Goal: Obtain resource: Download file/media

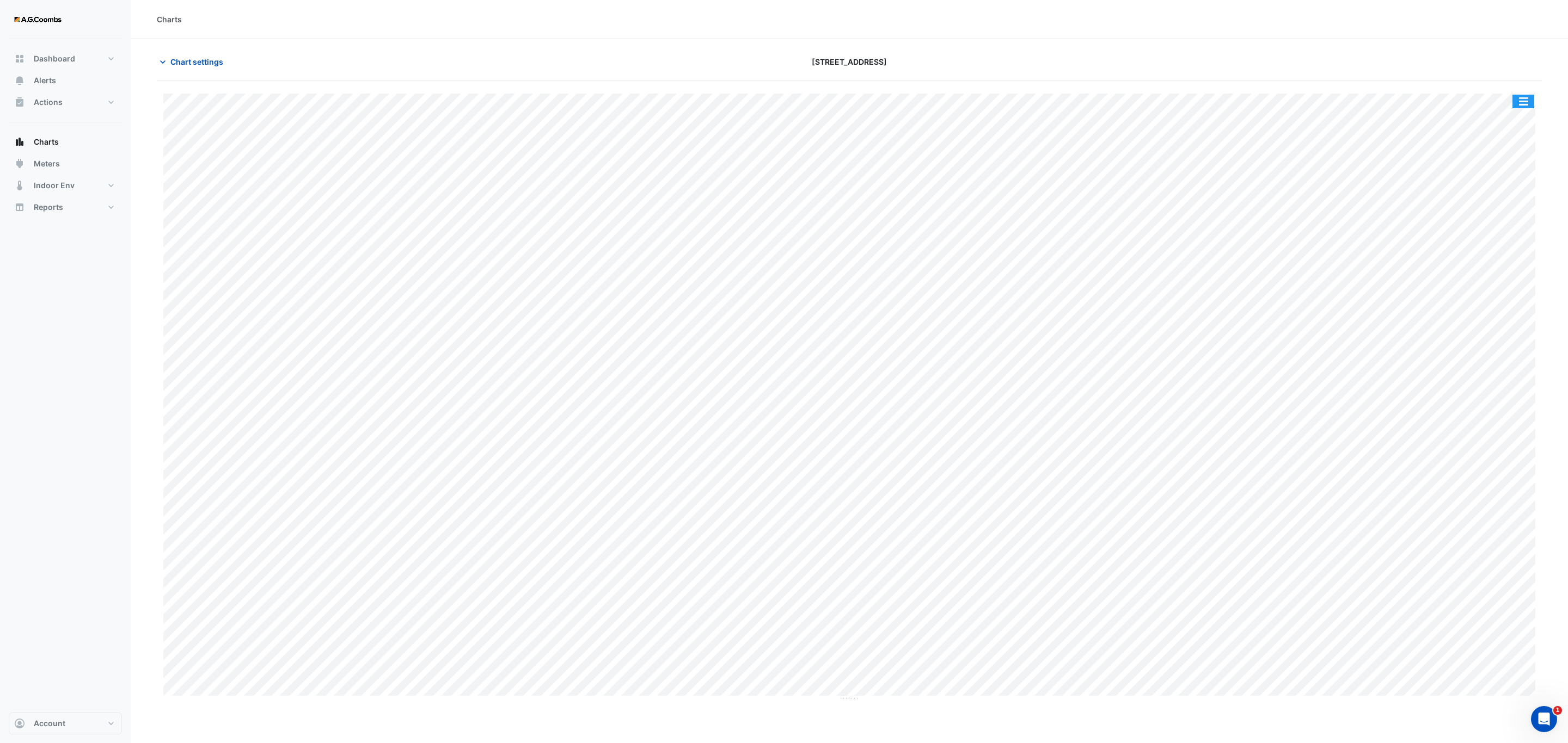
click at [1527, 102] on button "button" at bounding box center [1523, 101] width 22 height 14
click at [1510, 224] on div "Pivot Data Table" at bounding box center [1501, 219] width 66 height 26
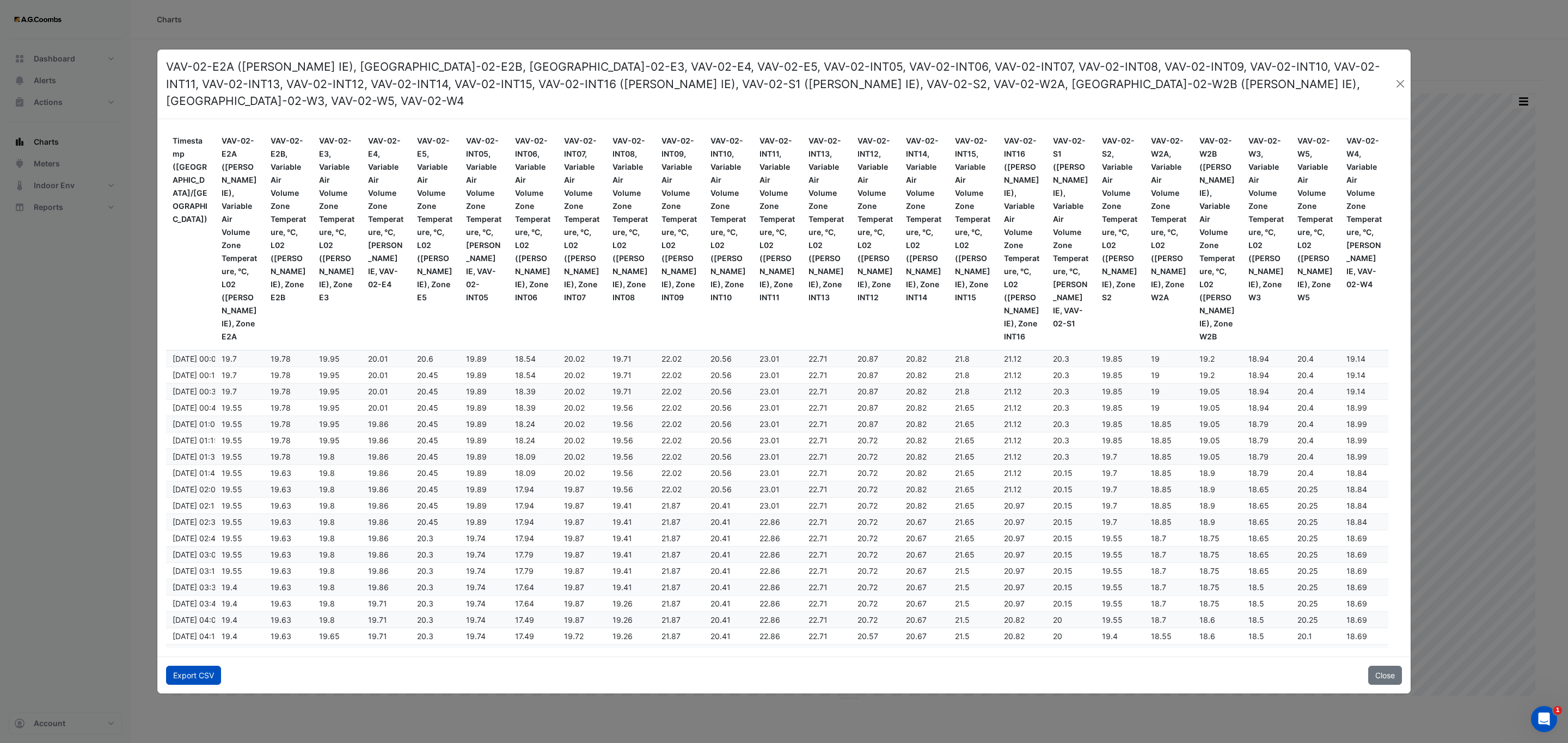
click at [182, 668] on button "Export CSV" at bounding box center [193, 676] width 55 height 19
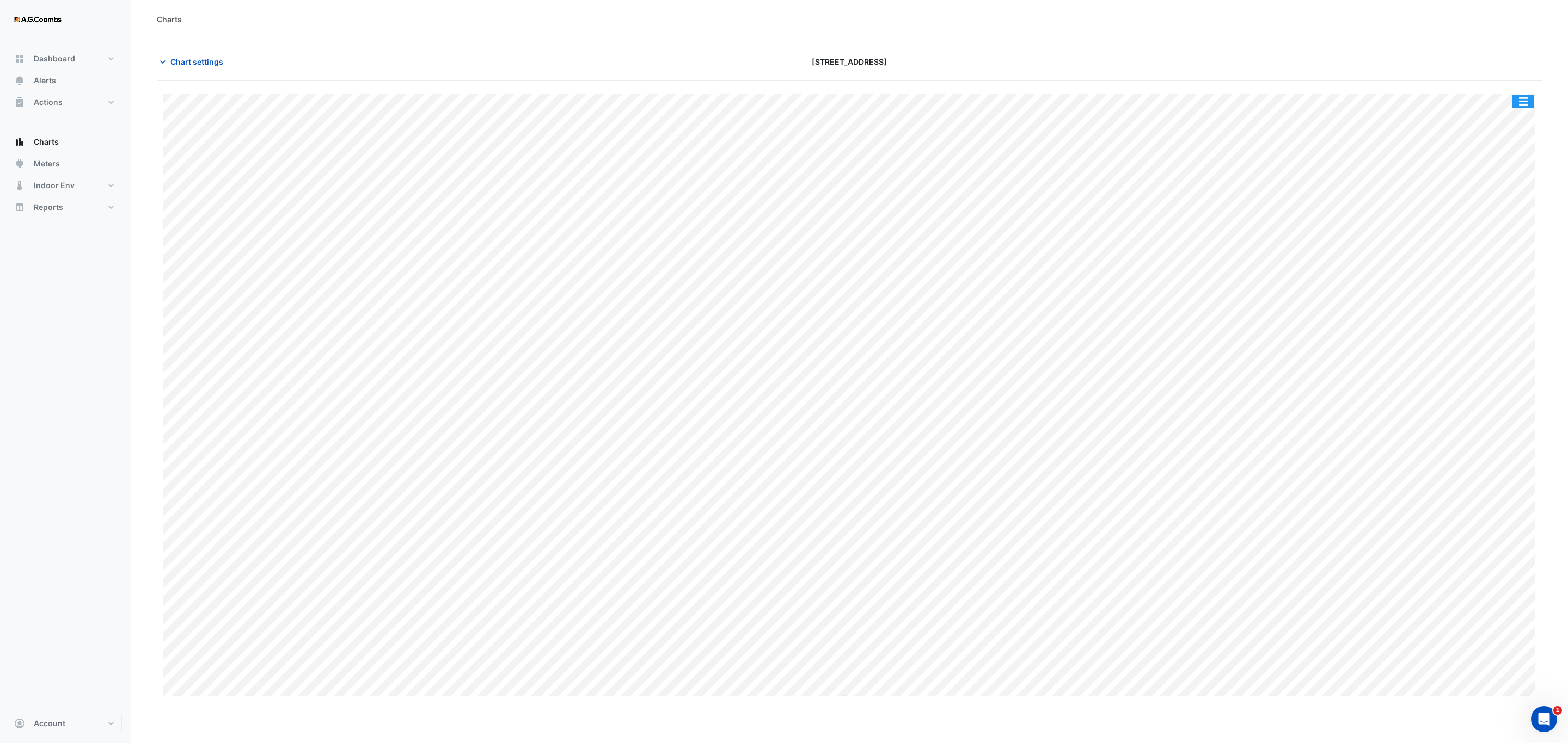
click at [1528, 102] on button "button" at bounding box center [1523, 101] width 22 height 14
click at [1506, 225] on div "Pivot Data Table" at bounding box center [1501, 219] width 66 height 26
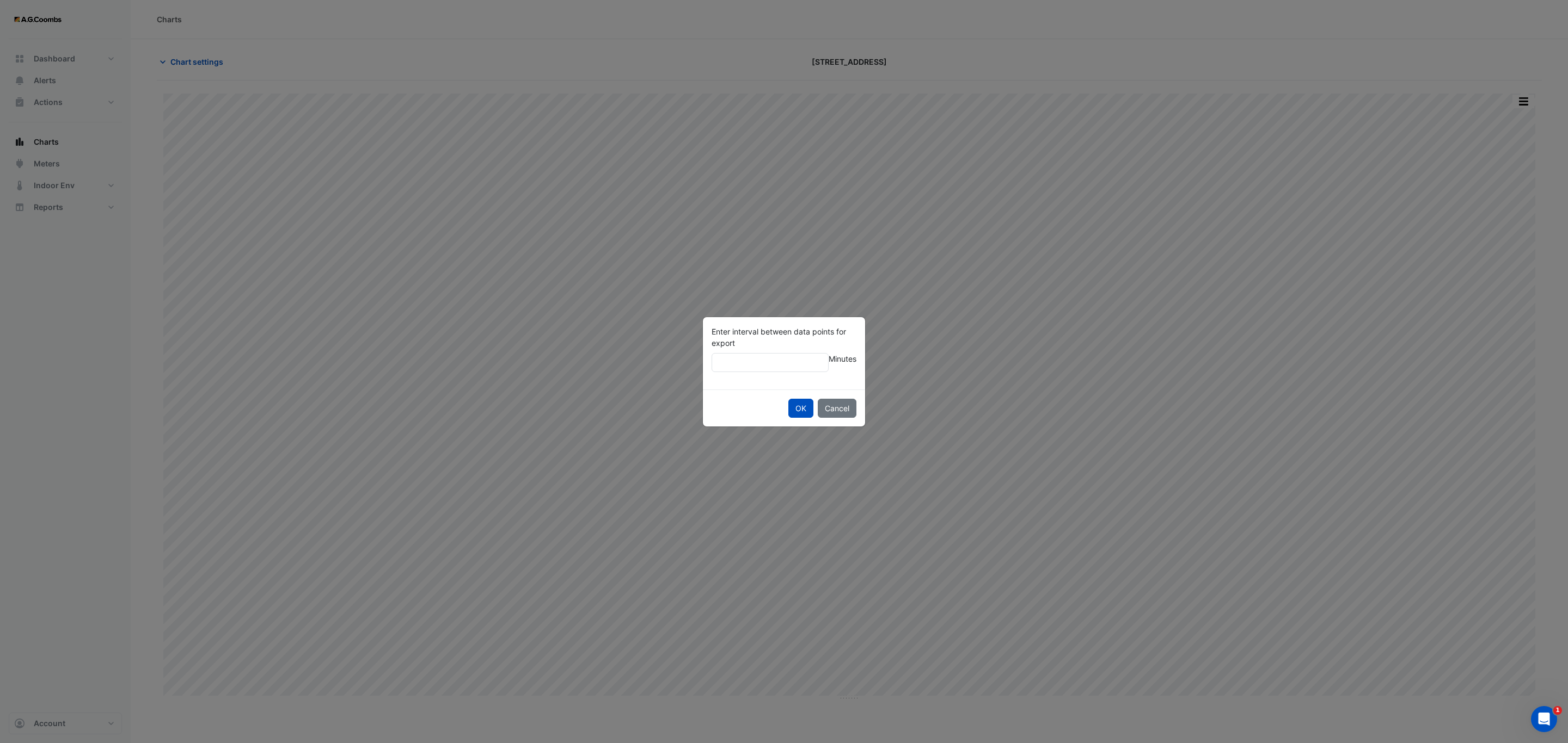
type input "**"
click at [788, 399] on button "OK" at bounding box center [800, 409] width 25 height 19
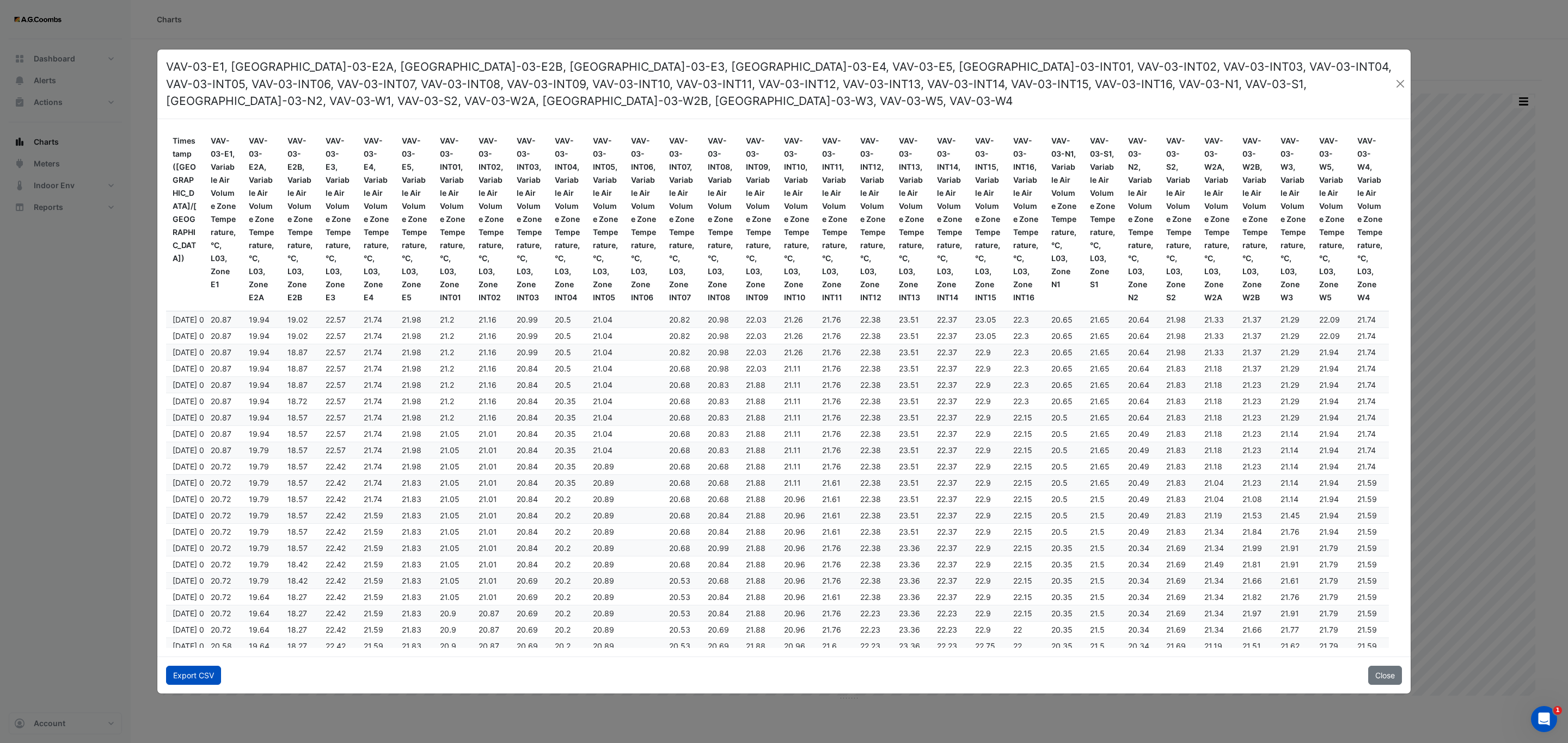
click at [188, 666] on button "Export CSV" at bounding box center [193, 676] width 55 height 19
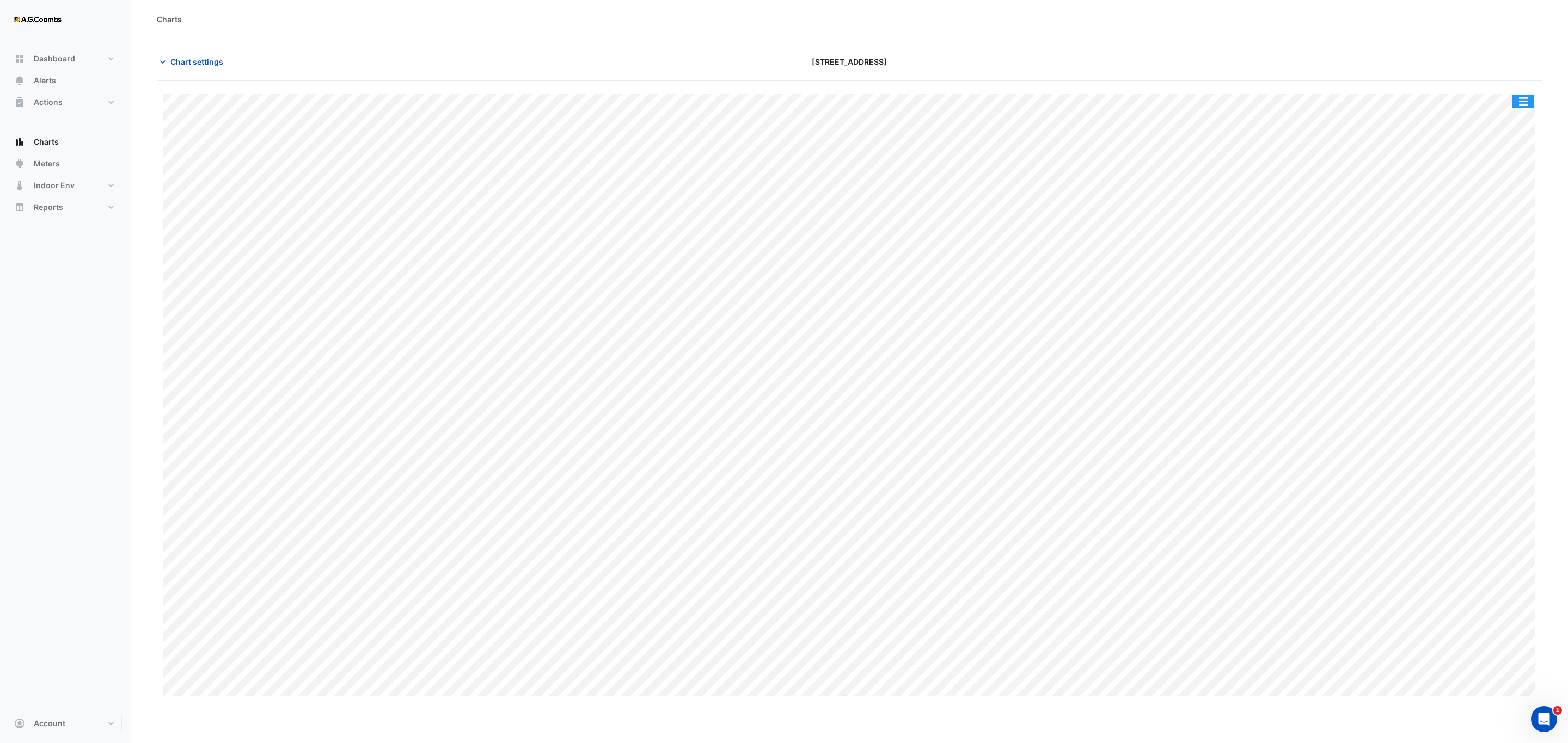
click at [1523, 107] on button "button" at bounding box center [1523, 101] width 22 height 14
click at [1525, 219] on div "Pivot Data Table" at bounding box center [1501, 219] width 66 height 26
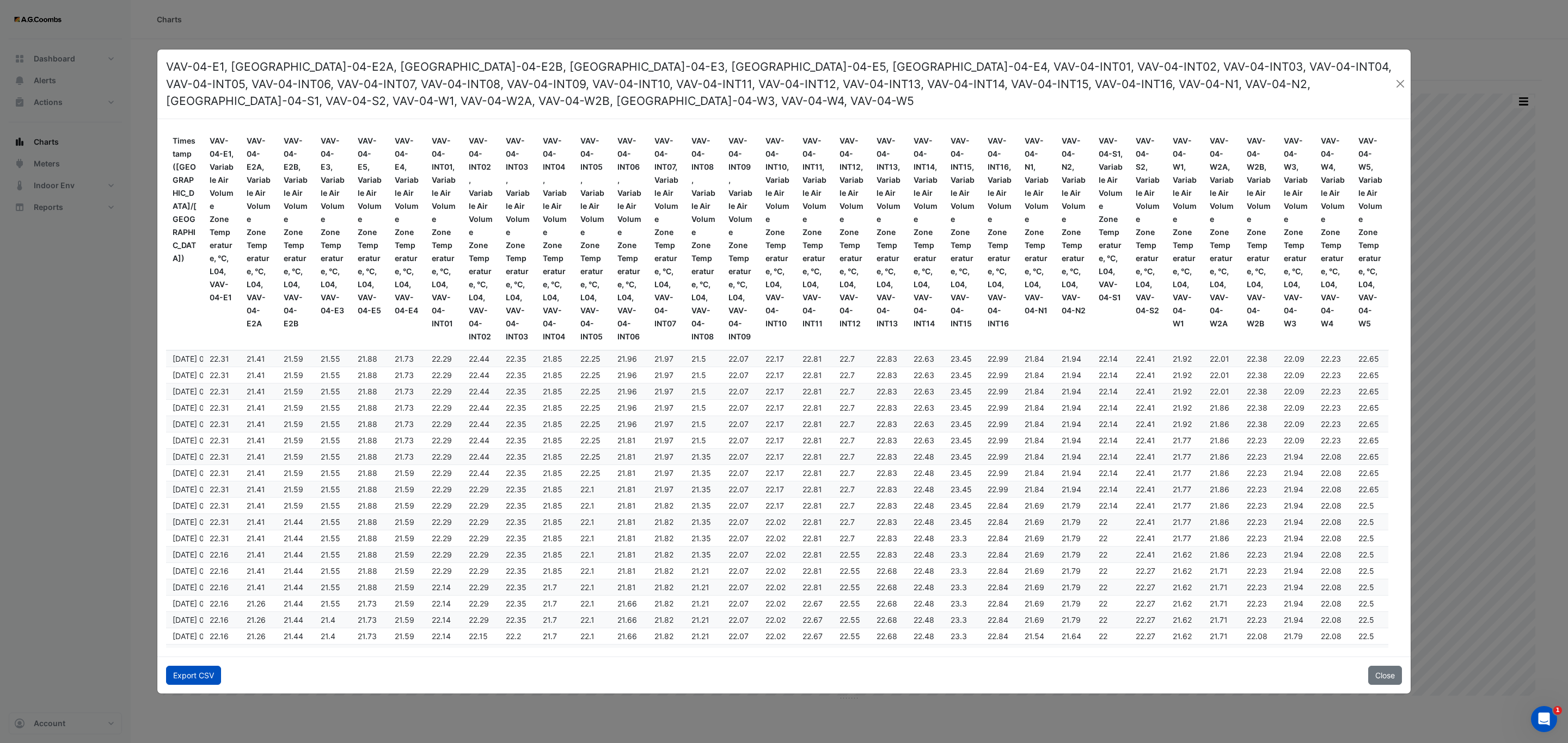
click at [180, 670] on button "Export CSV" at bounding box center [193, 676] width 55 height 19
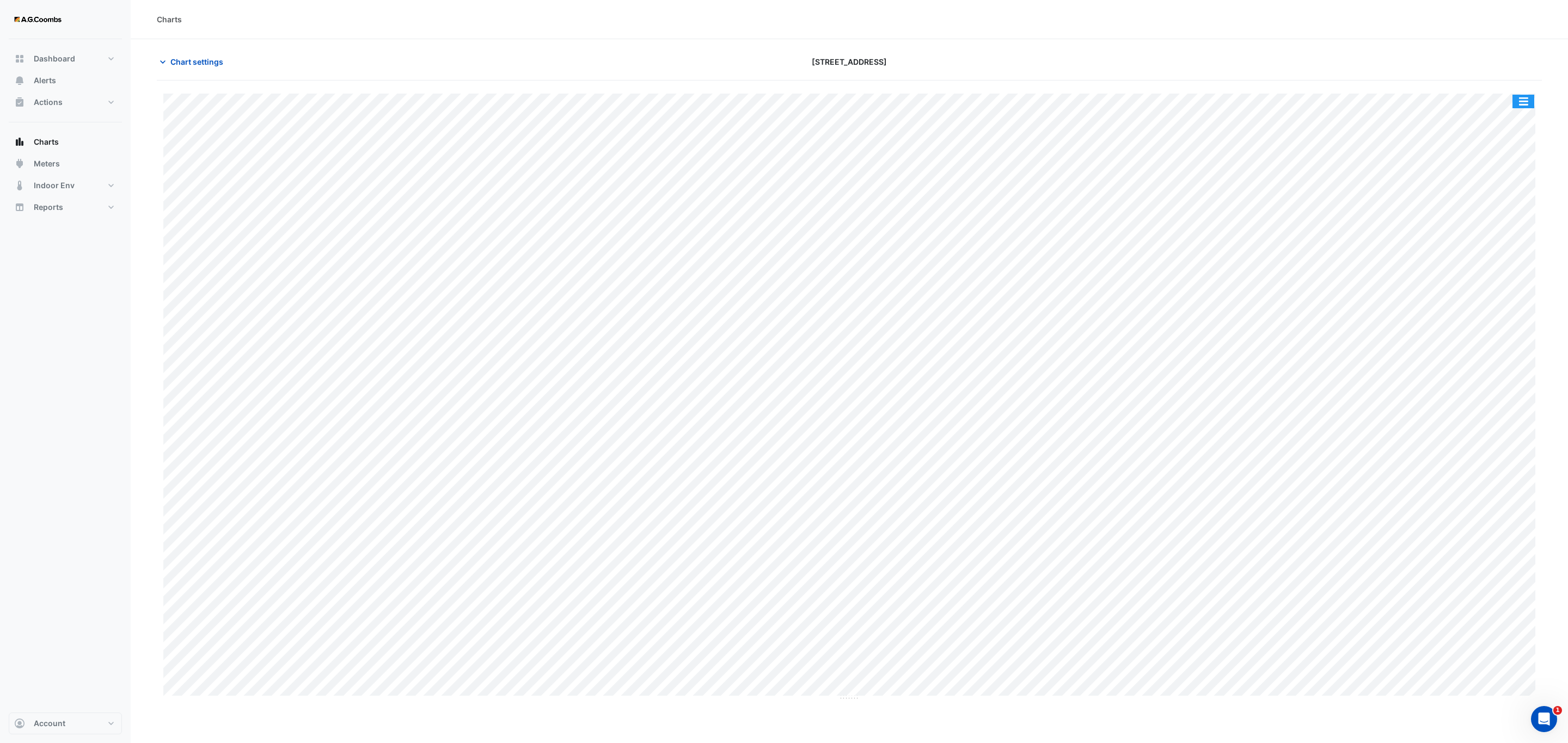
click at [1525, 99] on button "button" at bounding box center [1523, 101] width 22 height 14
click at [1506, 216] on div "Pivot Data Table" at bounding box center [1501, 219] width 66 height 26
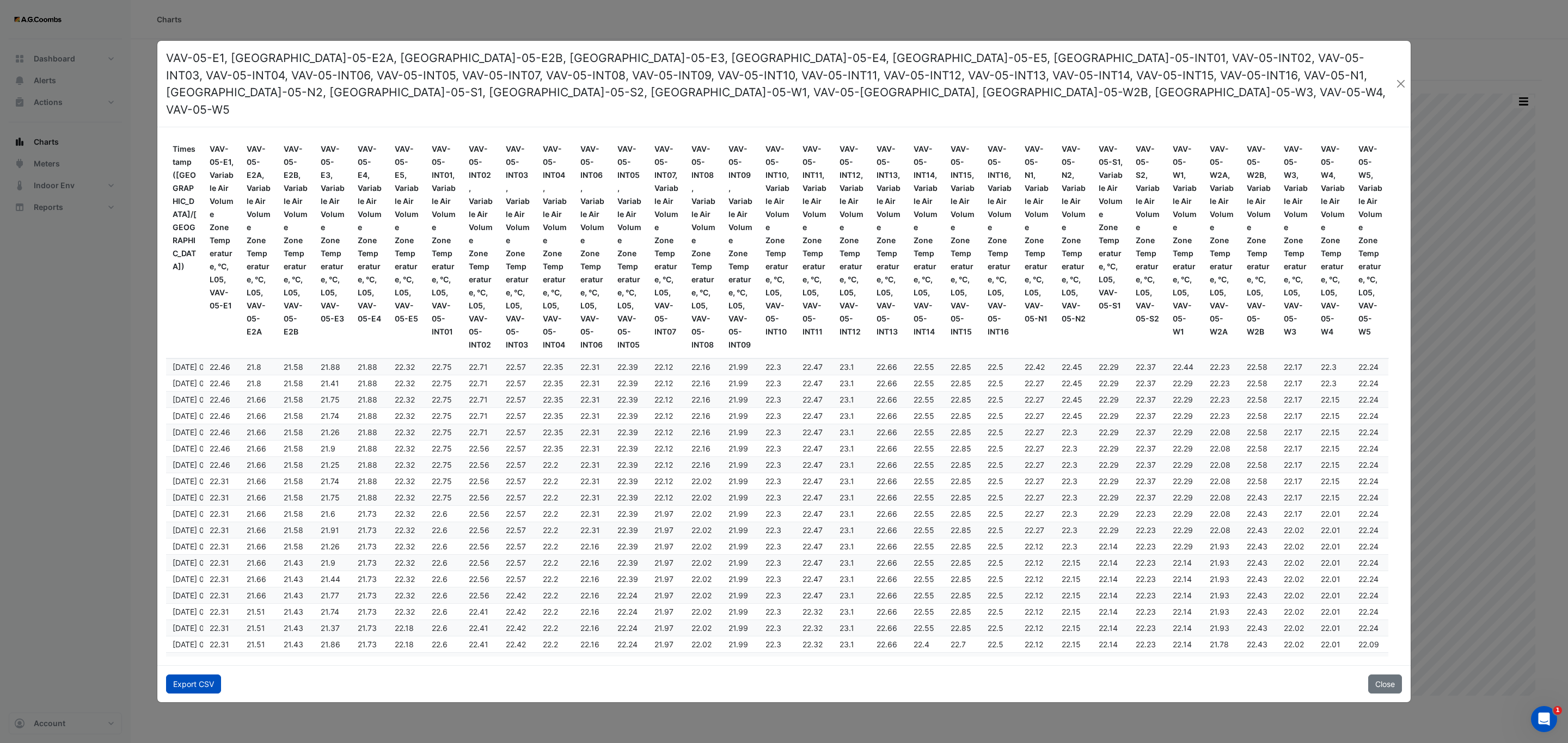
click at [182, 675] on button "Export CSV" at bounding box center [193, 685] width 55 height 19
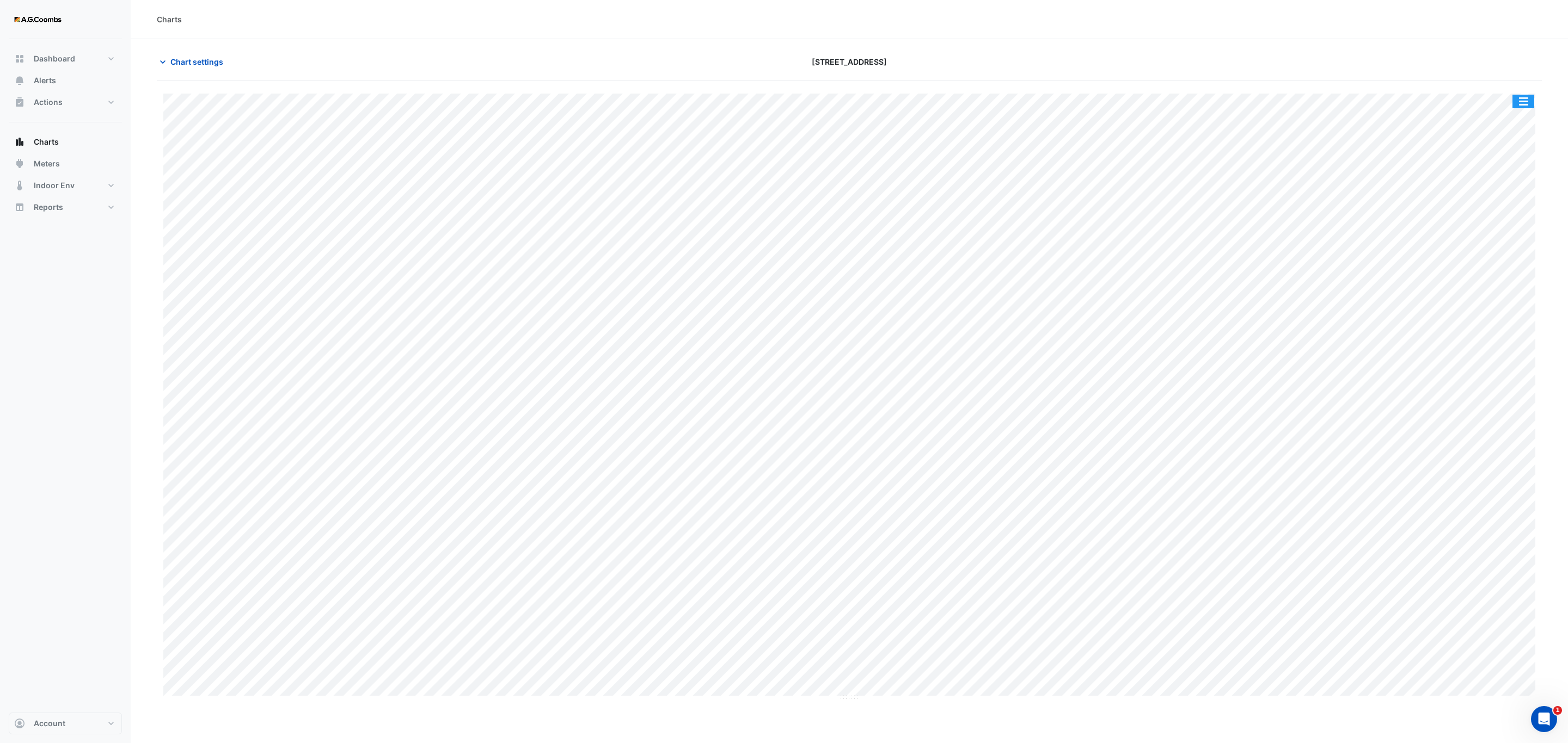
click at [1525, 99] on button "button" at bounding box center [1523, 101] width 22 height 14
click at [1499, 209] on div "Pivot Data Table" at bounding box center [1501, 219] width 66 height 26
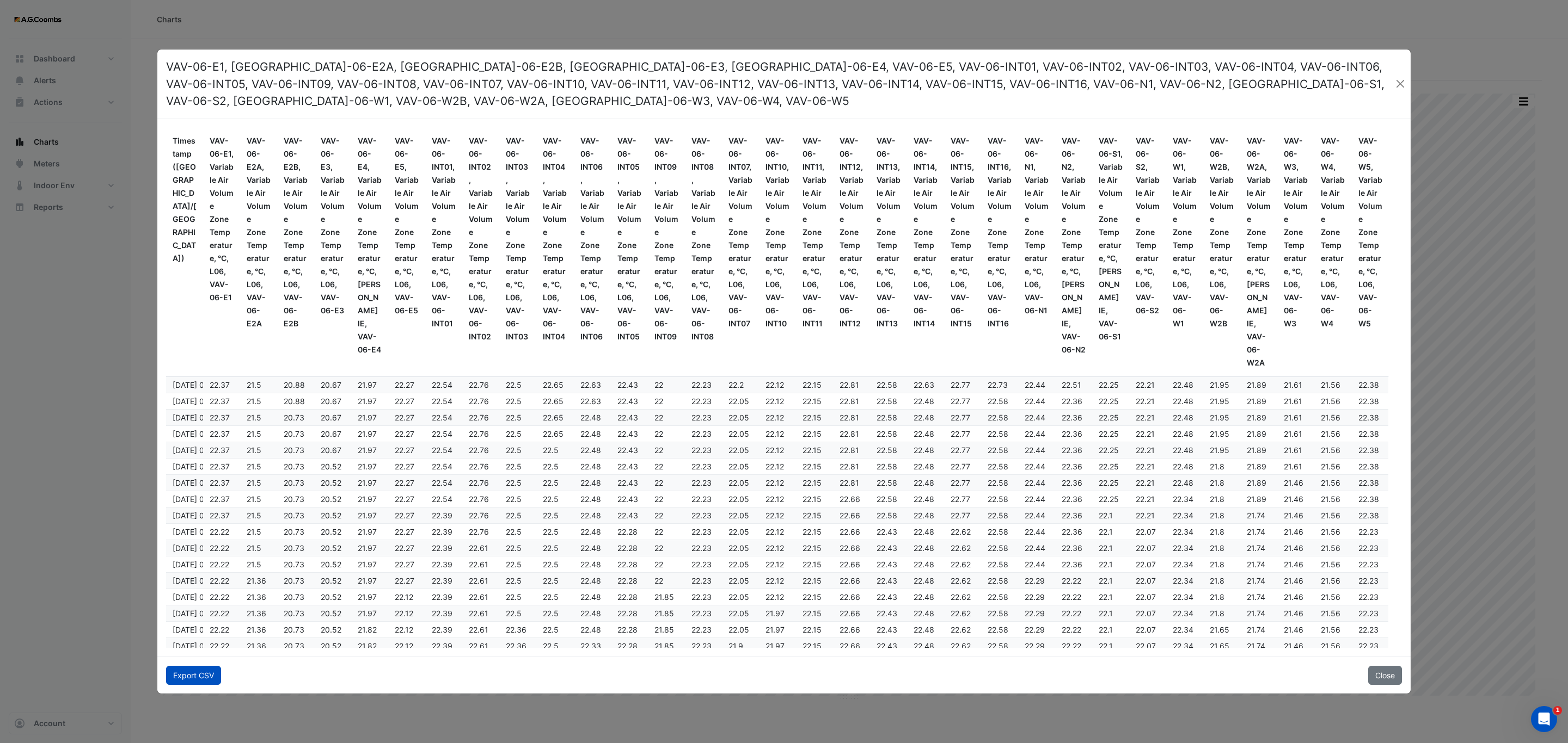
click at [190, 666] on button "Export CSV" at bounding box center [193, 676] width 55 height 19
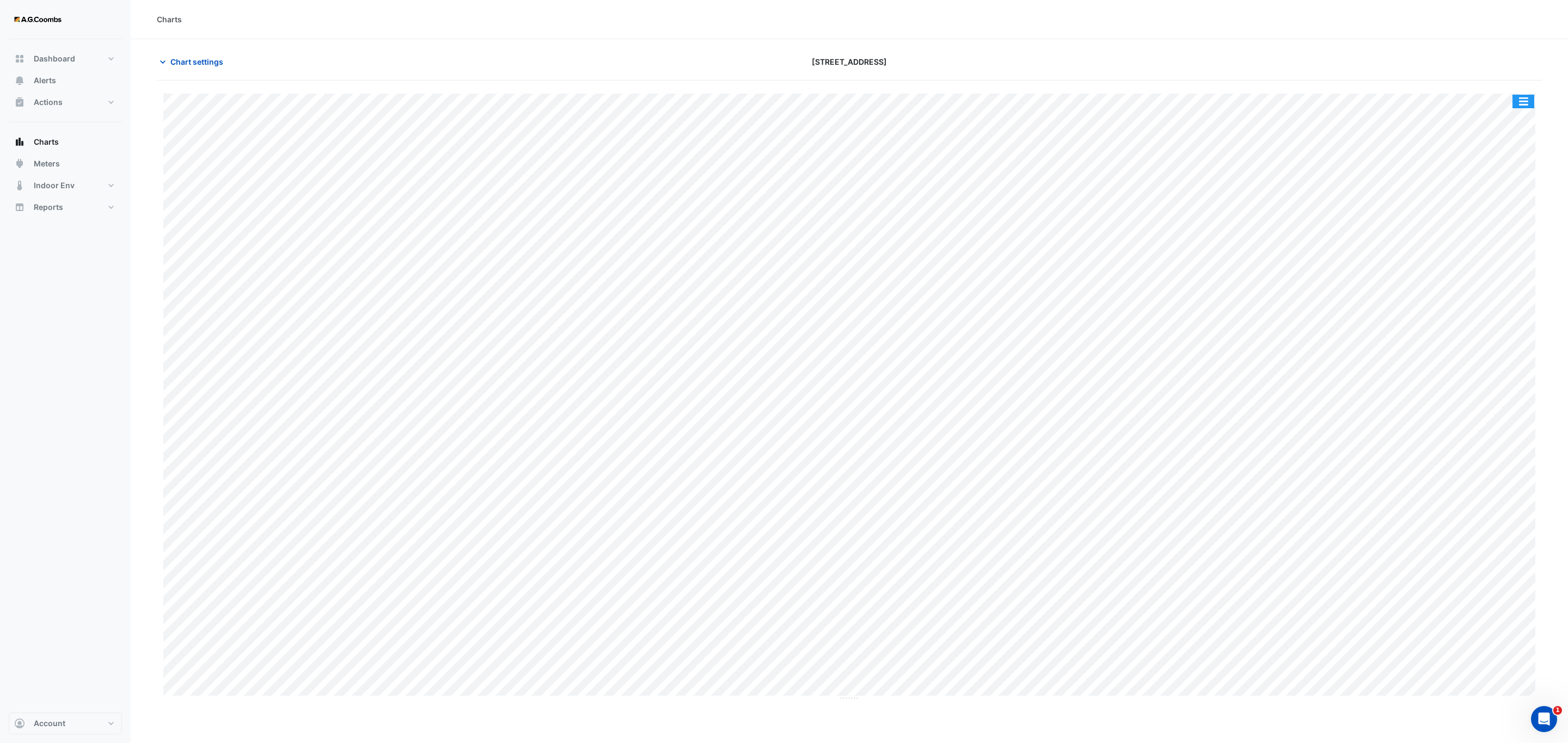
click at [1516, 102] on button "button" at bounding box center [1523, 101] width 22 height 14
click at [1502, 221] on div "Pivot Data Table" at bounding box center [1501, 219] width 66 height 26
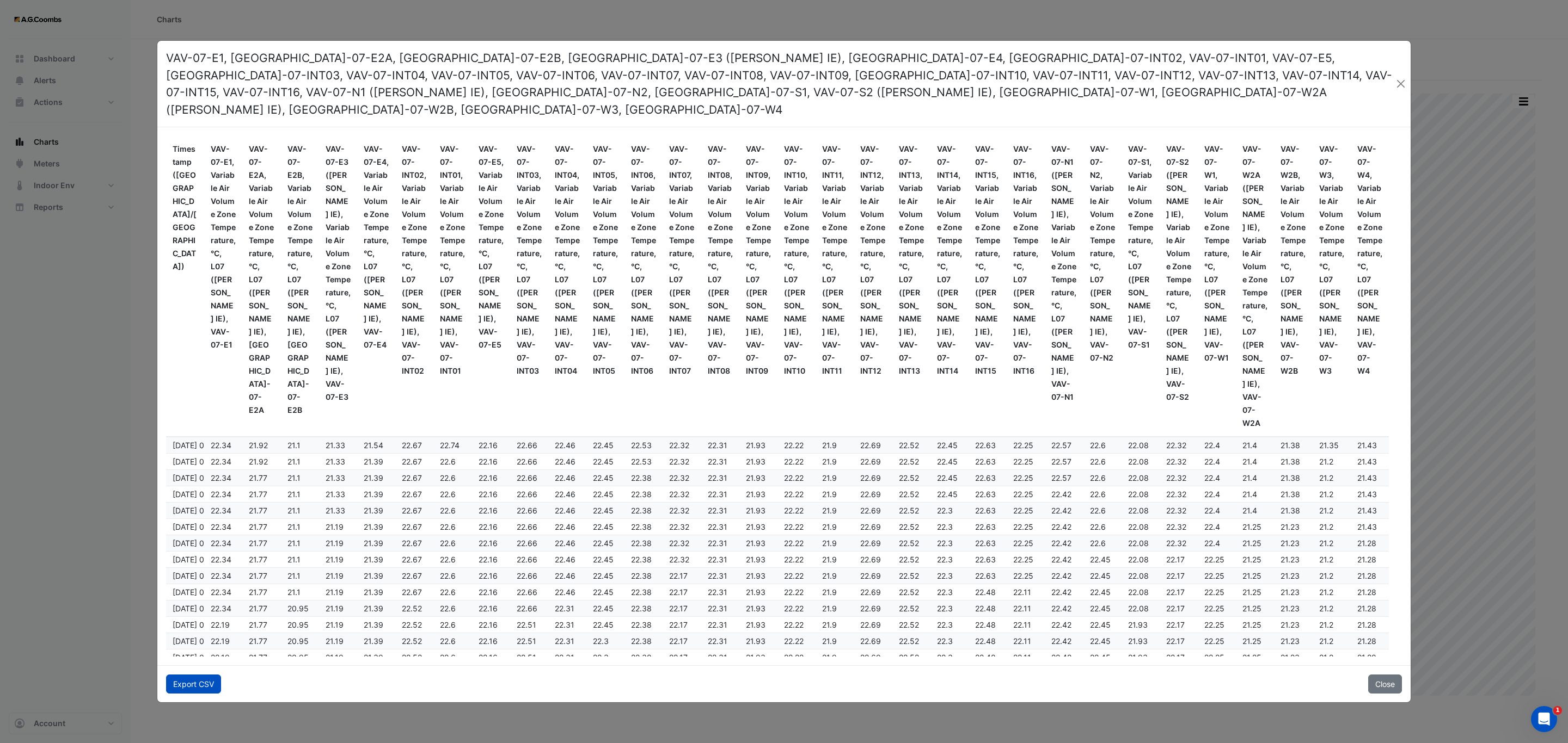
click at [187, 679] on button "Export CSV" at bounding box center [193, 685] width 55 height 19
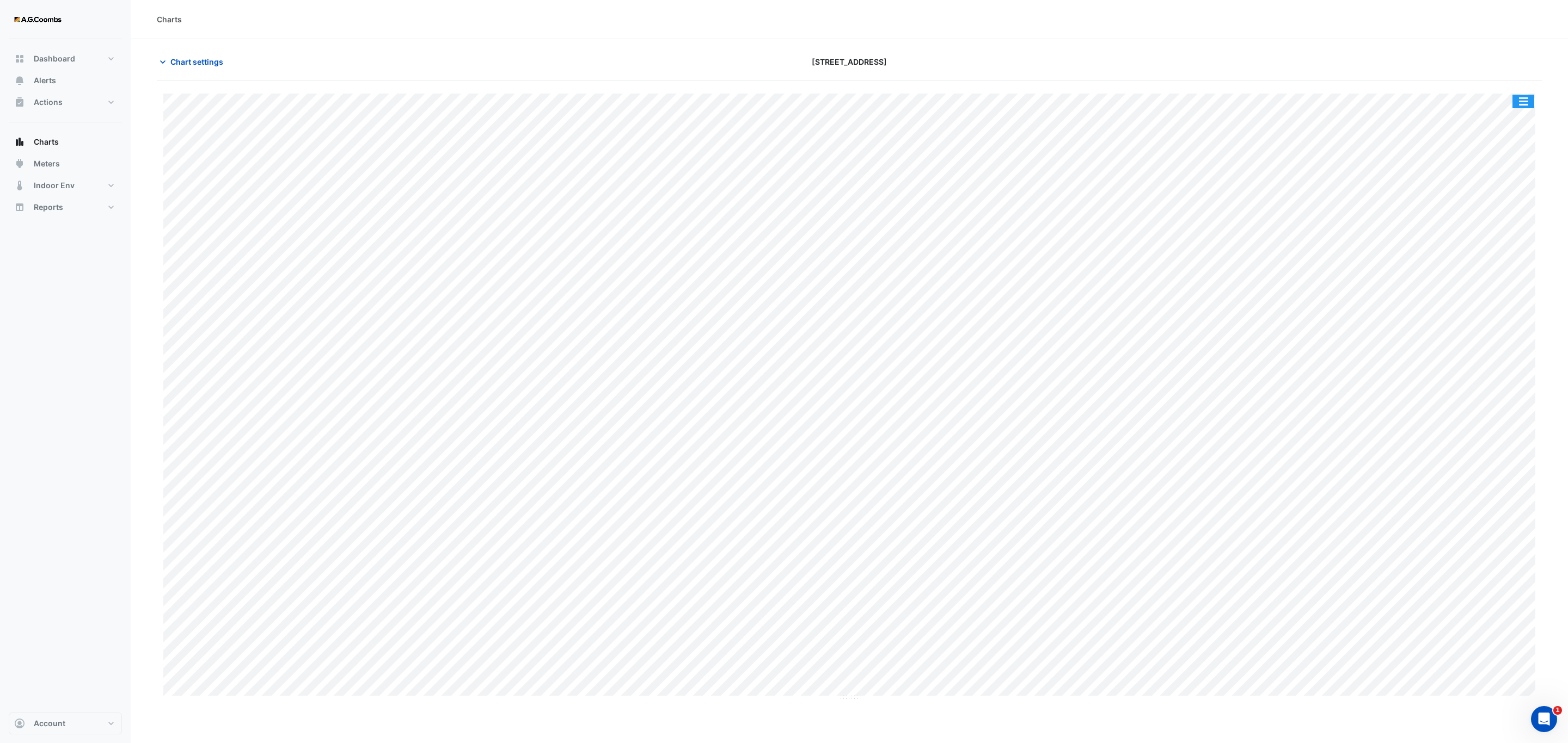
click at [1527, 97] on button "button" at bounding box center [1523, 101] width 22 height 14
click at [1495, 220] on div "Pivot Data Table" at bounding box center [1501, 219] width 66 height 26
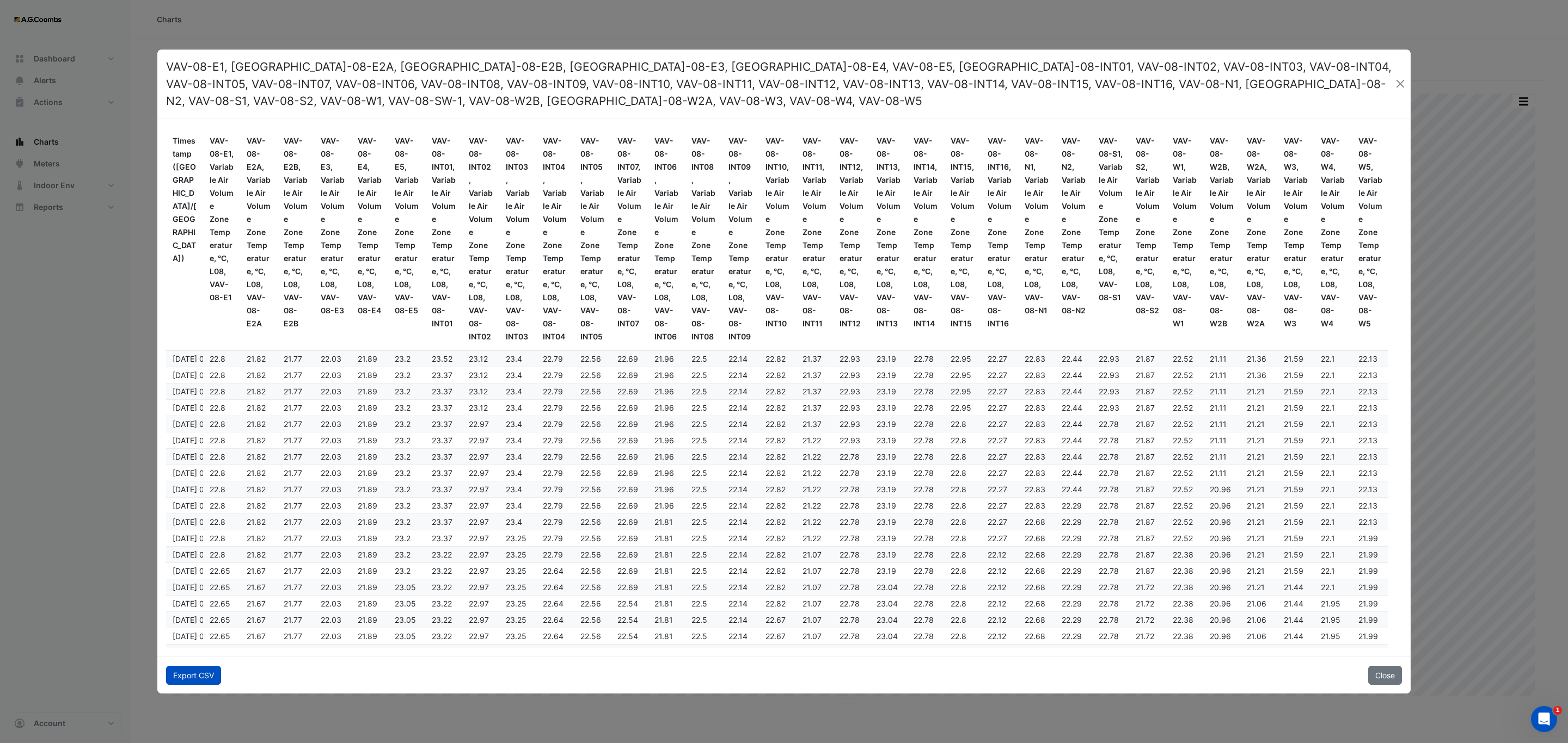
click at [211, 682] on button "Export CSV" at bounding box center [193, 676] width 55 height 19
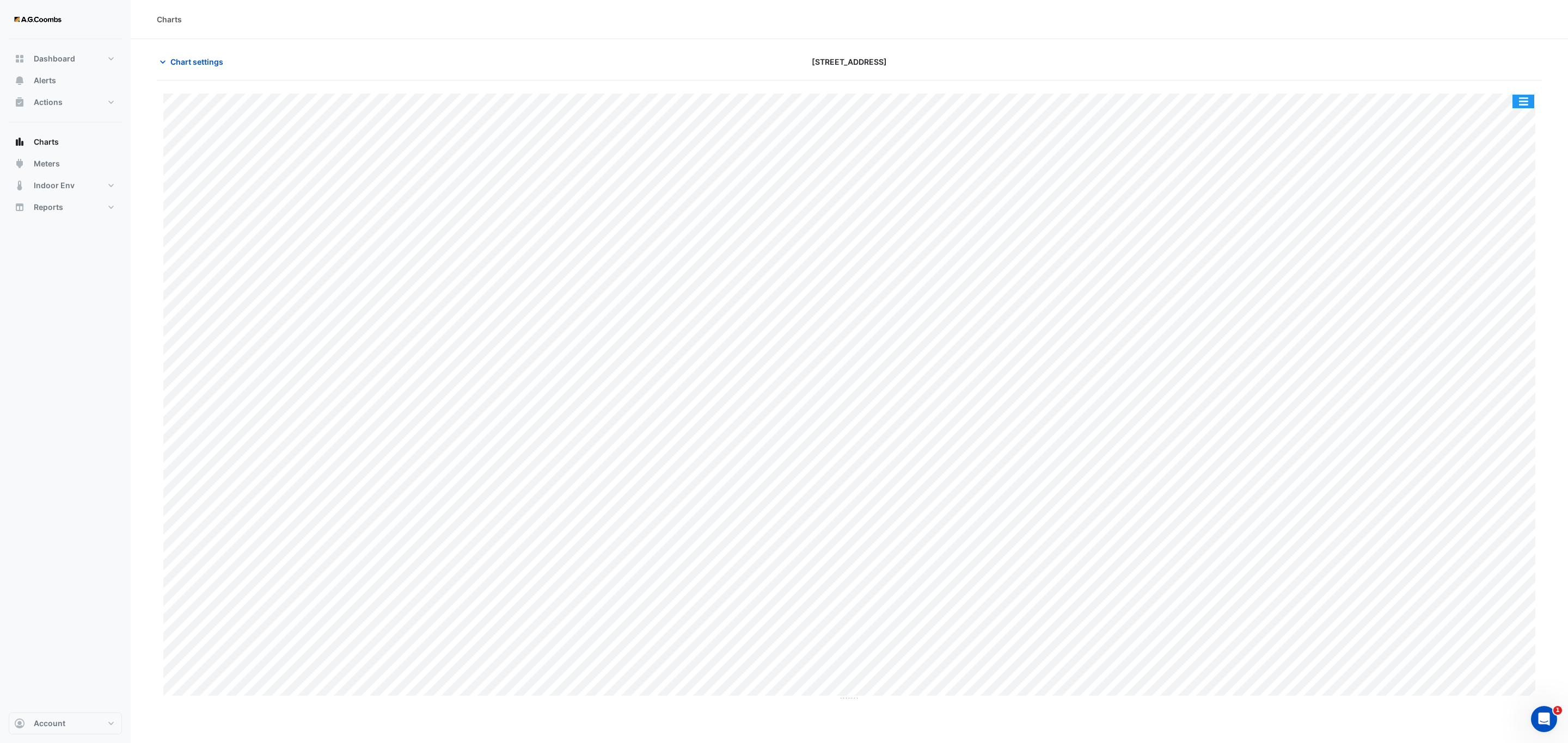
click at [1517, 103] on button "button" at bounding box center [1523, 101] width 22 height 14
click at [1488, 210] on div "Pivot Data Table" at bounding box center [1501, 219] width 66 height 26
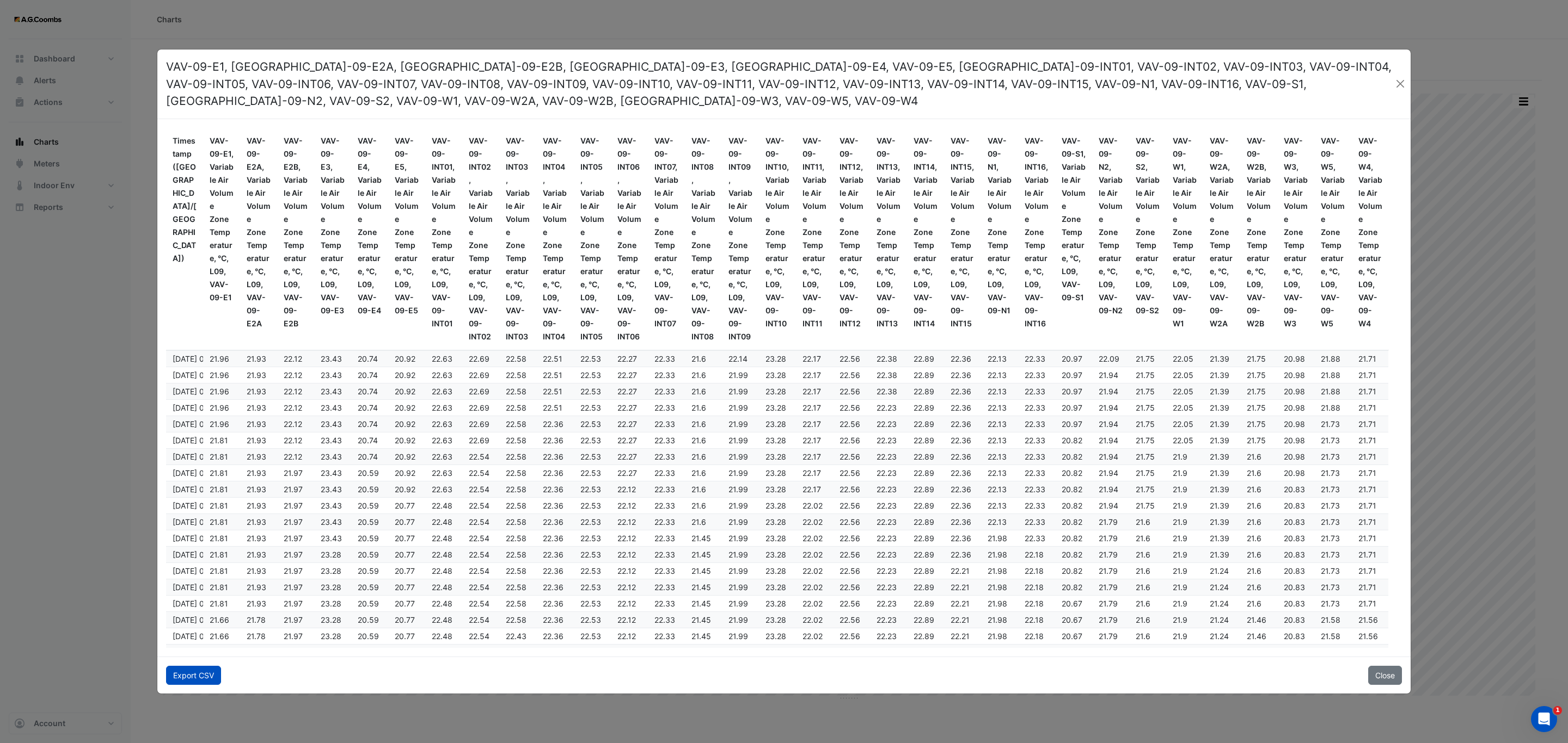
click at [202, 666] on button "Export CSV" at bounding box center [193, 676] width 55 height 19
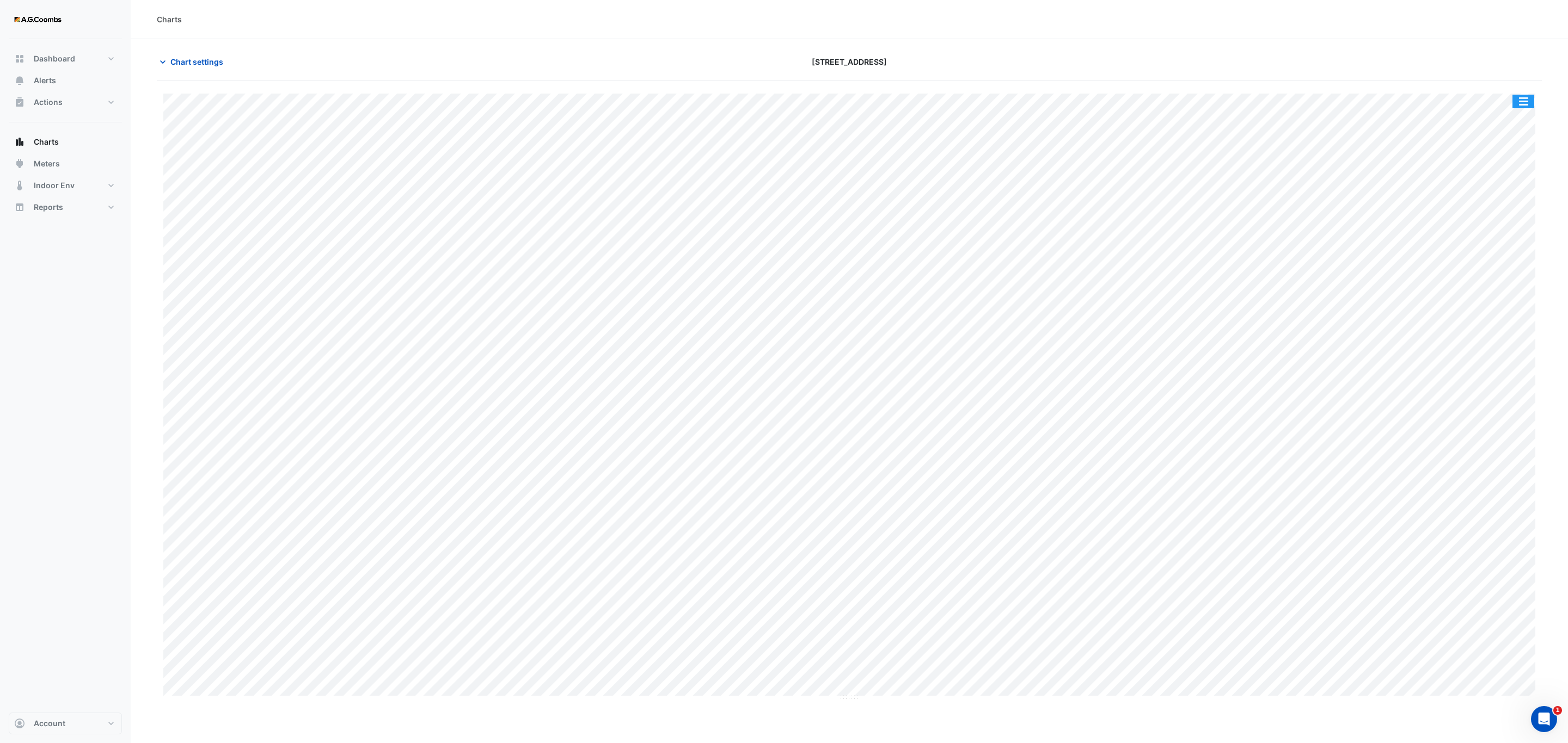
click at [1517, 100] on button "button" at bounding box center [1523, 101] width 22 height 14
click at [1506, 217] on div "Pivot Data Table" at bounding box center [1501, 219] width 66 height 26
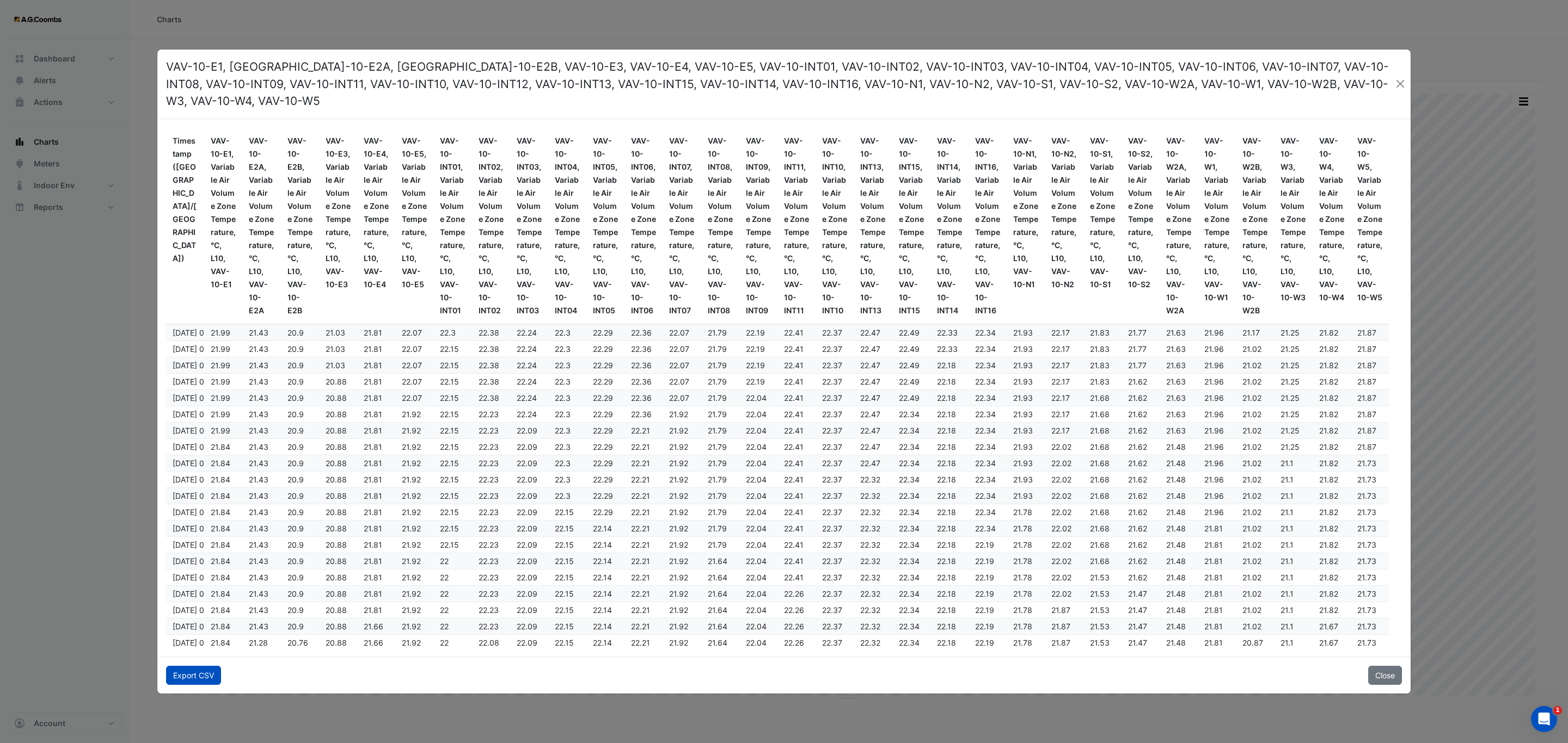
click at [201, 666] on button "Export CSV" at bounding box center [193, 676] width 55 height 19
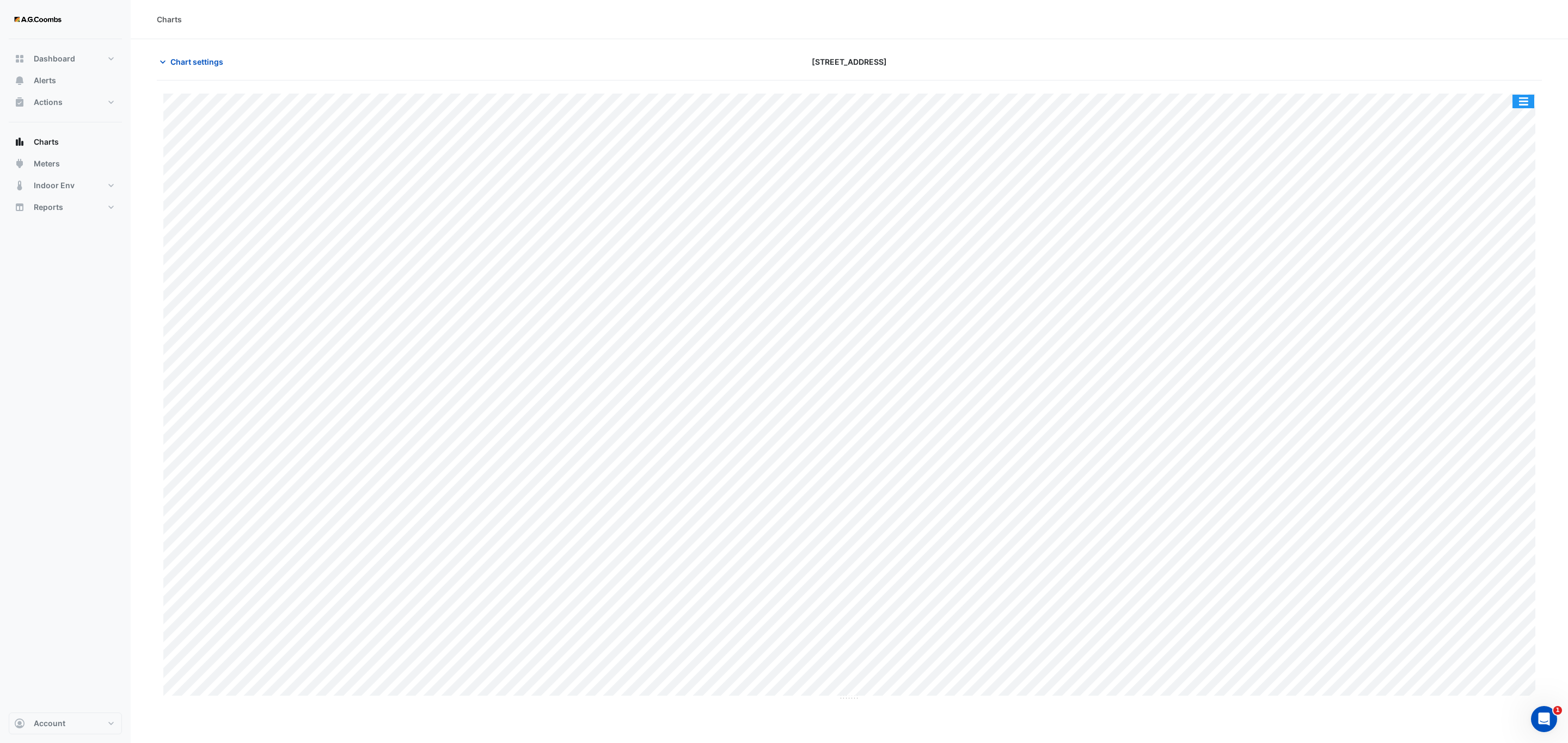
click at [1523, 108] on button "button" at bounding box center [1523, 101] width 22 height 14
click at [1495, 223] on div "Pivot Data Table" at bounding box center [1501, 219] width 66 height 26
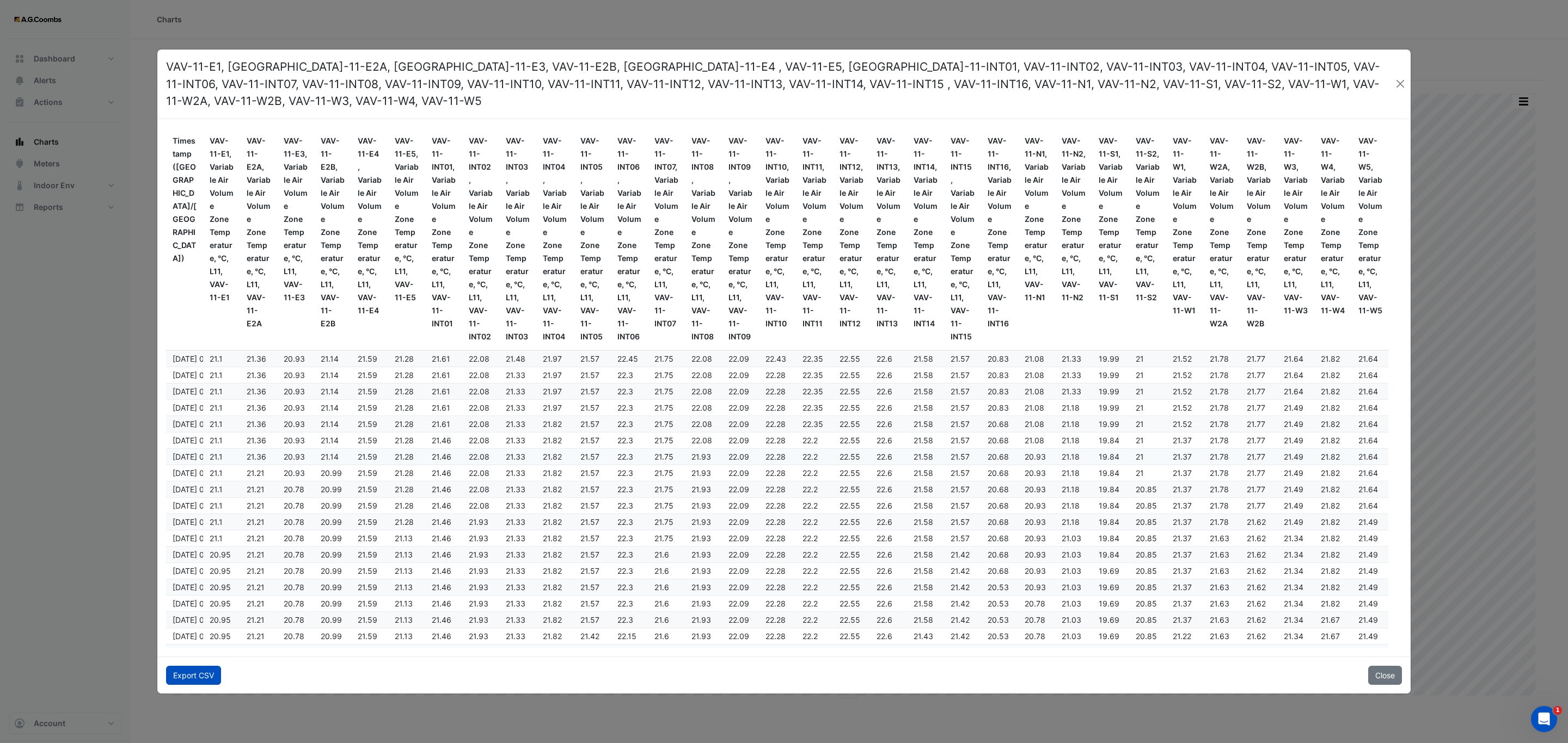
click at [178, 666] on button "Export CSV" at bounding box center [193, 676] width 55 height 19
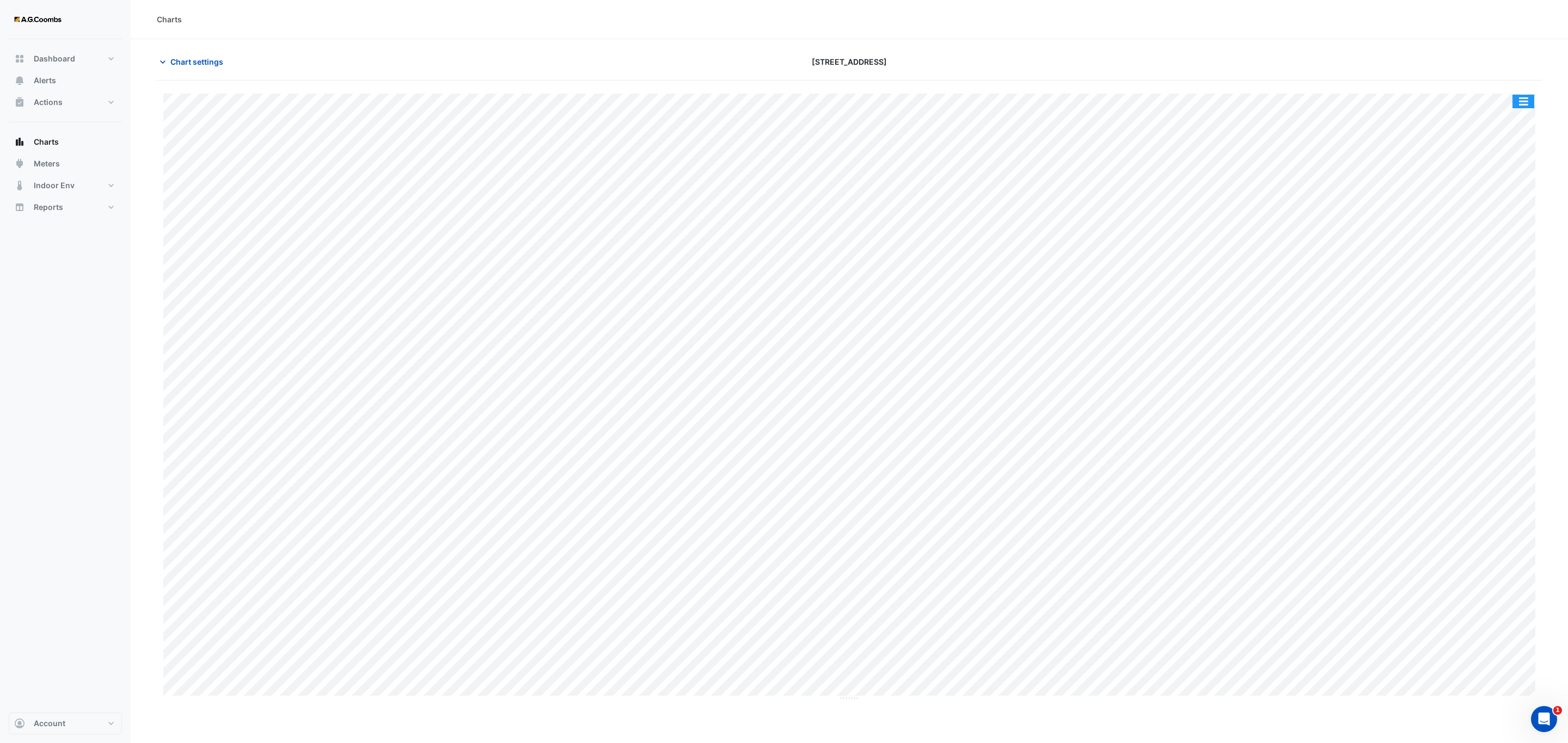
click at [1525, 100] on button "button" at bounding box center [1523, 101] width 22 height 14
click at [1509, 223] on div "Pivot Data Table" at bounding box center [1501, 219] width 66 height 26
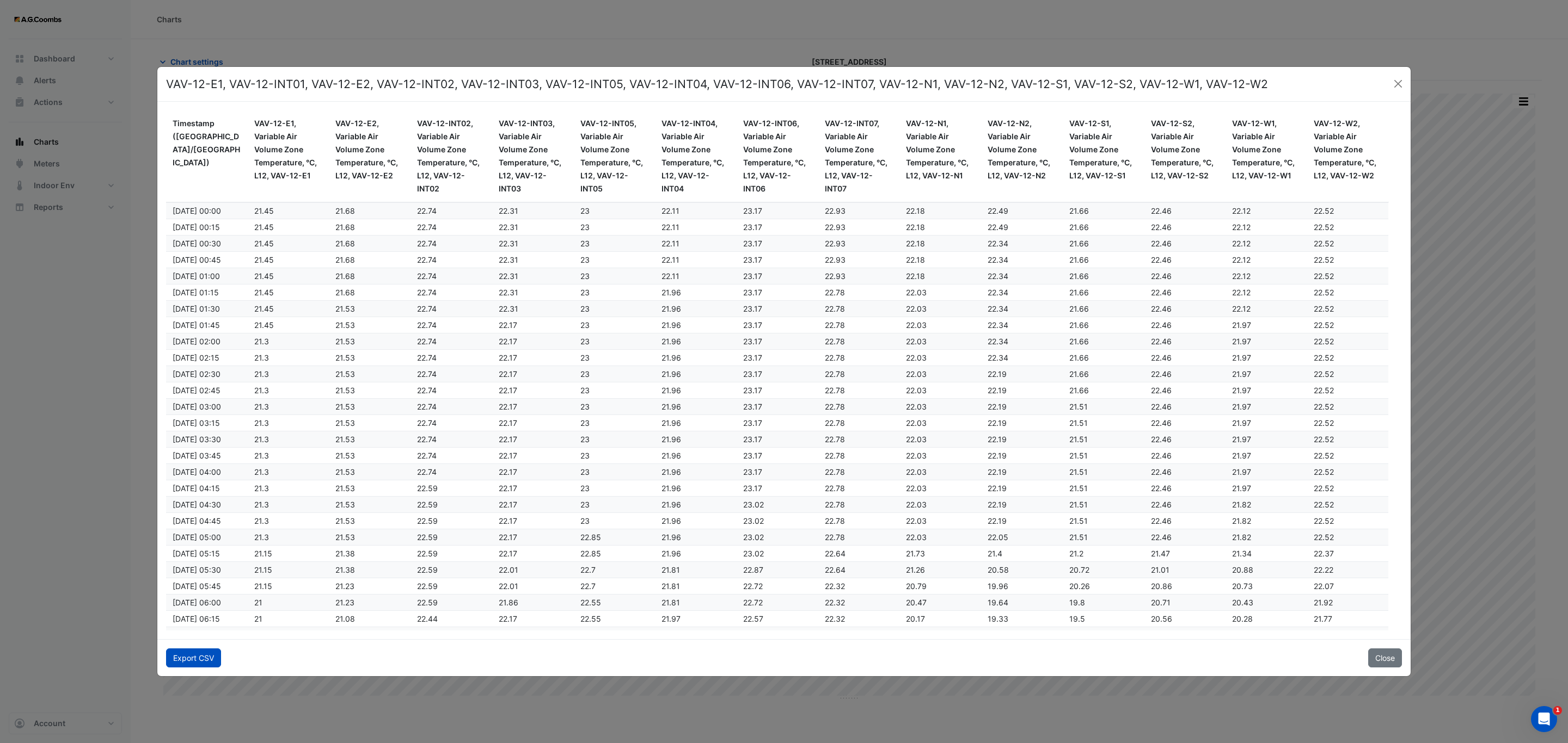
click at [182, 657] on button "Export CSV" at bounding box center [193, 658] width 55 height 19
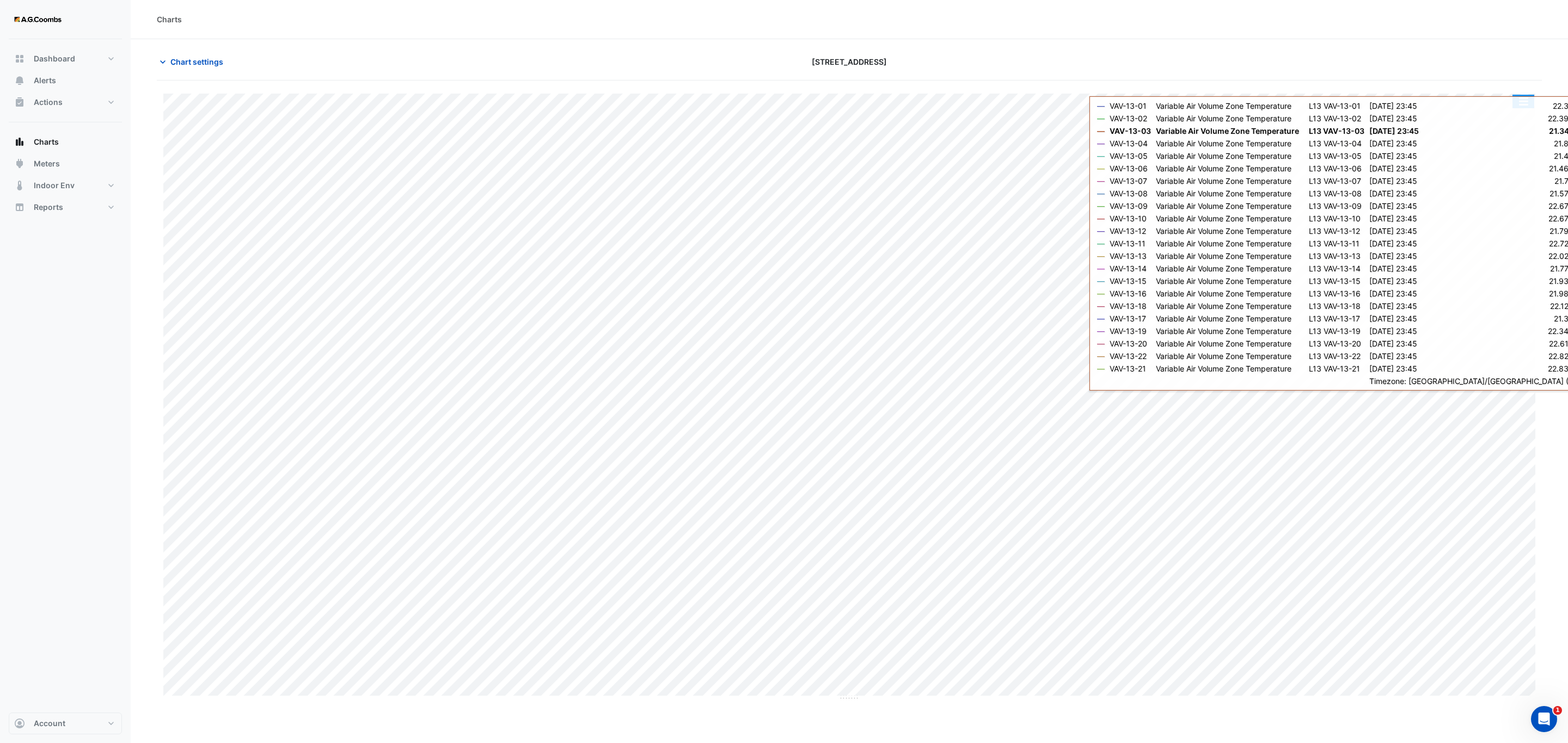
click at [1522, 107] on button "button" at bounding box center [1523, 101] width 22 height 14
click at [1511, 220] on div "Pivot Data Table" at bounding box center [1501, 219] width 66 height 26
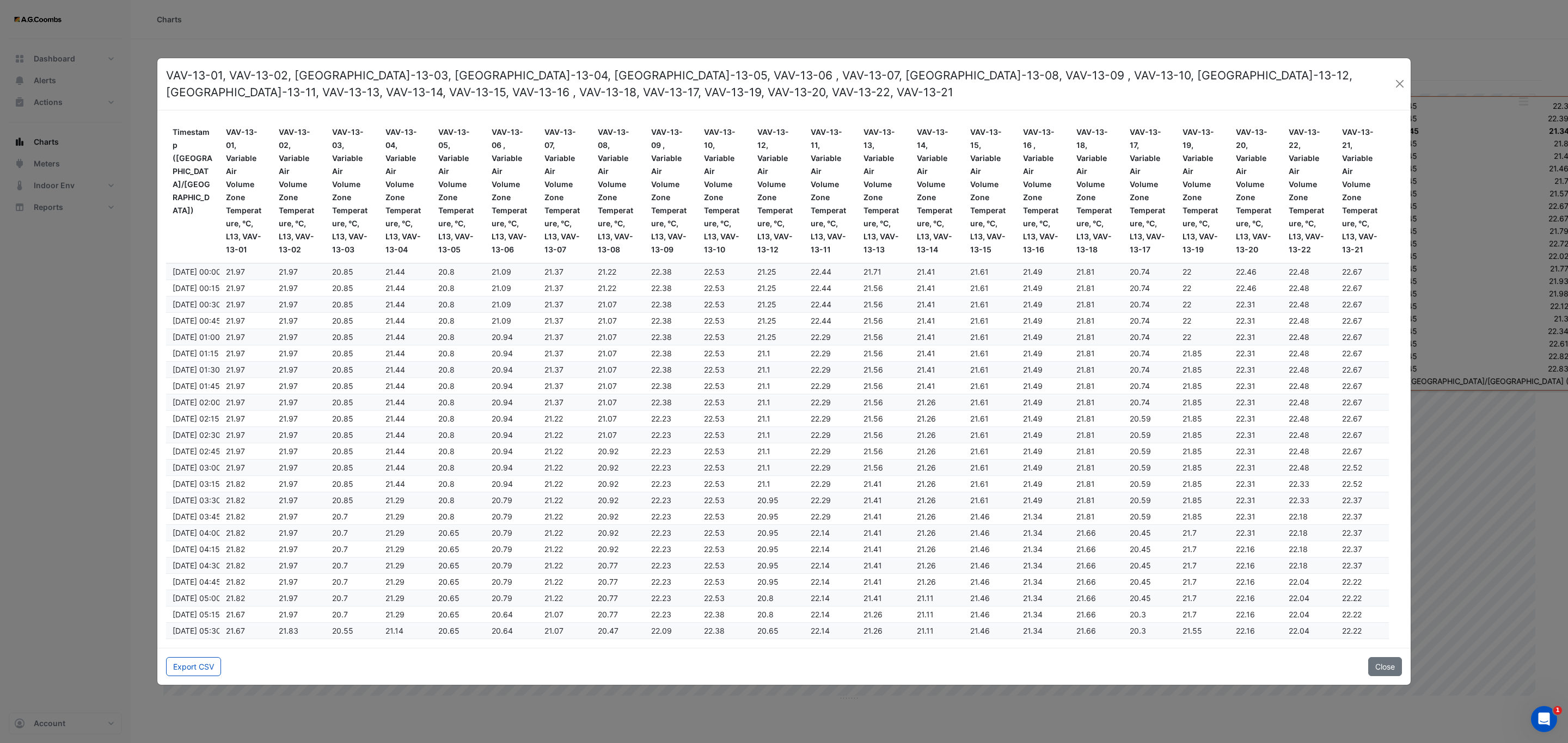
click at [191, 655] on div "Export CSV Close" at bounding box center [784, 666] width 1253 height 37
click at [191, 671] on button "Export CSV" at bounding box center [193, 667] width 55 height 19
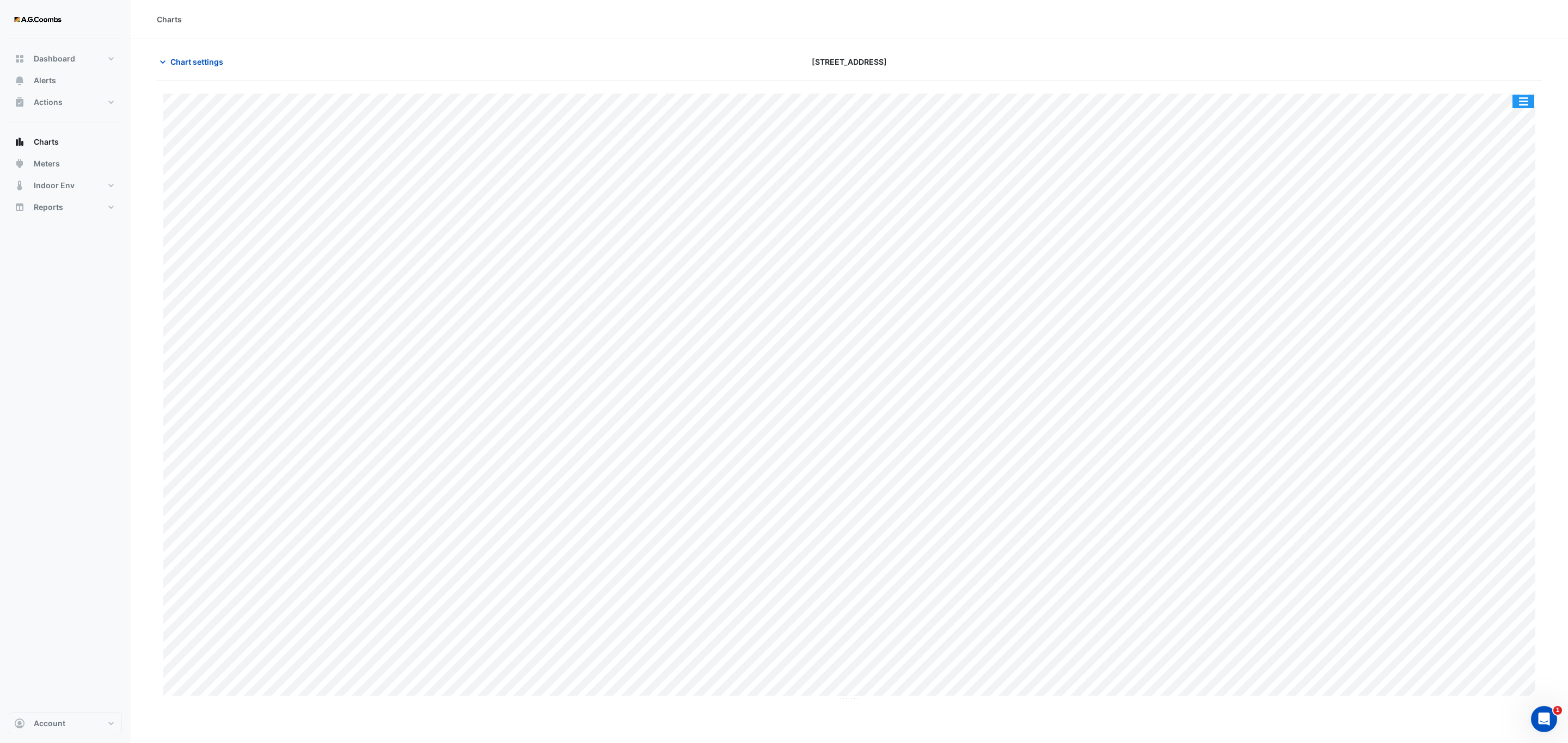
click at [1523, 103] on button "button" at bounding box center [1523, 101] width 22 height 14
click at [1497, 217] on div "Pivot Data Table" at bounding box center [1501, 219] width 66 height 26
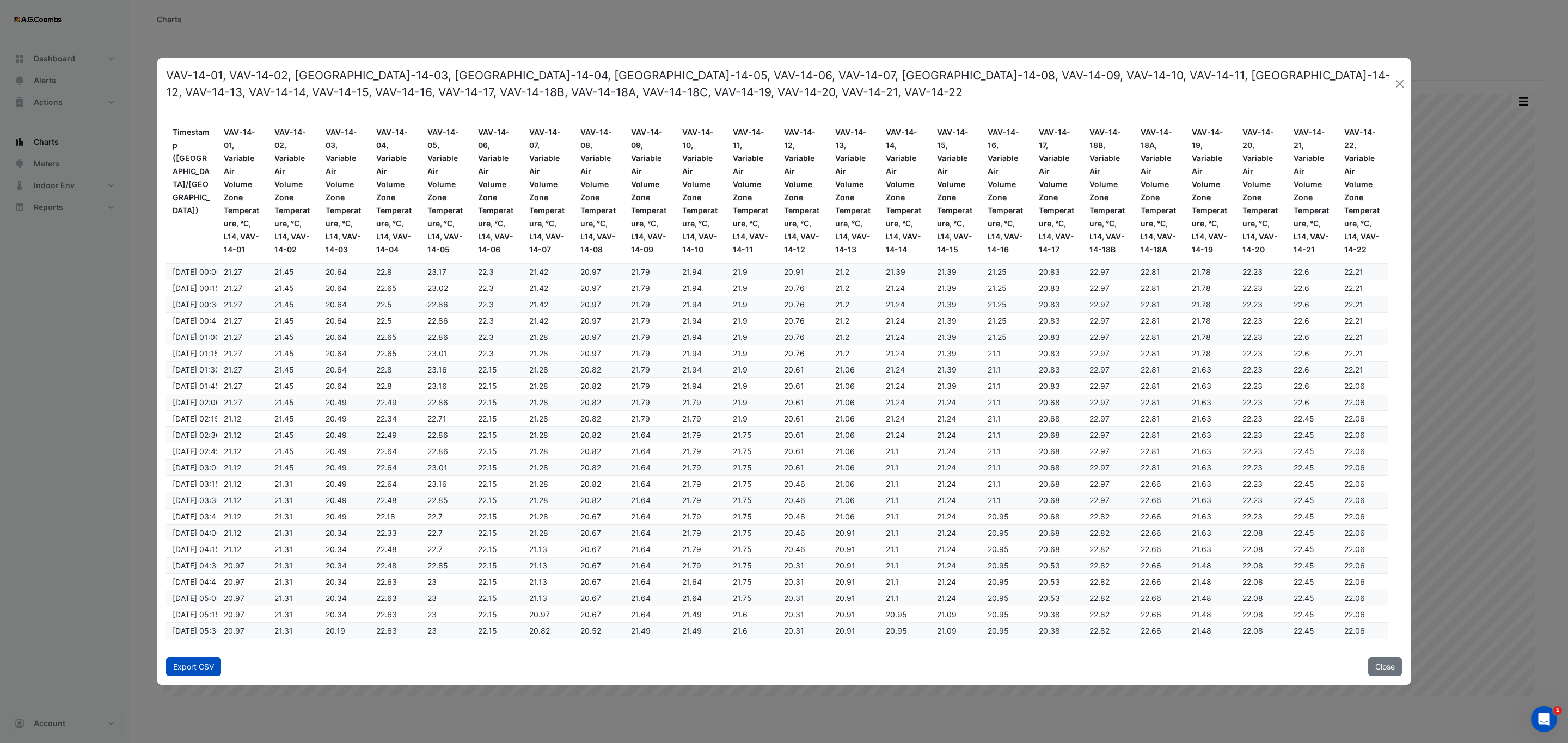
click at [176, 670] on button "Export CSV" at bounding box center [193, 667] width 55 height 19
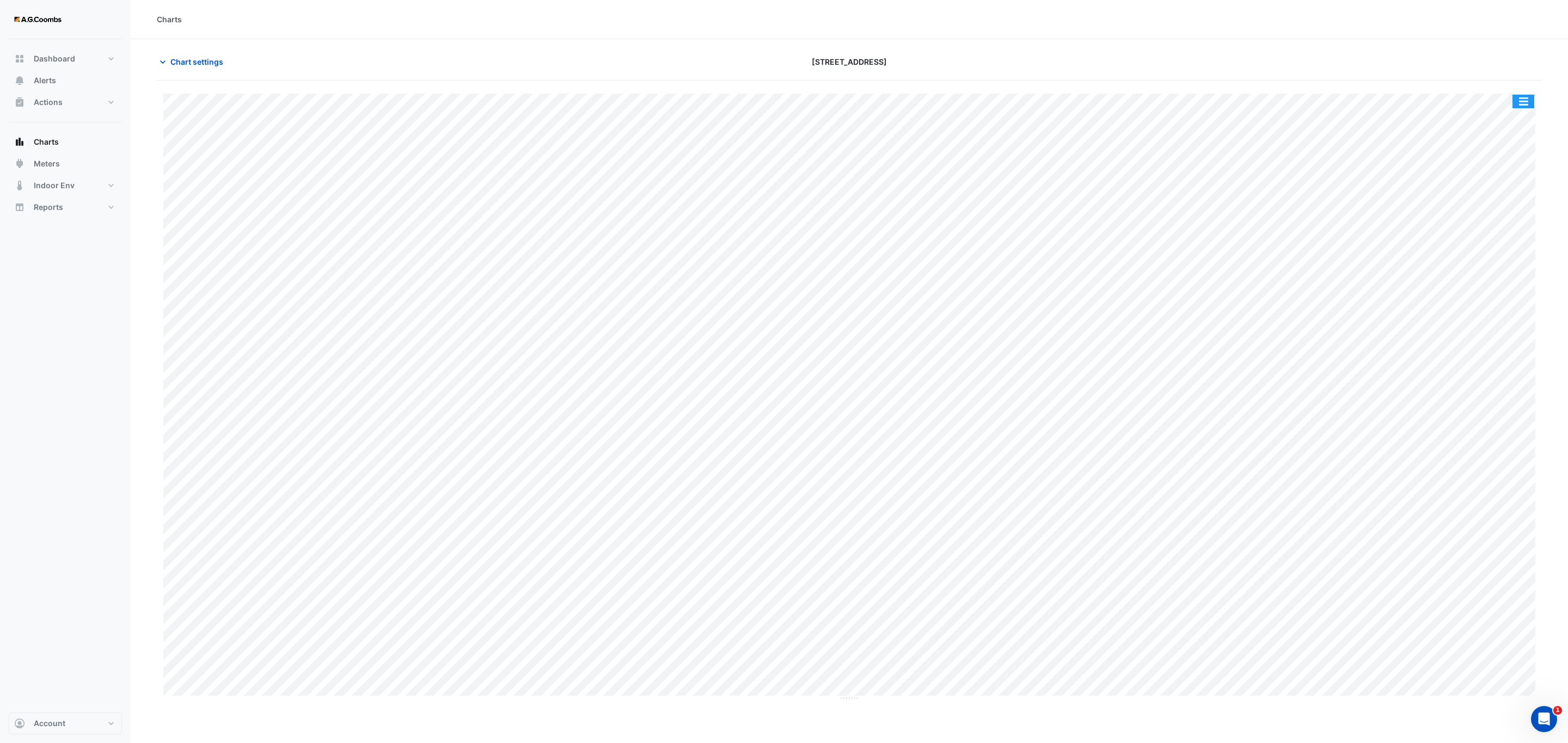
click at [1519, 97] on button "button" at bounding box center [1523, 101] width 22 height 14
click at [1506, 214] on div "Pivot Data Table" at bounding box center [1501, 219] width 66 height 26
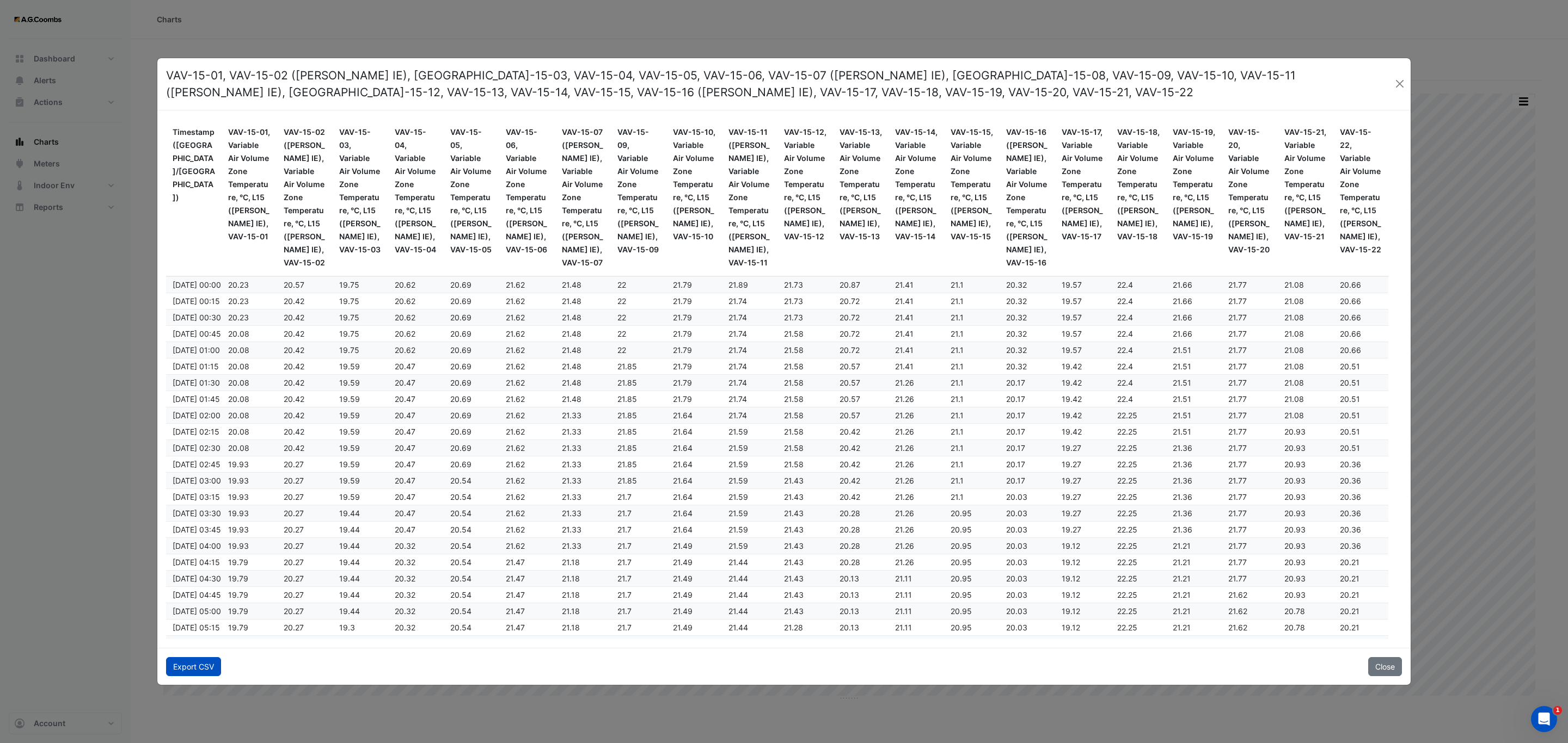
click at [191, 661] on button "Export CSV" at bounding box center [193, 667] width 55 height 19
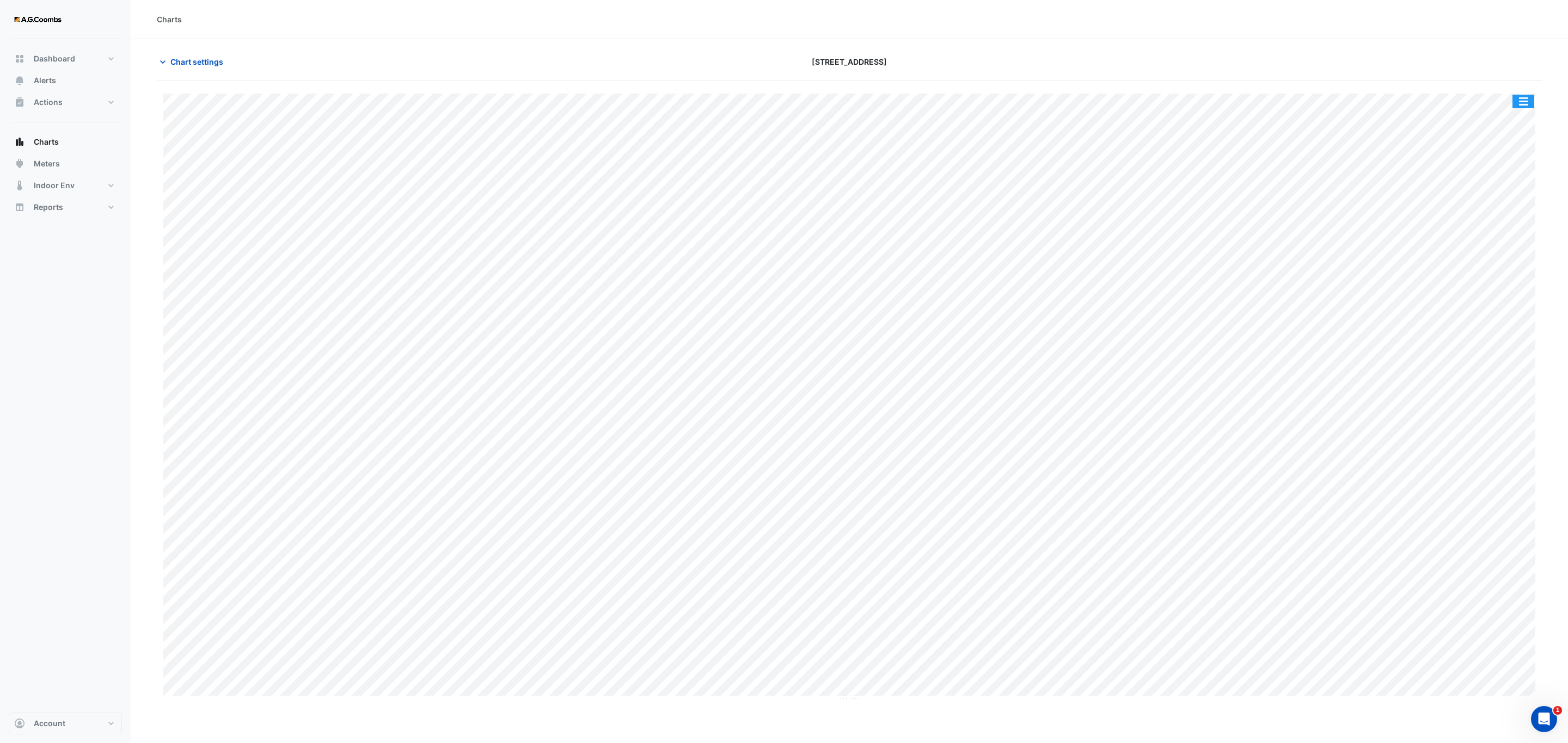
click at [1523, 100] on button "button" at bounding box center [1523, 101] width 22 height 14
click at [1514, 217] on div "Pivot Data Table" at bounding box center [1501, 219] width 66 height 26
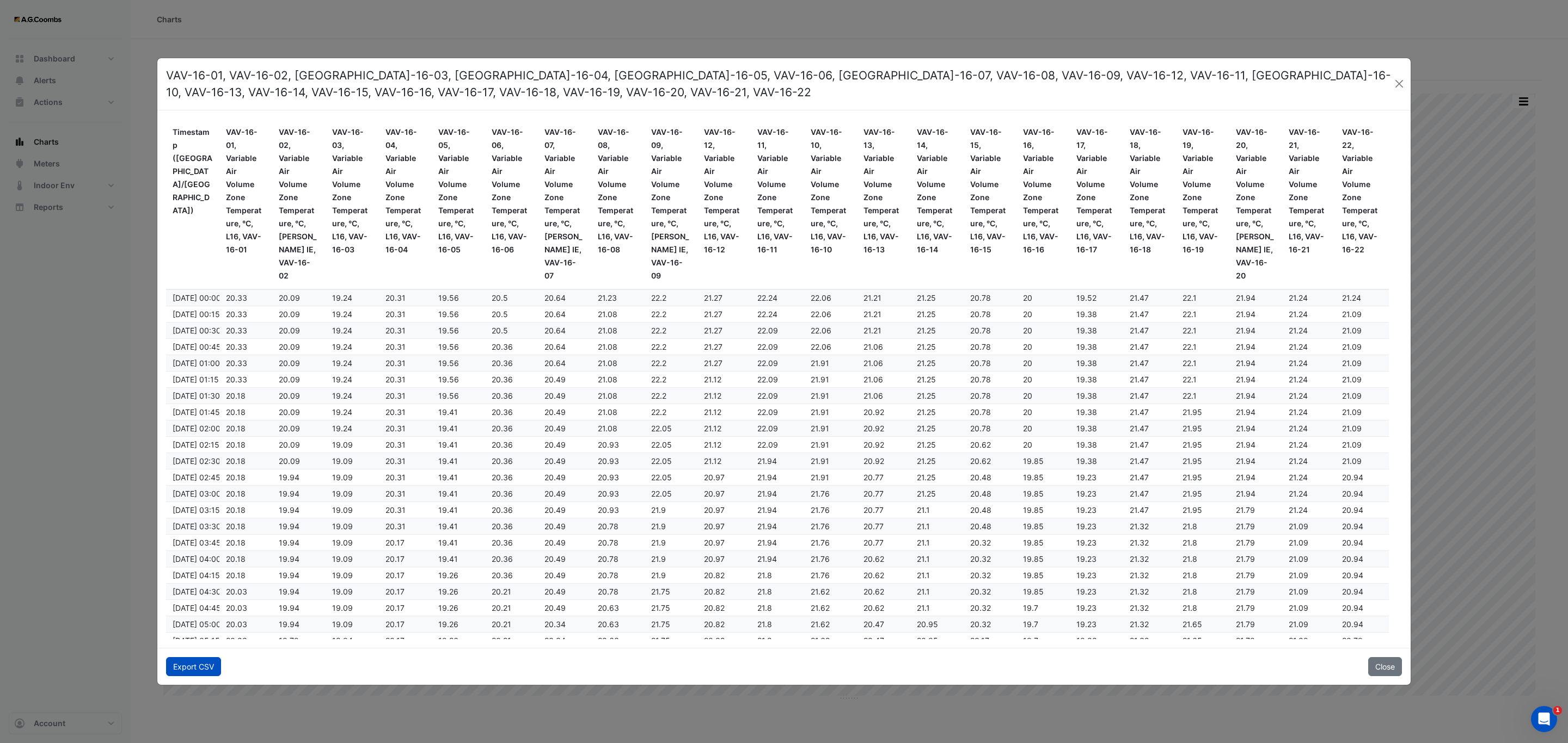
click at [182, 664] on button "Export CSV" at bounding box center [193, 667] width 55 height 19
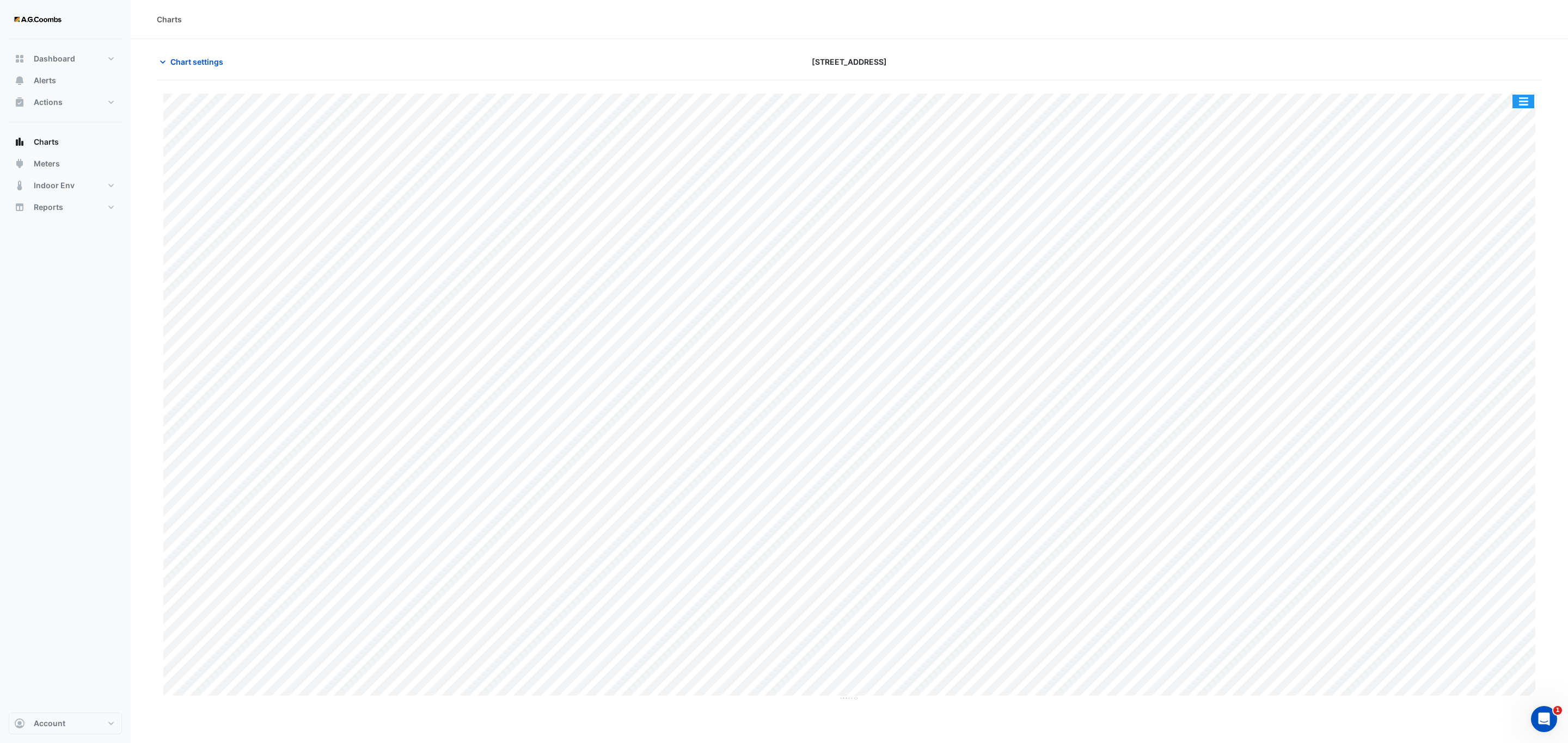
click at [1533, 100] on button "button" at bounding box center [1523, 101] width 22 height 14
click at [1502, 220] on div "Pivot Data Table" at bounding box center [1501, 219] width 66 height 26
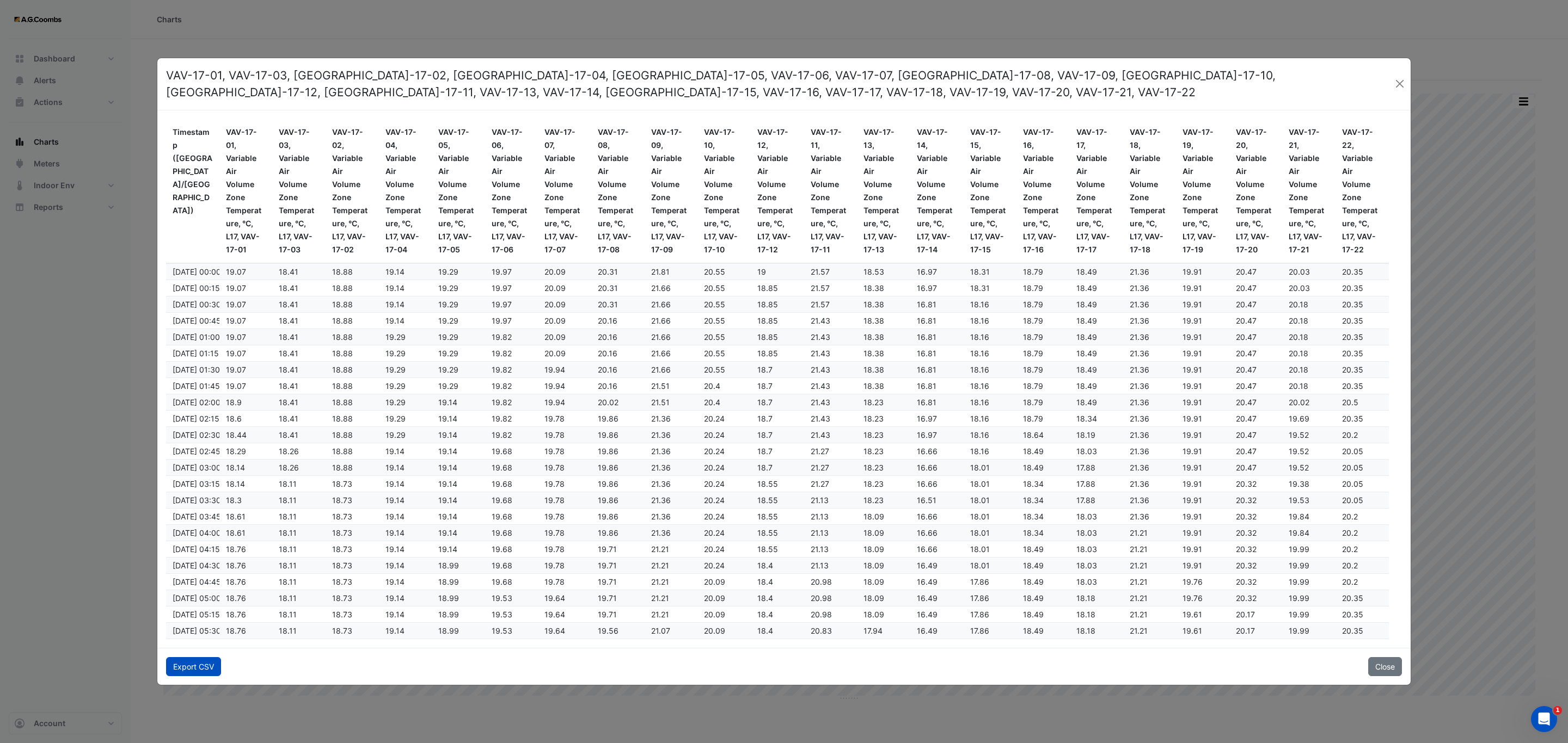
click at [183, 670] on button "Export CSV" at bounding box center [193, 667] width 55 height 19
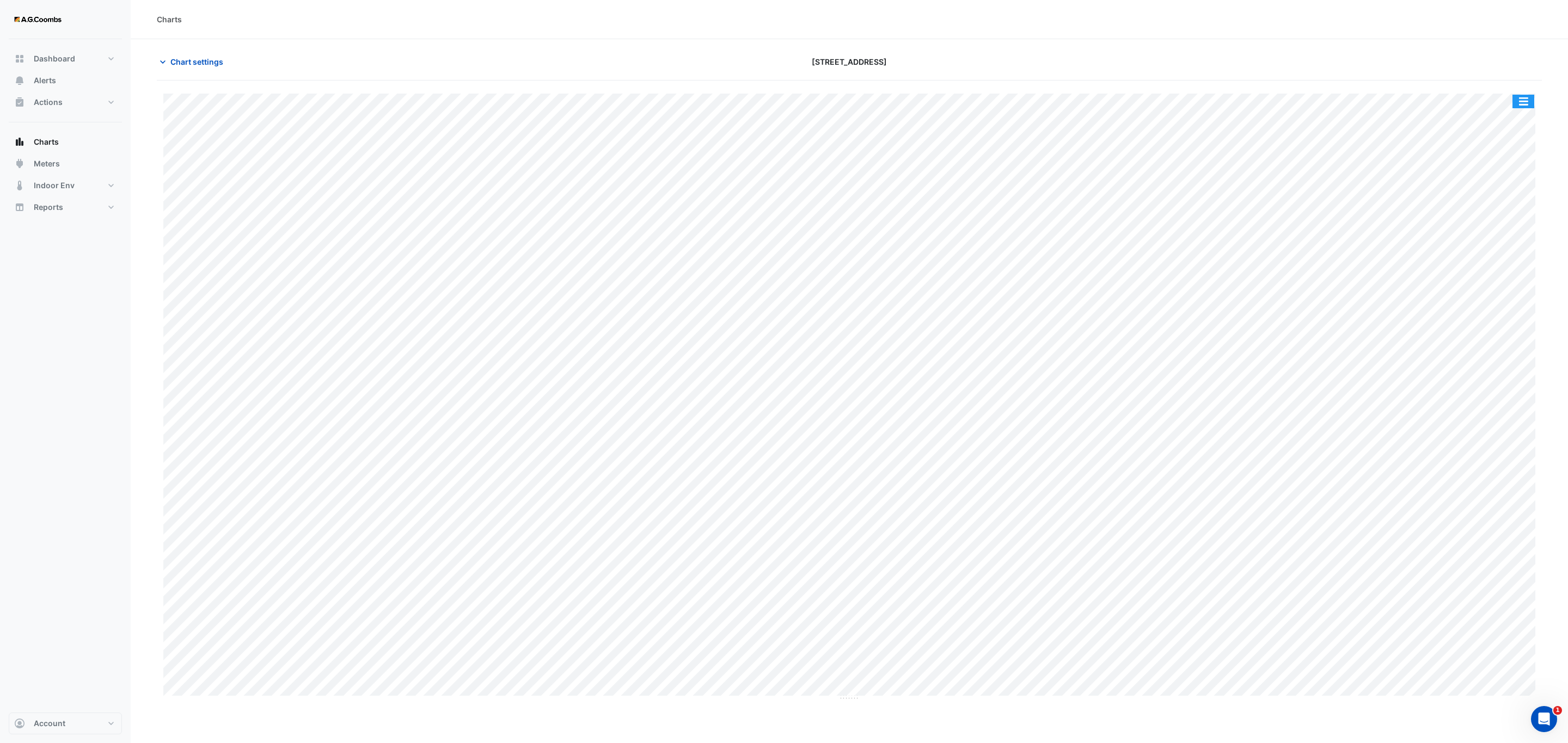
click at [1523, 100] on button "button" at bounding box center [1523, 101] width 22 height 14
click at [1496, 219] on div "Pivot Data Table" at bounding box center [1501, 219] width 66 height 26
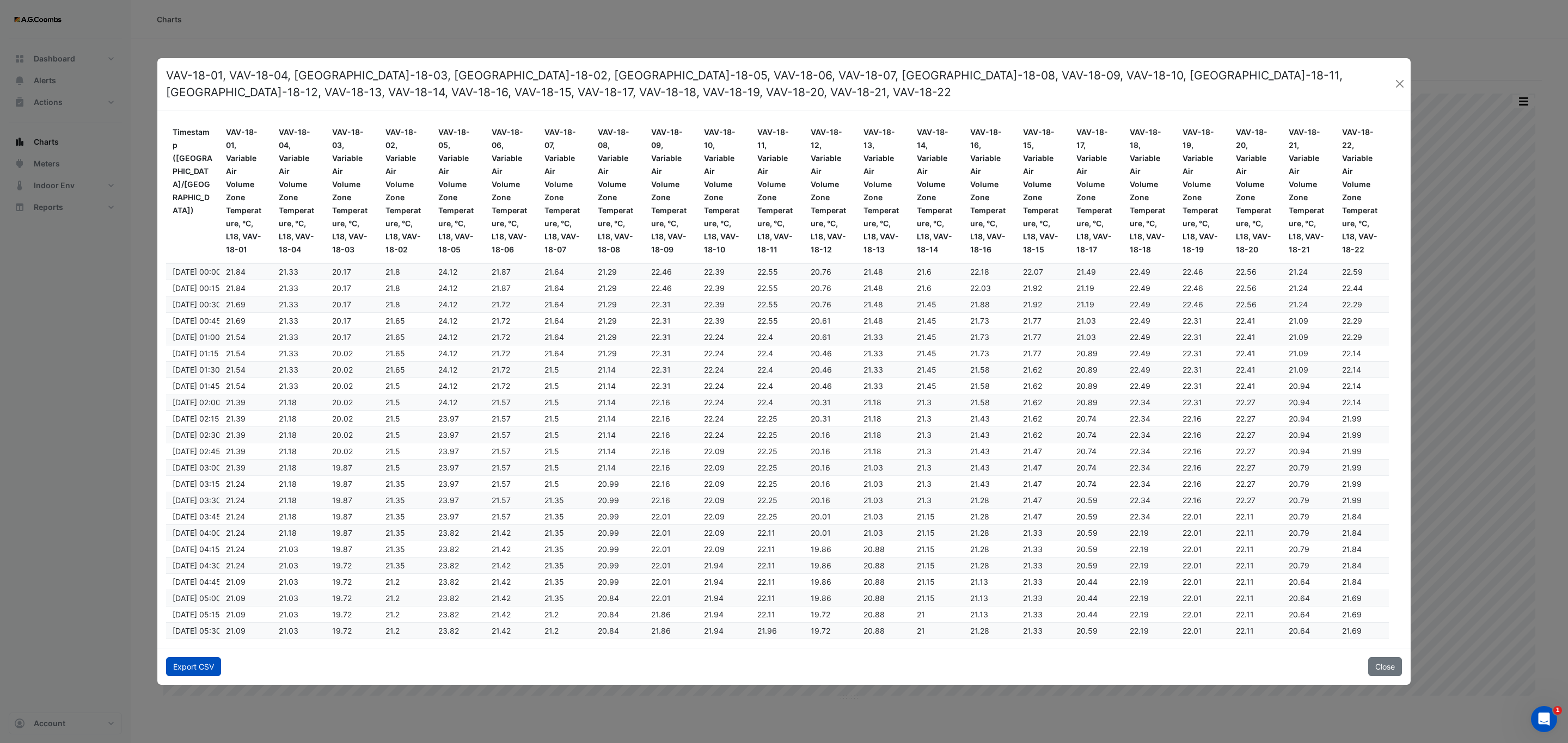
click at [191, 664] on button "Export CSV" at bounding box center [193, 667] width 55 height 19
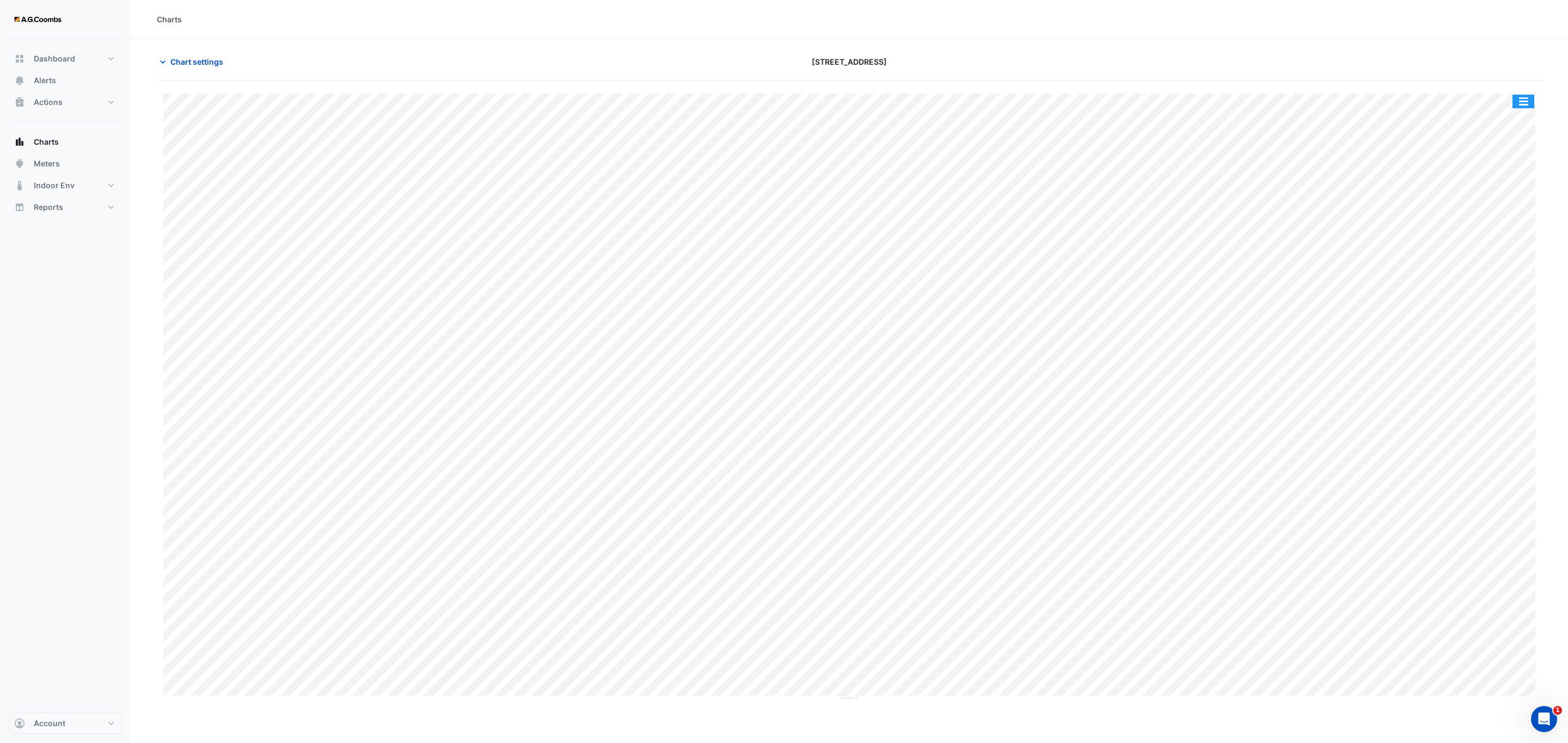
click at [1522, 100] on button "button" at bounding box center [1523, 101] width 22 height 14
click at [1497, 217] on div "Pivot Data Table" at bounding box center [1501, 219] width 66 height 26
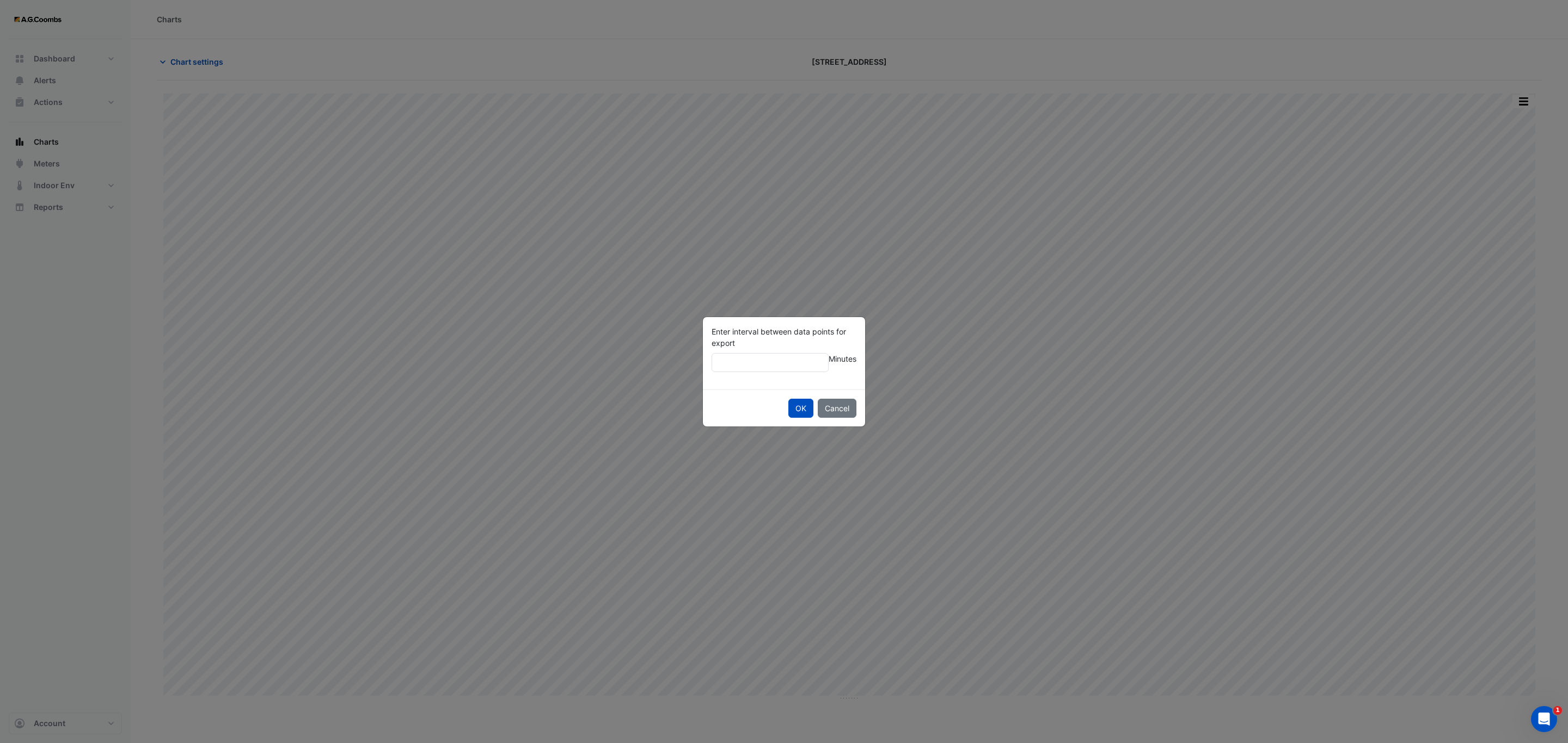
type input "**"
click at [788, 399] on button "OK" at bounding box center [800, 409] width 25 height 19
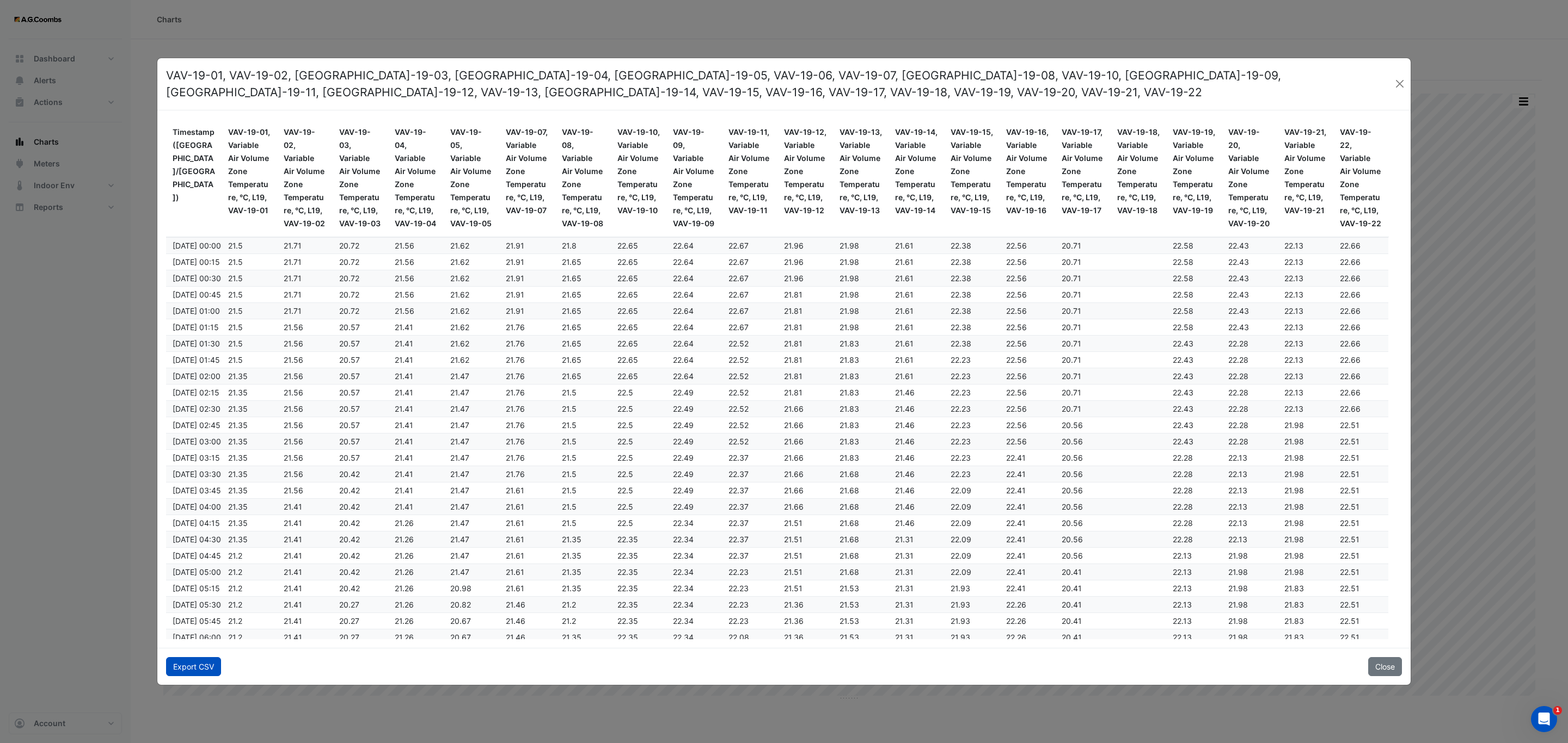
click at [187, 668] on button "Export CSV" at bounding box center [193, 667] width 55 height 19
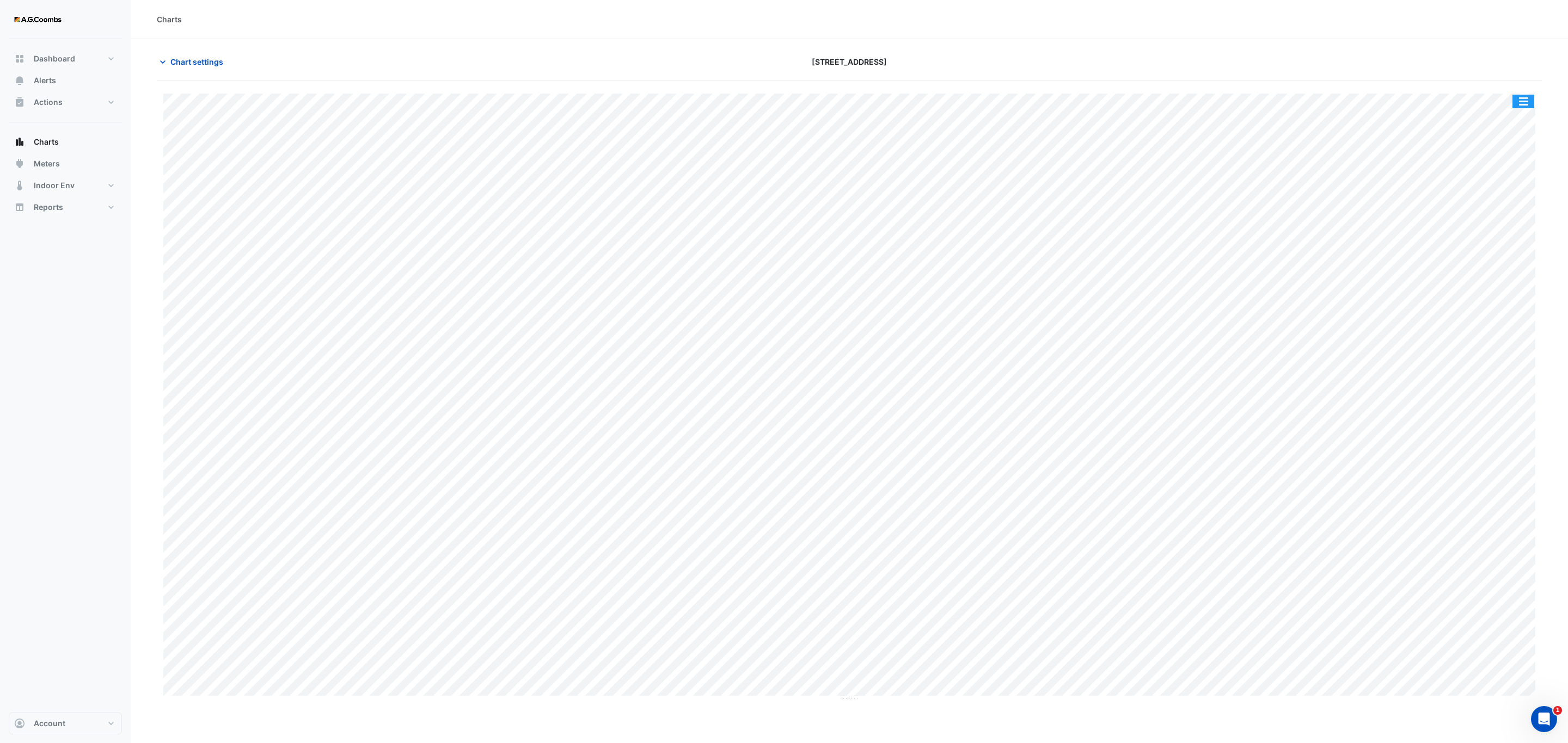
click at [1527, 102] on button "button" at bounding box center [1523, 101] width 22 height 14
click at [1497, 220] on div "Pivot Data Table" at bounding box center [1501, 219] width 66 height 26
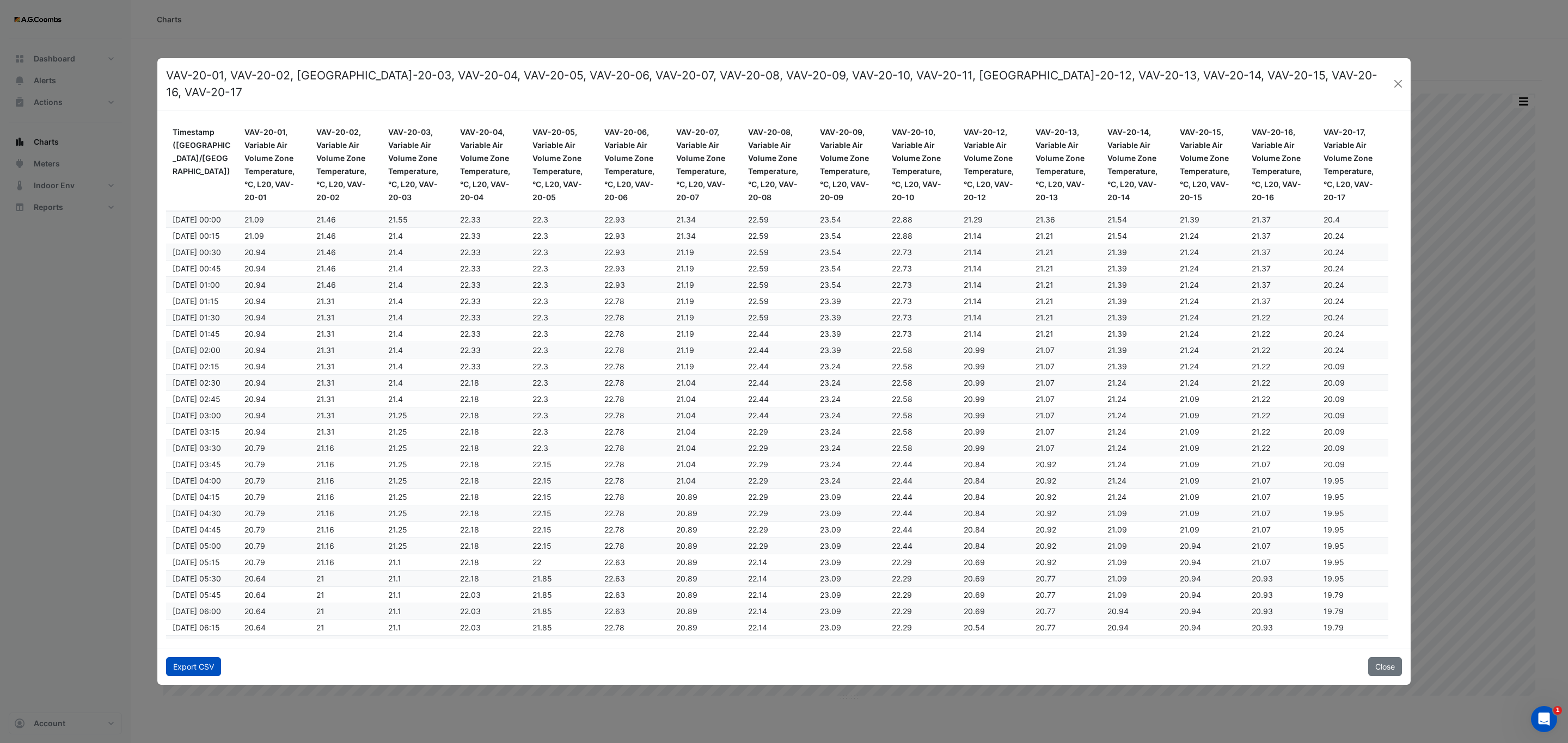
click at [174, 663] on button "Export CSV" at bounding box center [193, 667] width 55 height 19
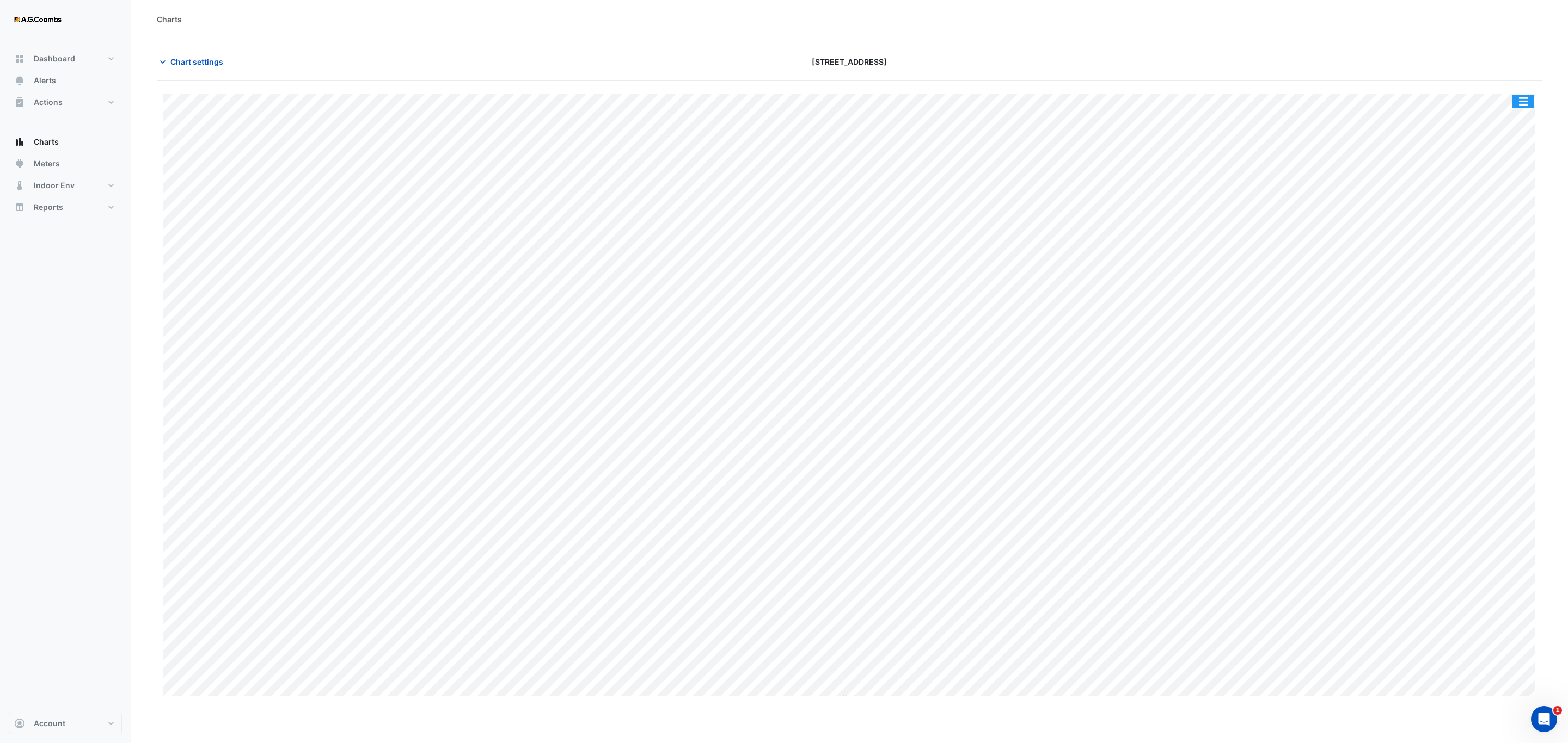
click at [1525, 107] on button "button" at bounding box center [1523, 101] width 22 height 14
click at [1516, 220] on div "Pivot Data Table" at bounding box center [1501, 219] width 66 height 26
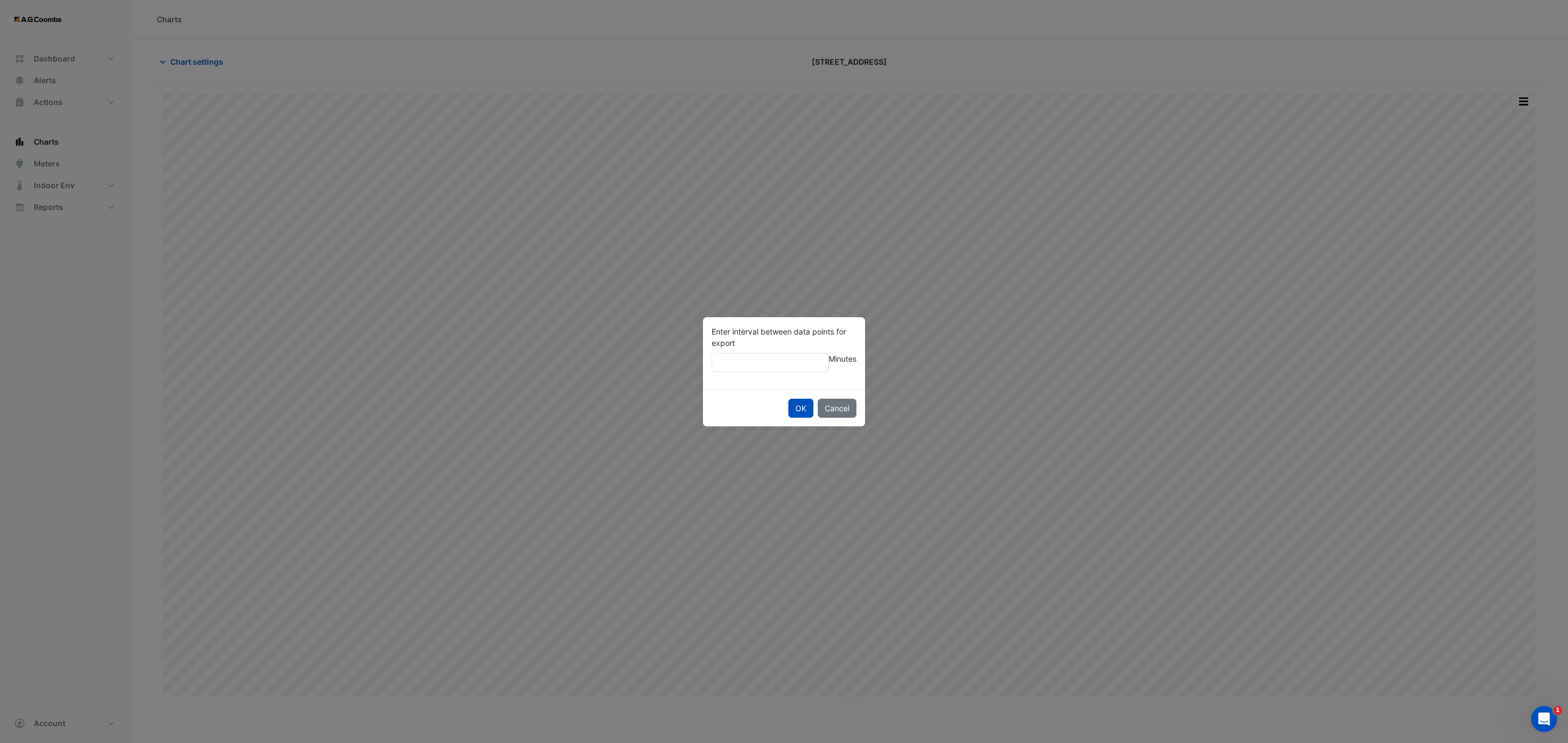
type input "**"
click at [788, 399] on button "OK" at bounding box center [800, 409] width 25 height 19
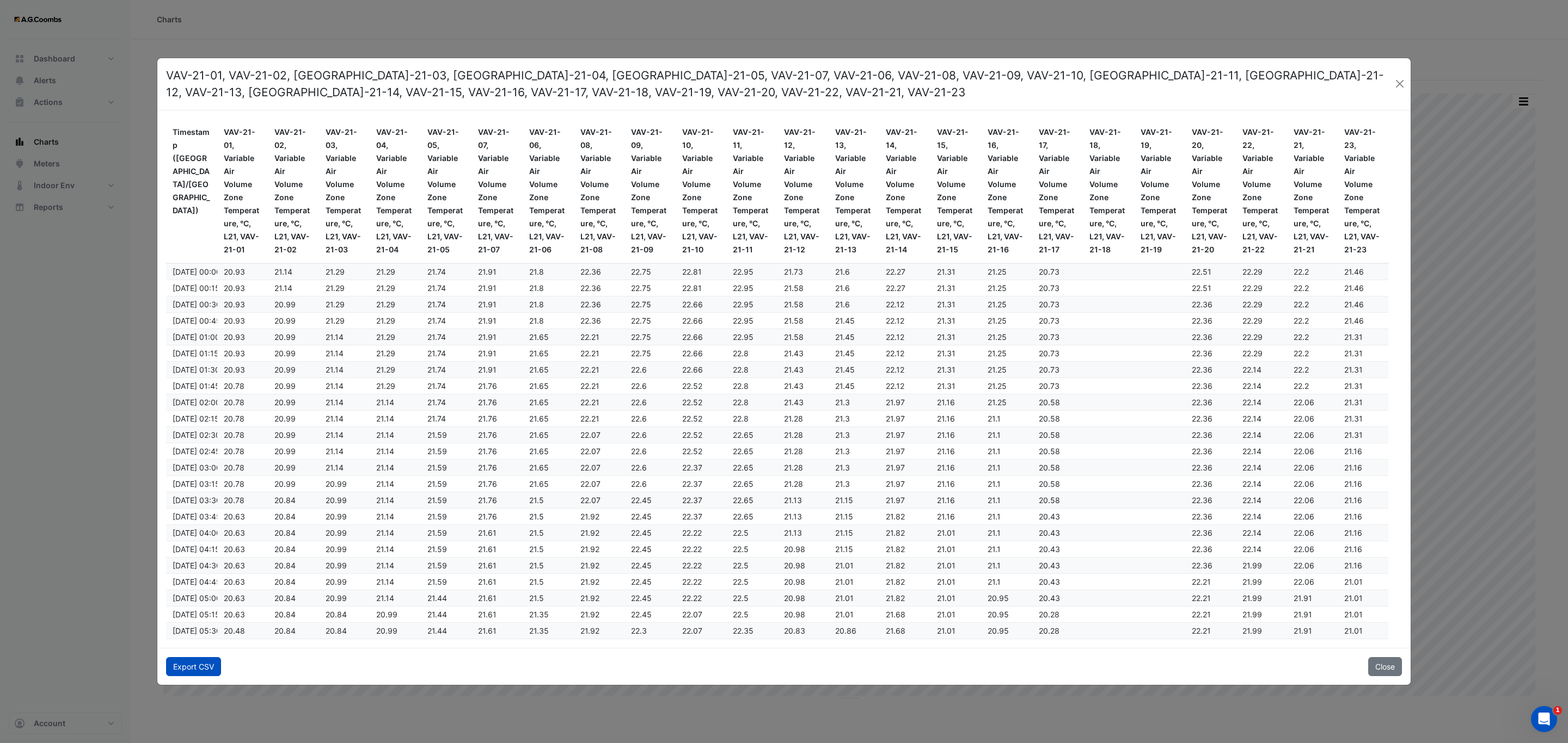
click at [211, 666] on button "Export CSV" at bounding box center [193, 667] width 55 height 19
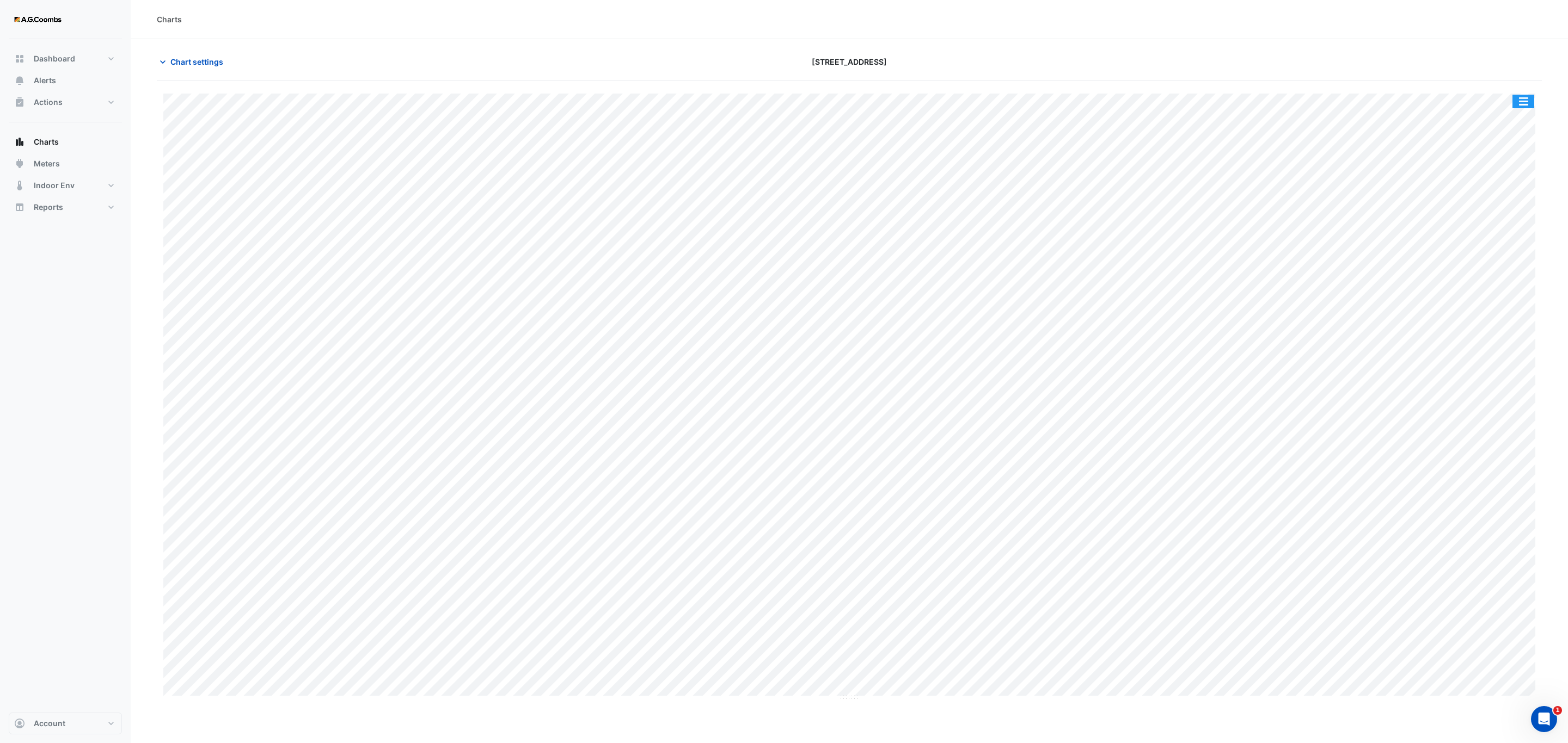
click at [1517, 101] on button "button" at bounding box center [1523, 101] width 22 height 14
click at [1499, 220] on div "Pivot Data Table" at bounding box center [1501, 219] width 66 height 26
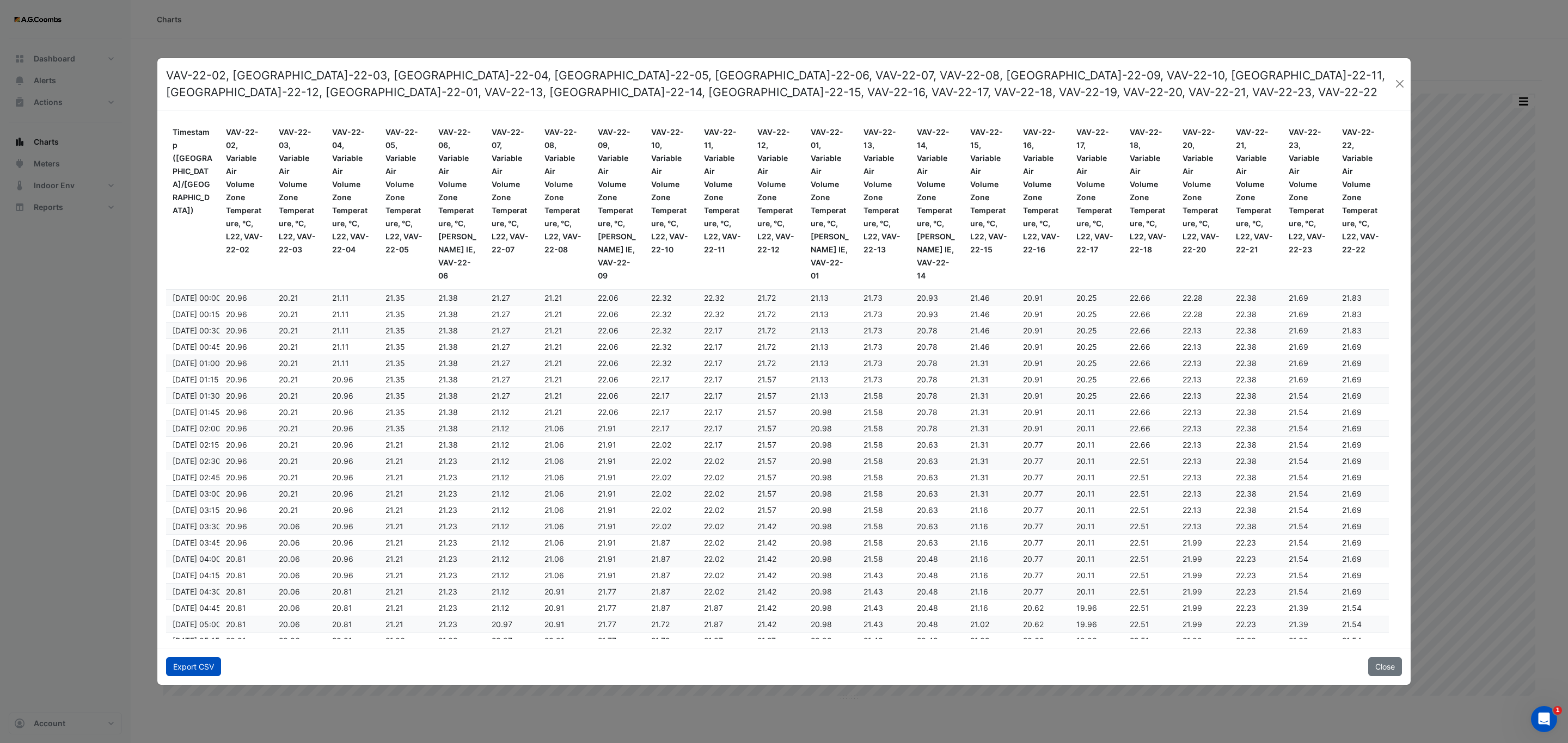
click at [196, 668] on button "Export CSV" at bounding box center [193, 667] width 55 height 19
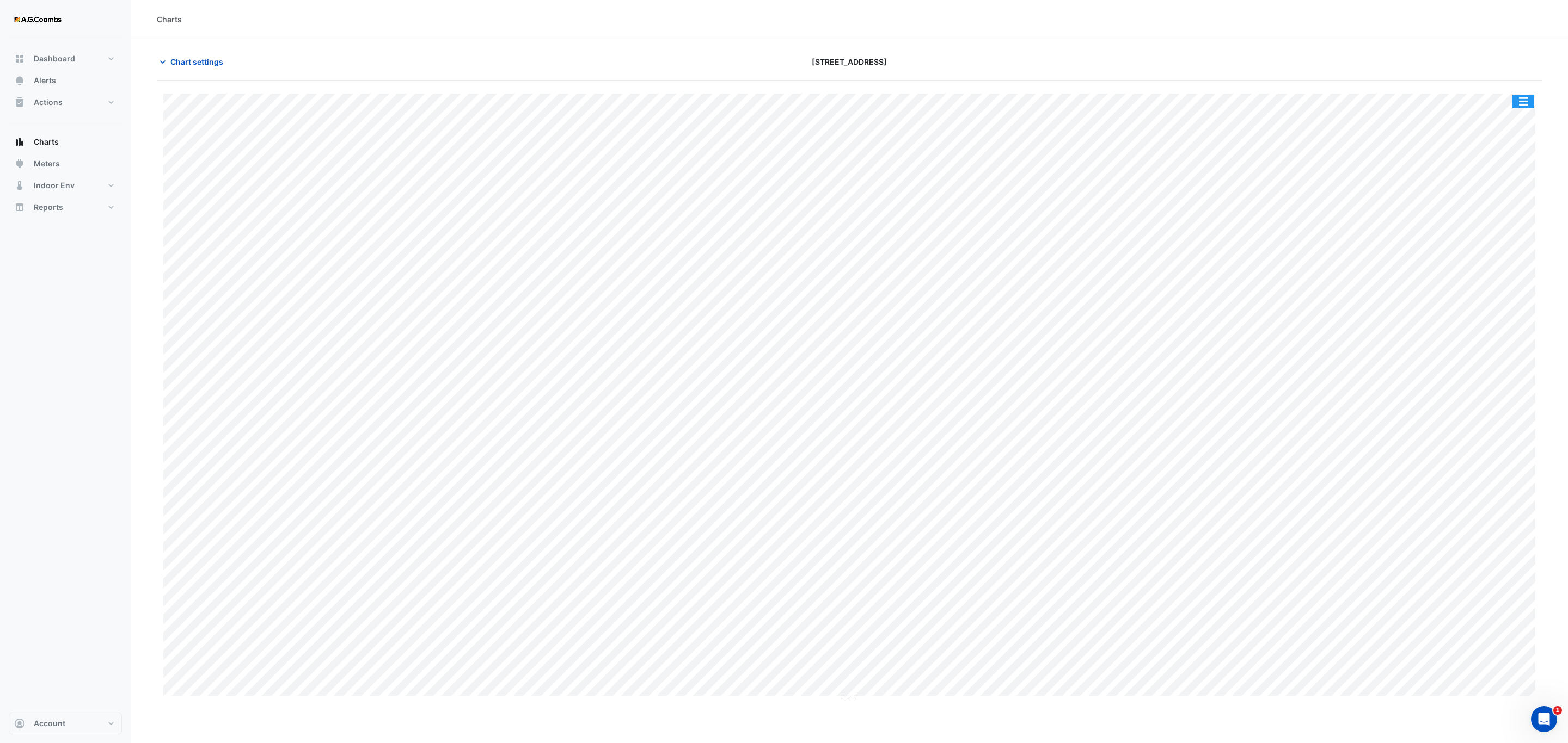
click at [1522, 97] on button "button" at bounding box center [1523, 101] width 22 height 14
click at [1495, 214] on div "Pivot Data Table" at bounding box center [1501, 219] width 66 height 26
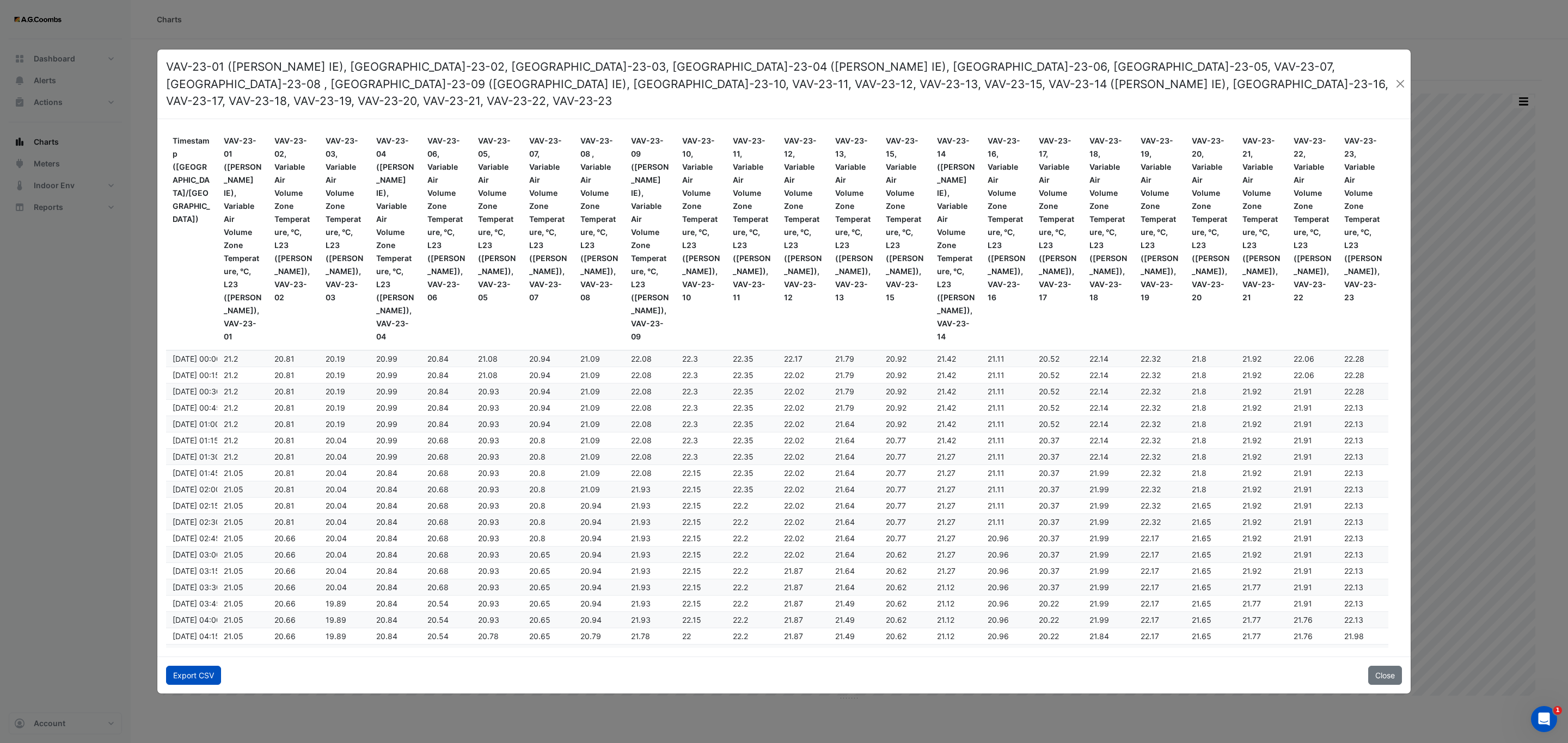
click at [195, 666] on button "Export CSV" at bounding box center [193, 676] width 55 height 19
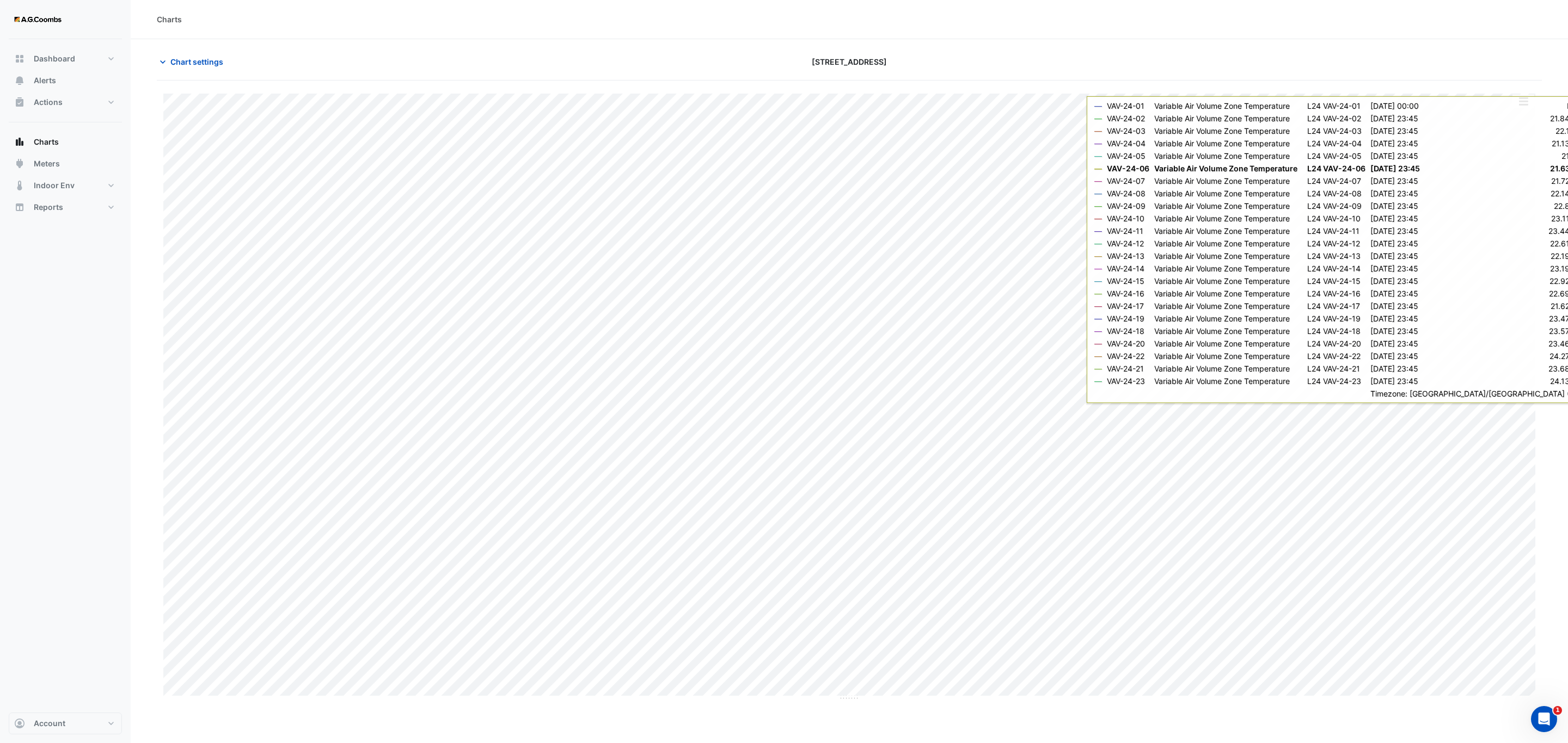
click at [1524, 107] on button "button" at bounding box center [1523, 101] width 22 height 14
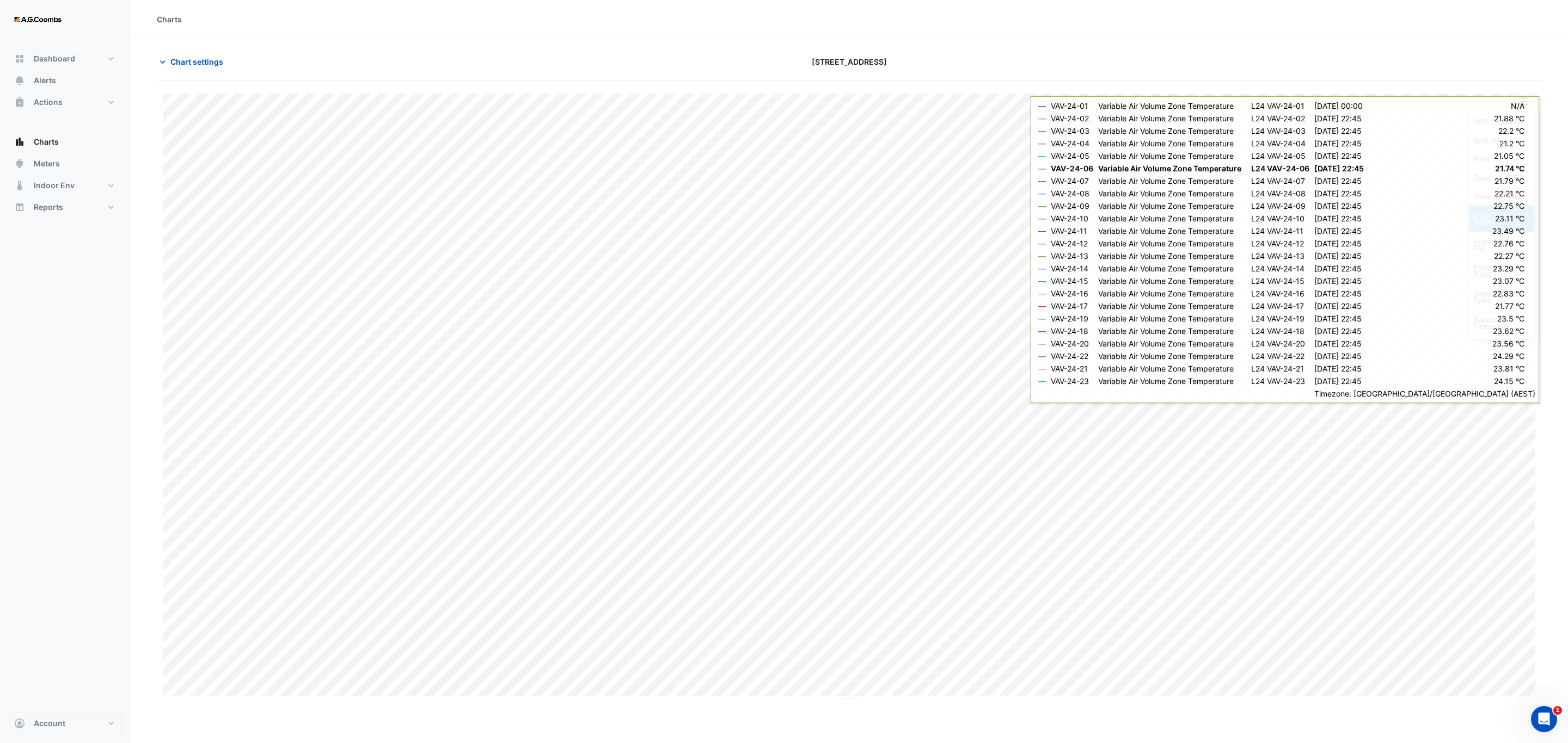
click at [1495, 219] on div "Pivot Data Table" at bounding box center [1501, 219] width 66 height 26
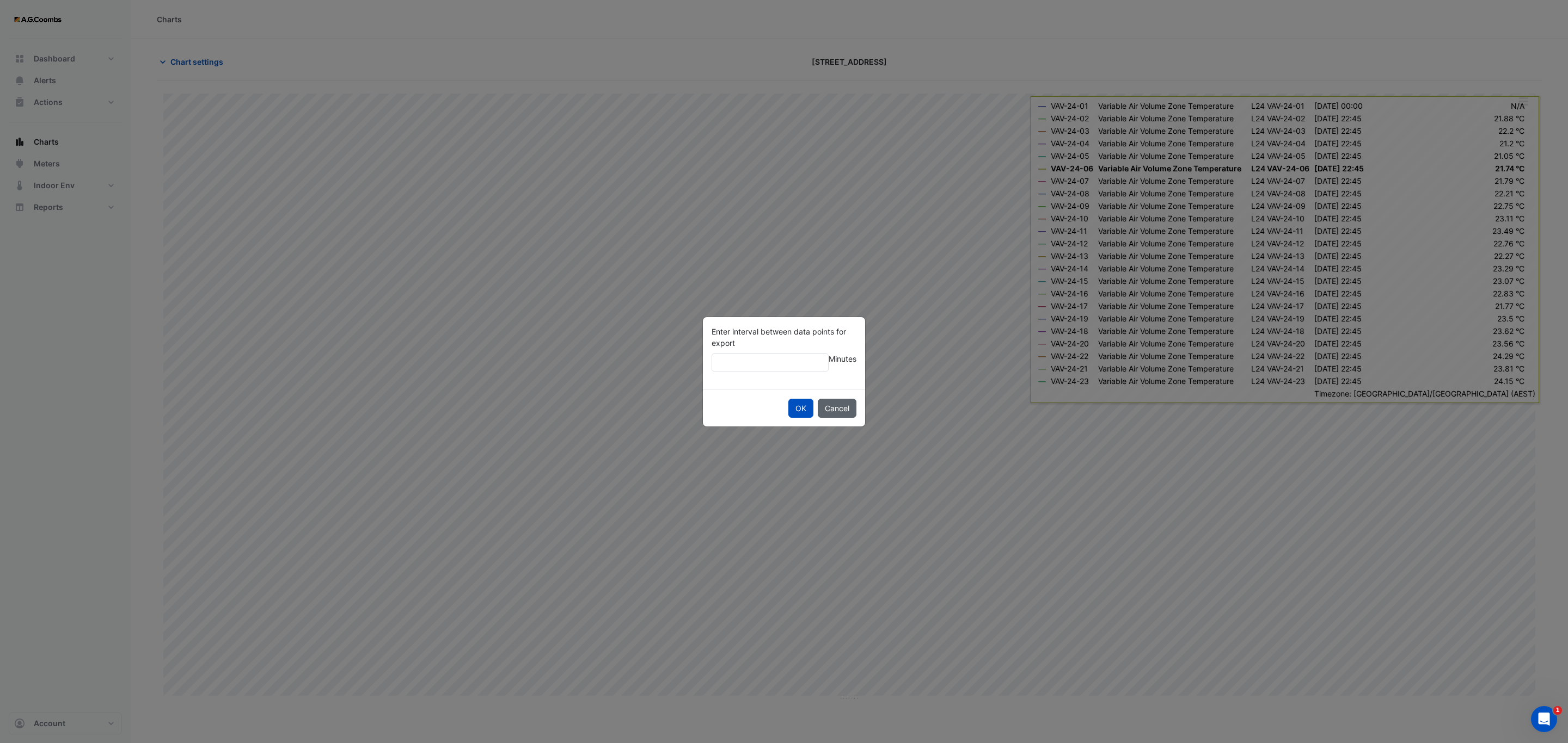
type input "**"
click at [788, 399] on button "OK" at bounding box center [800, 409] width 25 height 19
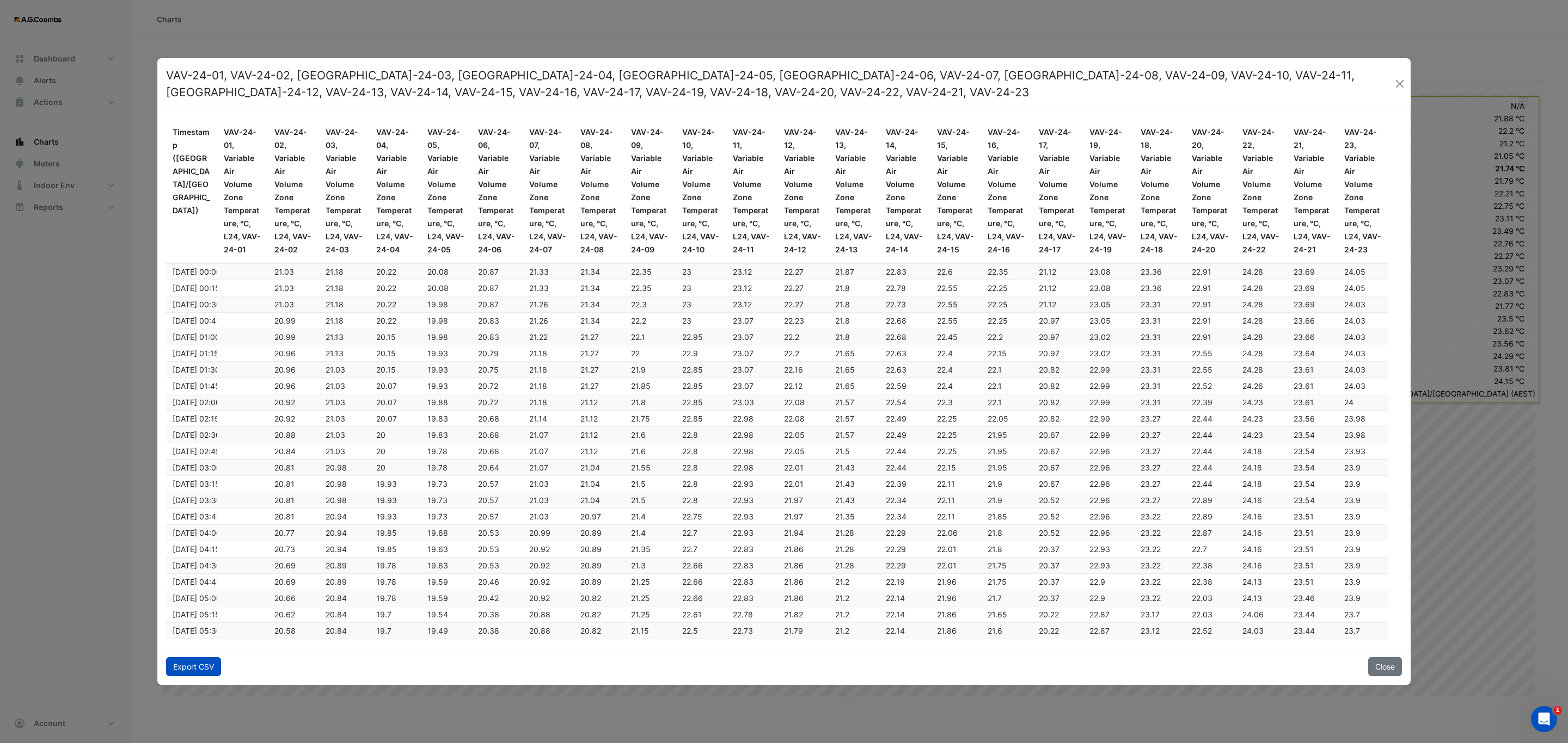
click at [210, 666] on button "Export CSV" at bounding box center [193, 667] width 55 height 19
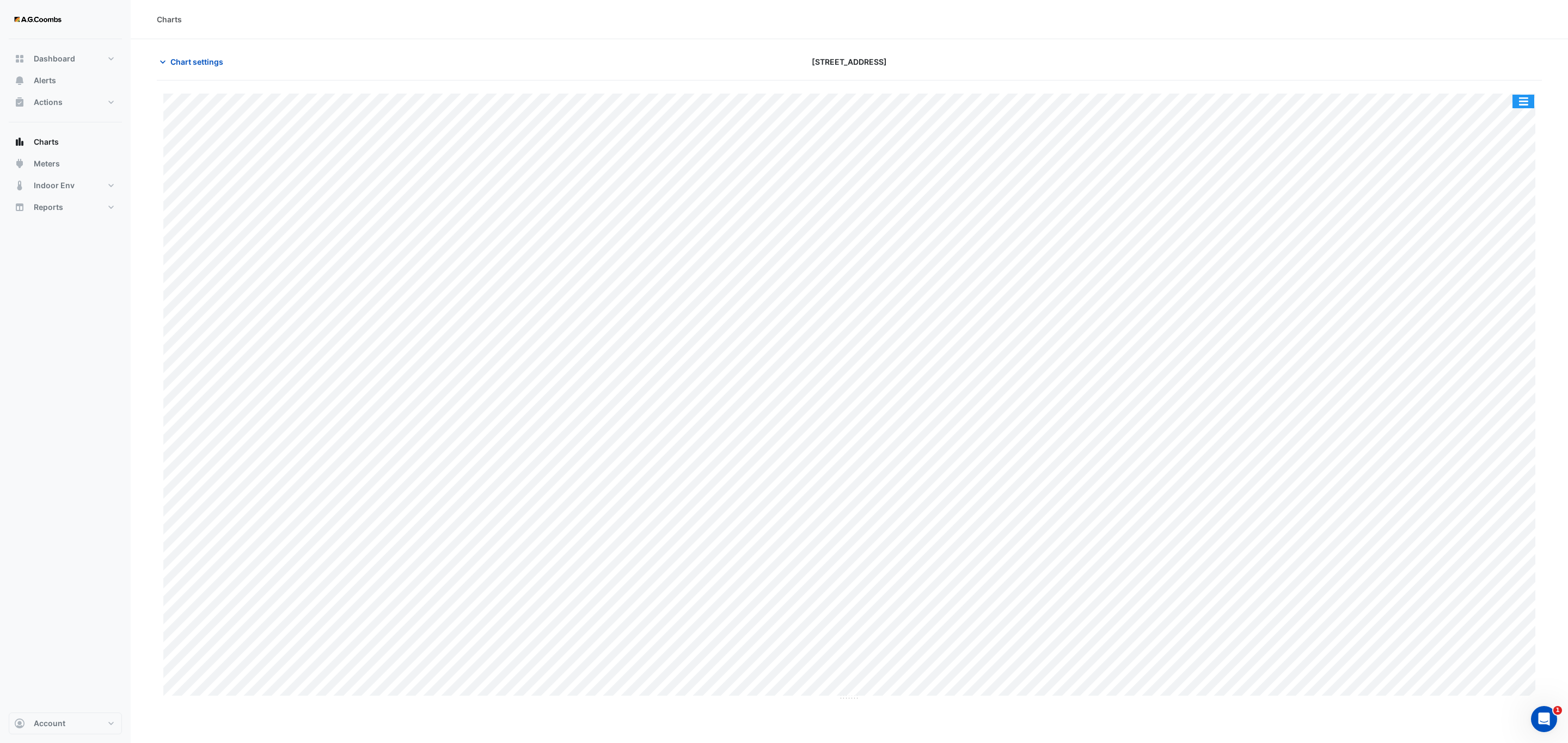
click at [1519, 99] on button "button" at bounding box center [1523, 101] width 22 height 14
click at [1506, 222] on div "Pivot Data Table" at bounding box center [1501, 219] width 66 height 26
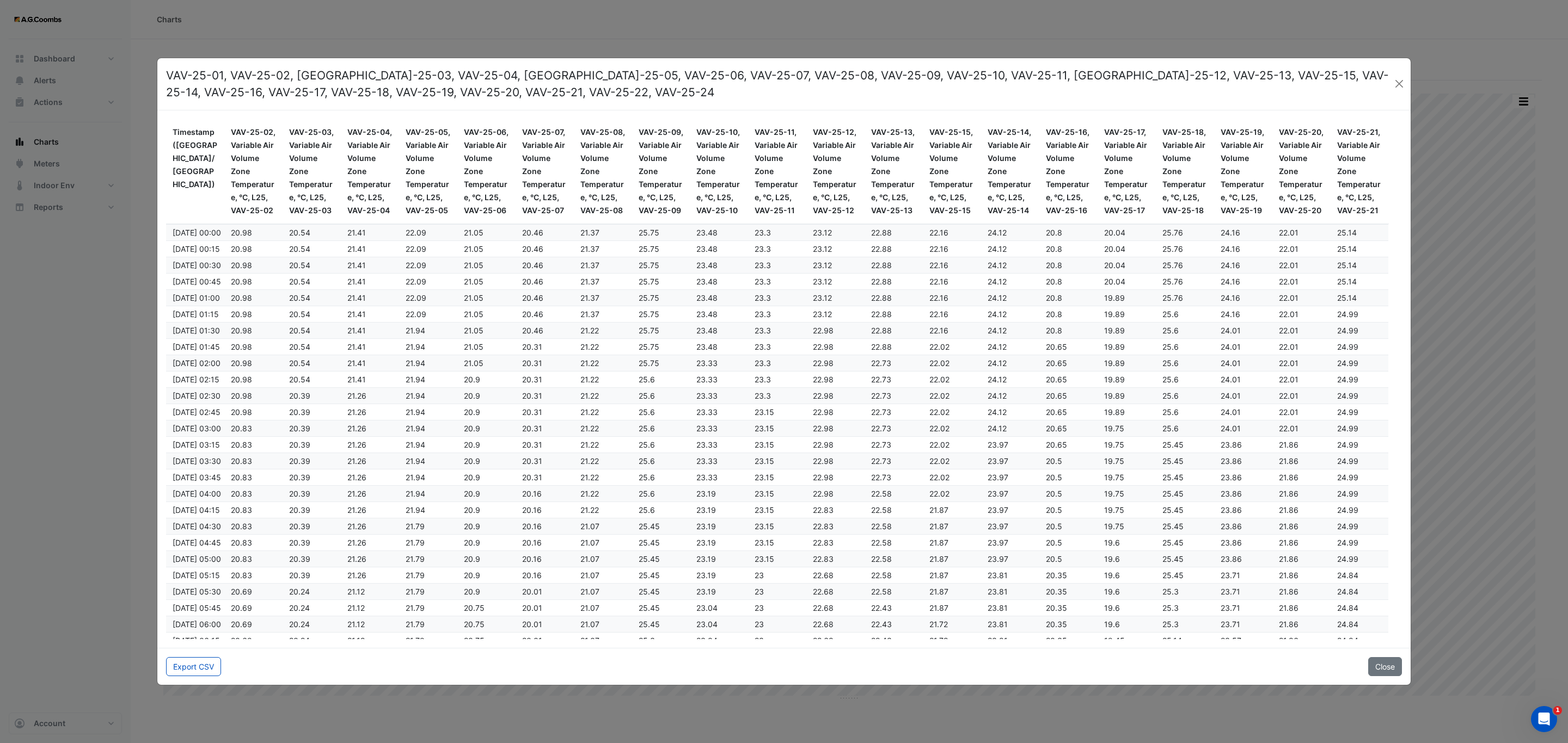
click at [197, 655] on div "Export CSV Close" at bounding box center [784, 666] width 1253 height 37
click at [199, 668] on button "Export CSV" at bounding box center [193, 667] width 55 height 19
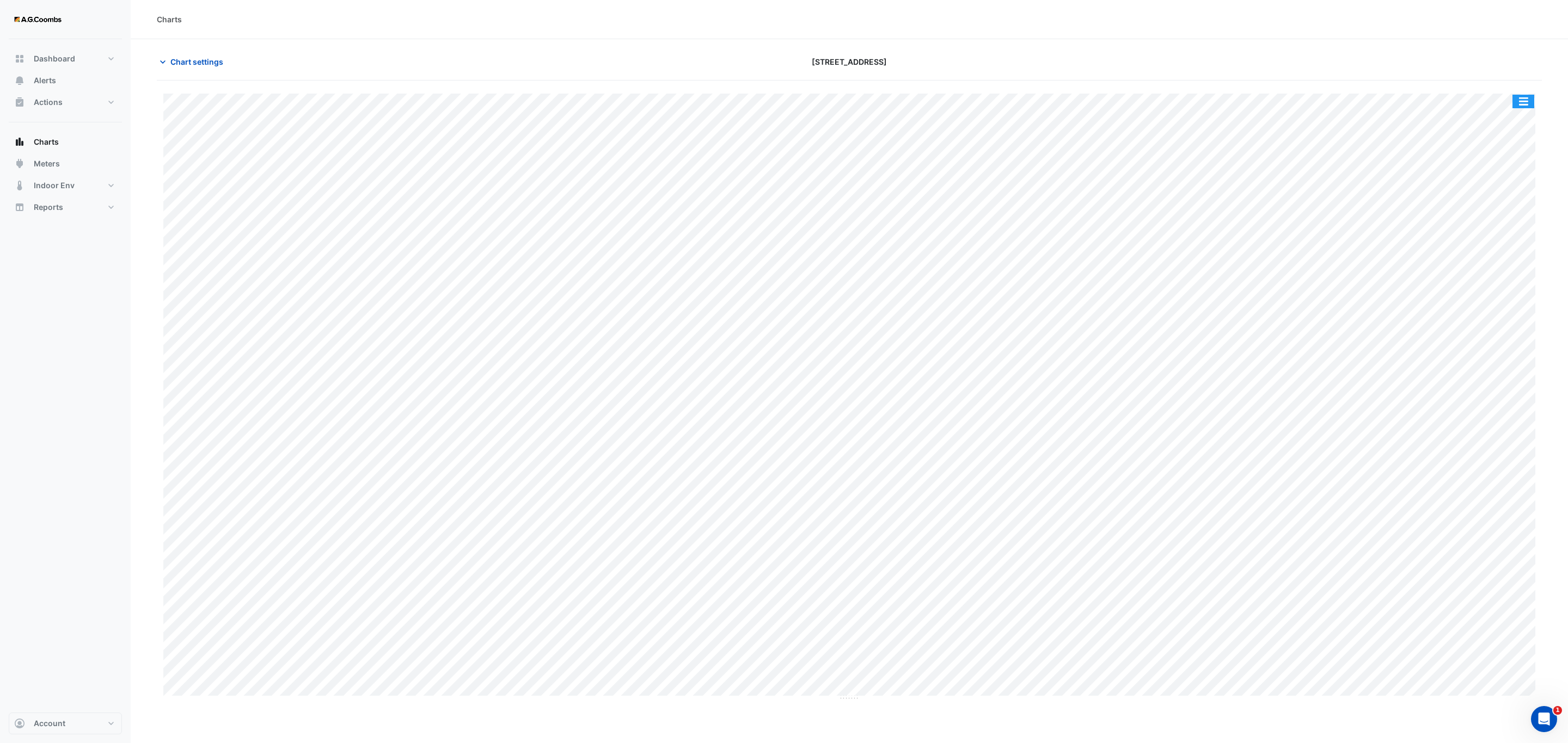
click at [1526, 105] on button "button" at bounding box center [1523, 101] width 22 height 14
click at [1506, 224] on div "Pivot Data Table" at bounding box center [1501, 219] width 66 height 26
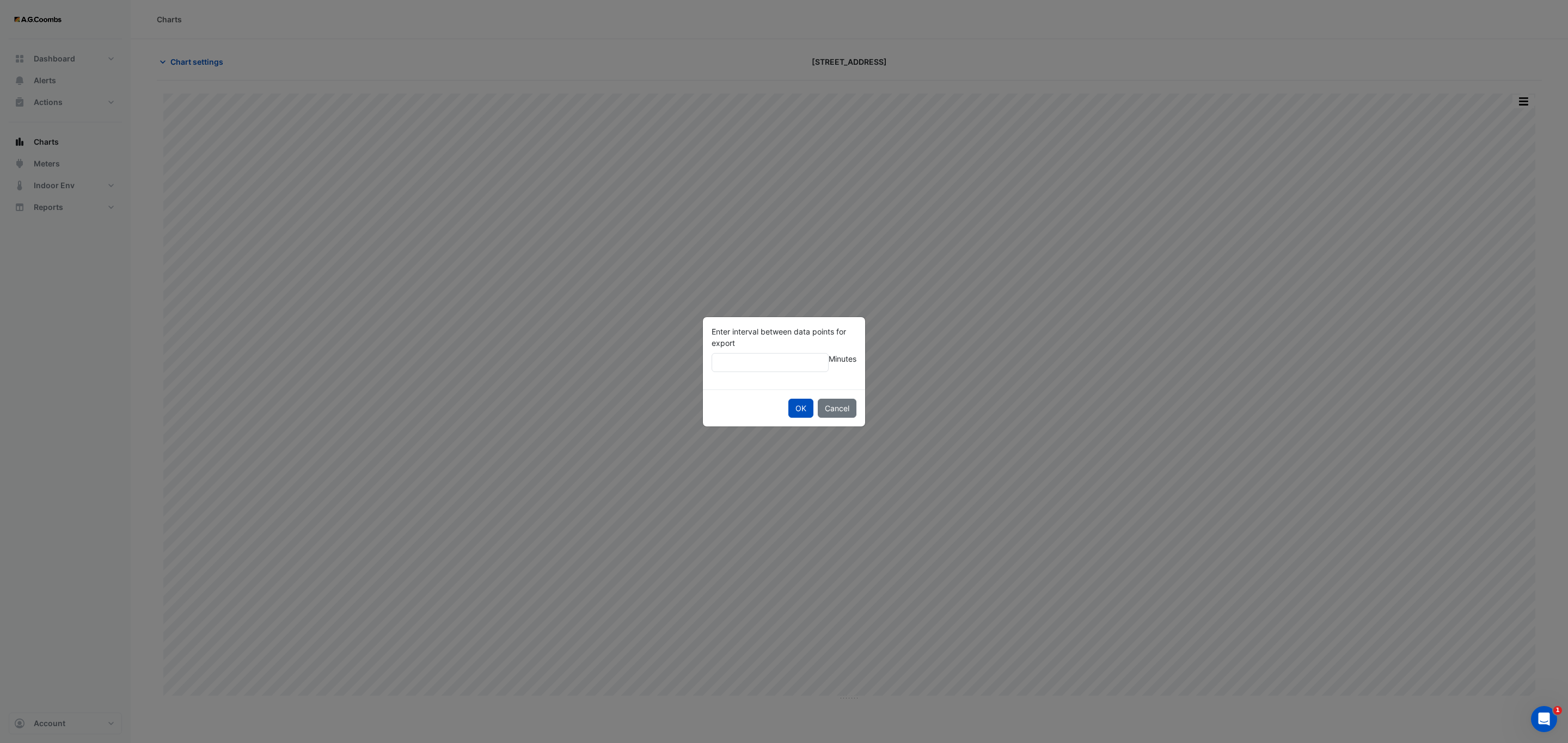
type input "**"
click at [788, 399] on button "OK" at bounding box center [800, 409] width 25 height 19
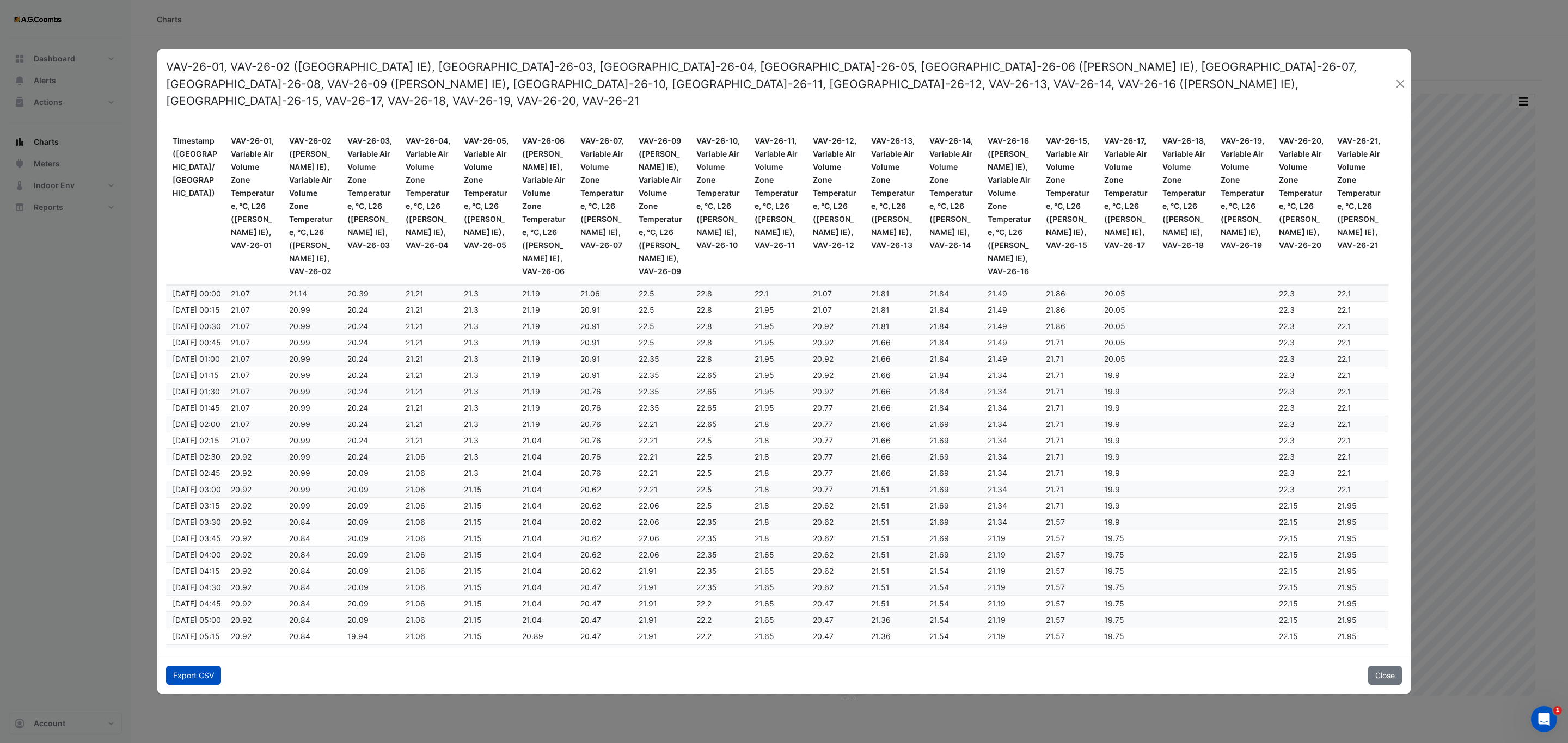
click at [191, 671] on button "Export CSV" at bounding box center [193, 676] width 55 height 19
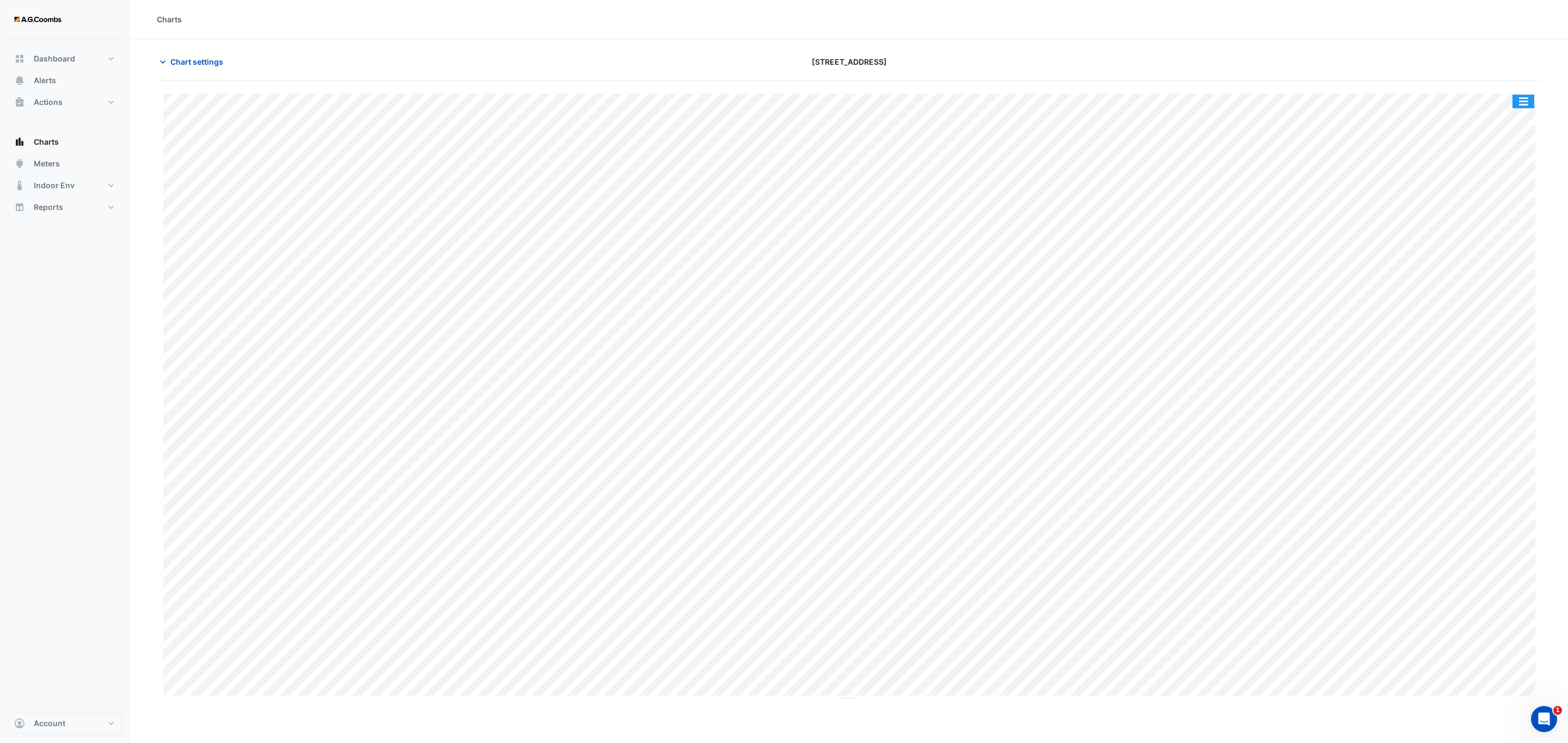
click at [1523, 95] on button "button" at bounding box center [1523, 101] width 22 height 14
click at [1493, 217] on div "Pivot Data Table" at bounding box center [1501, 219] width 66 height 26
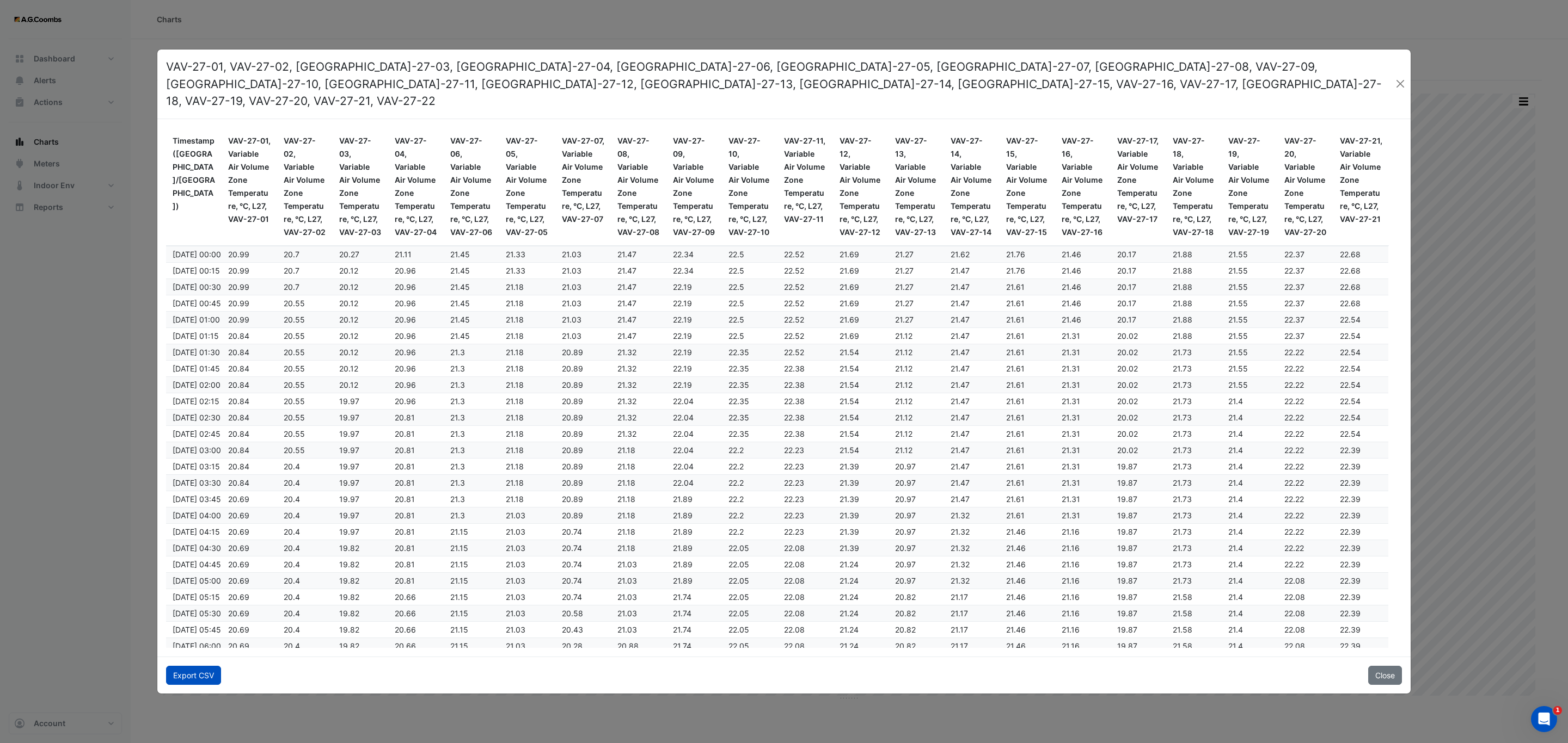
click at [195, 668] on button "Export CSV" at bounding box center [193, 676] width 55 height 19
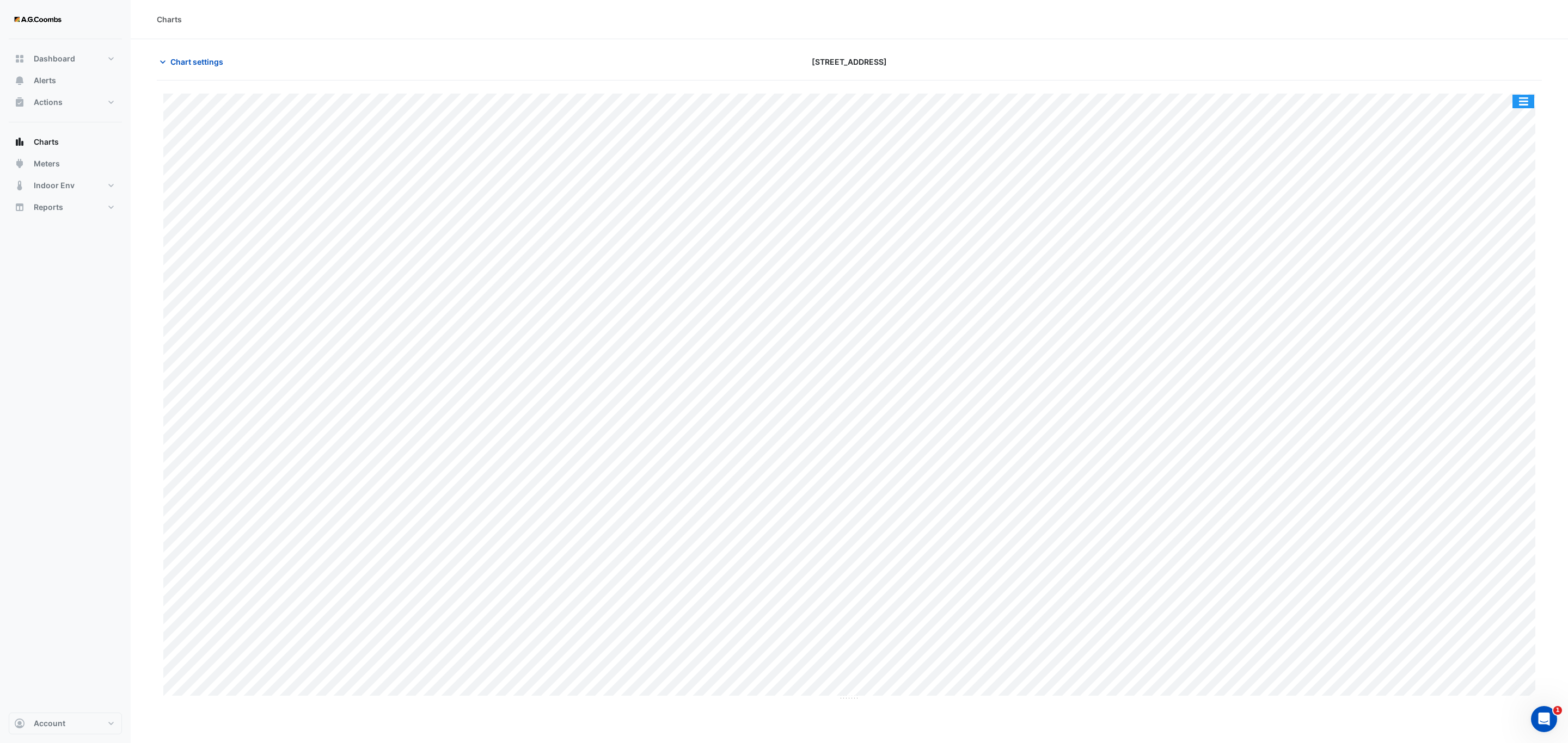
click at [1526, 107] on button "button" at bounding box center [1523, 101] width 22 height 14
click at [1502, 224] on div "Pivot Data Table" at bounding box center [1501, 219] width 66 height 26
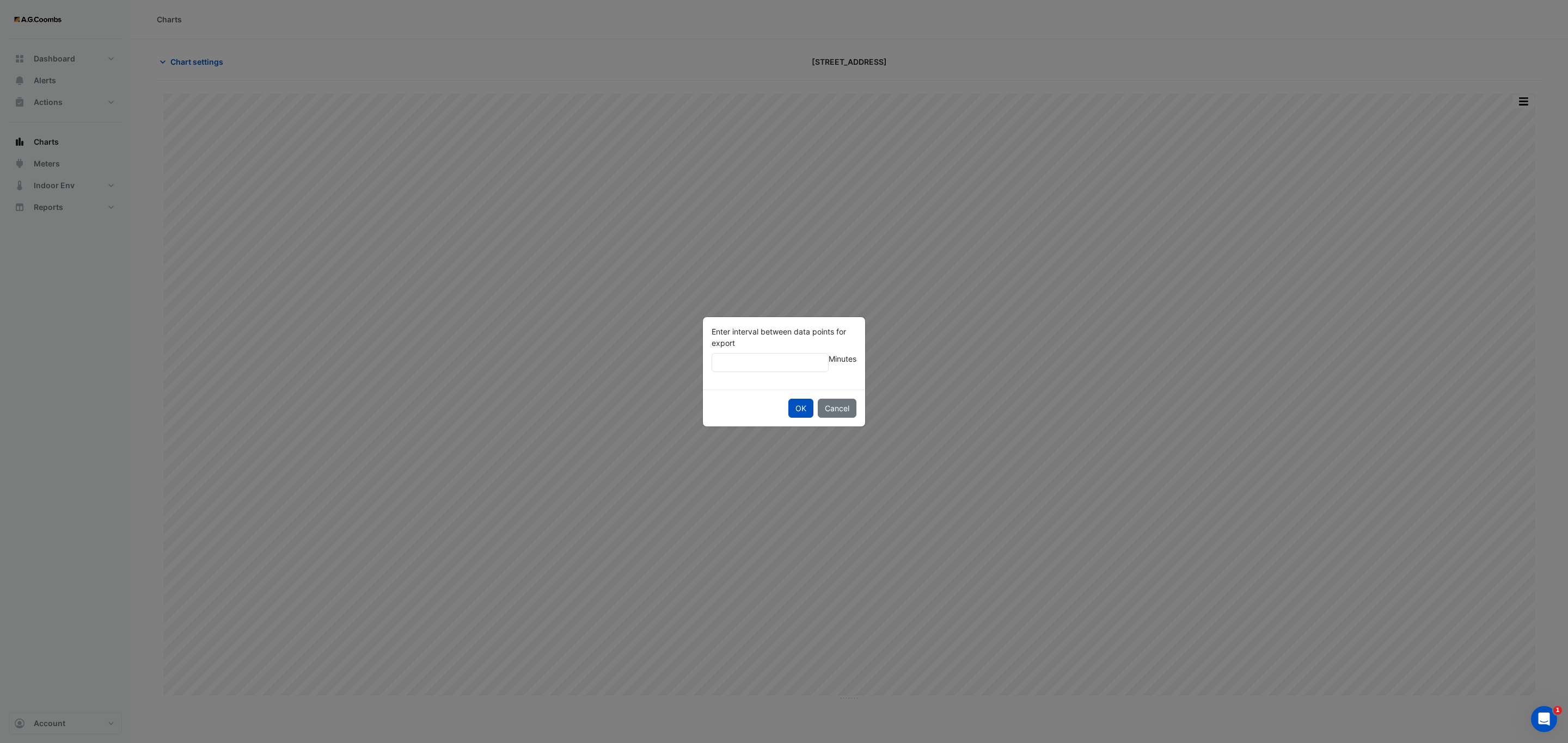
type input "**"
click at [788, 399] on button "OK" at bounding box center [800, 409] width 25 height 19
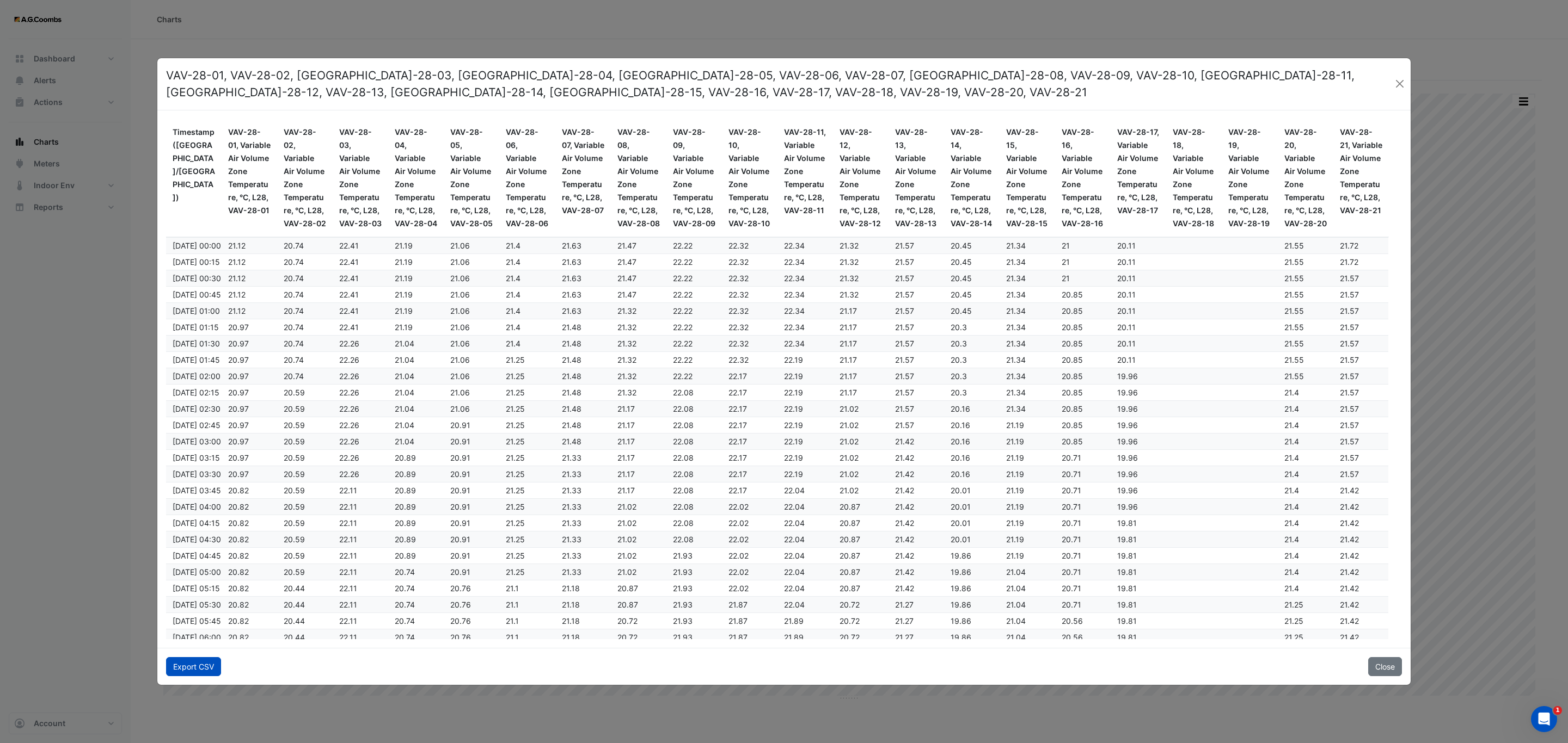
click at [197, 660] on button "Export CSV" at bounding box center [193, 667] width 55 height 19
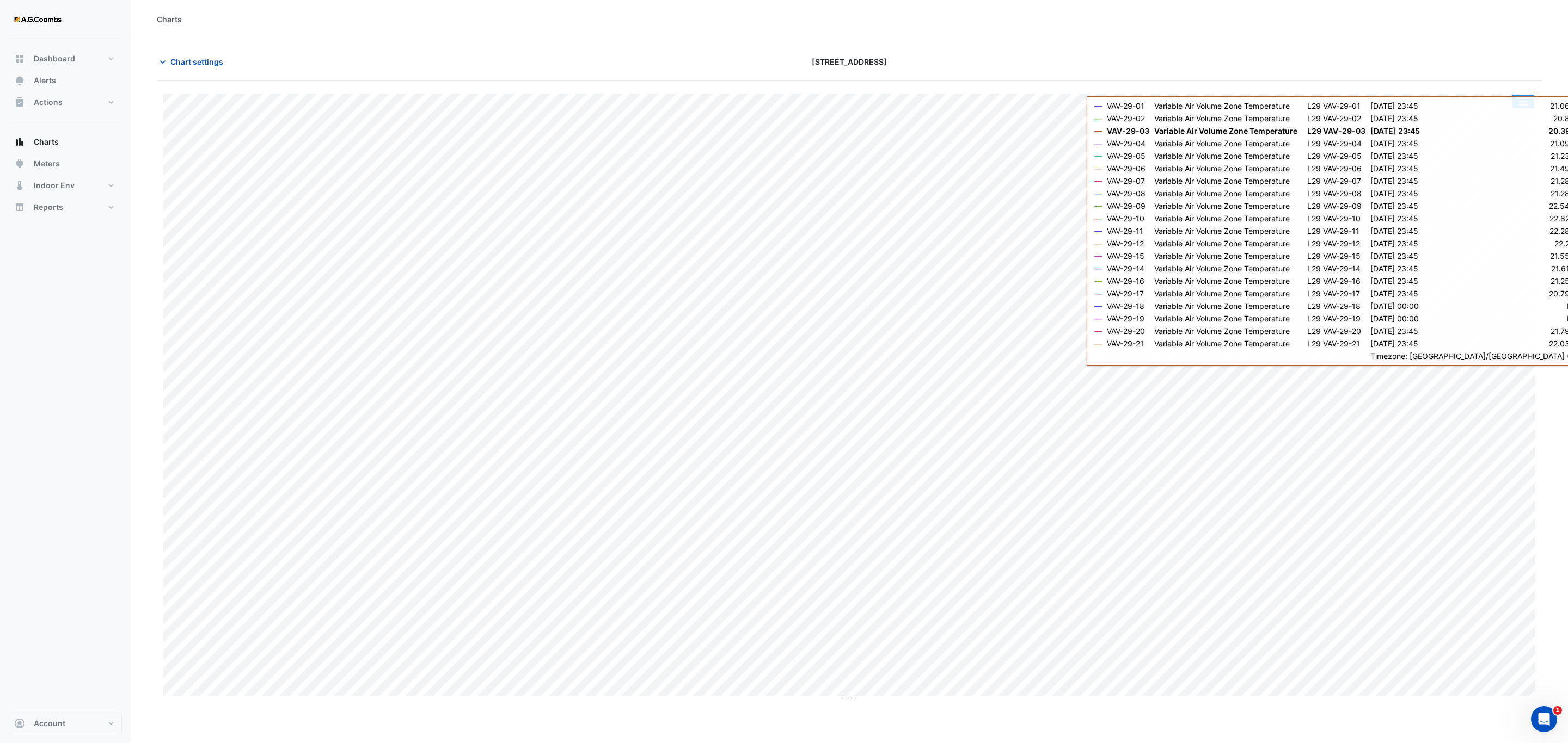
click at [1526, 107] on button "button" at bounding box center [1523, 101] width 22 height 14
click at [1517, 216] on div "Pivot Data Table" at bounding box center [1501, 219] width 66 height 26
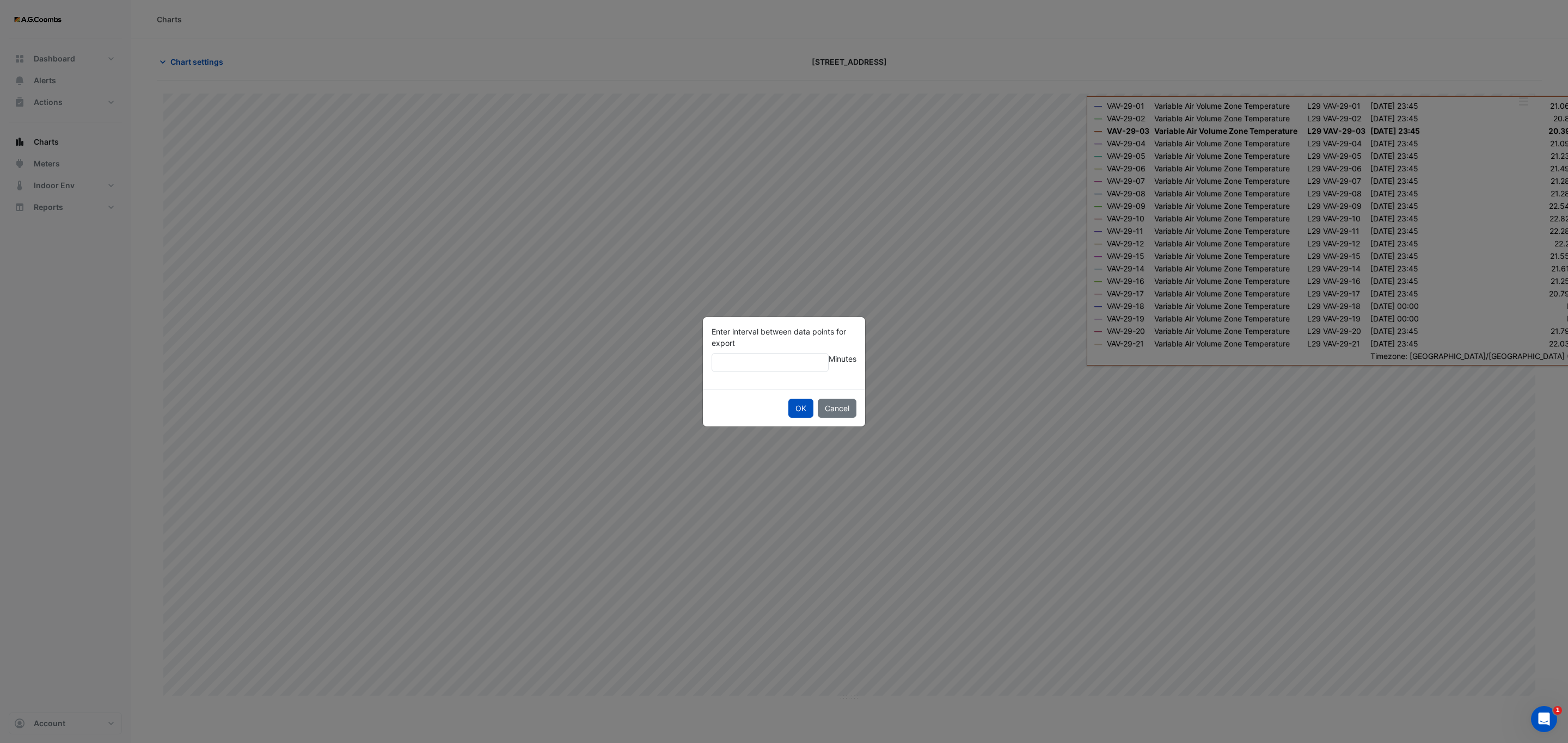
type input "**"
click at [788, 399] on button "OK" at bounding box center [800, 409] width 25 height 19
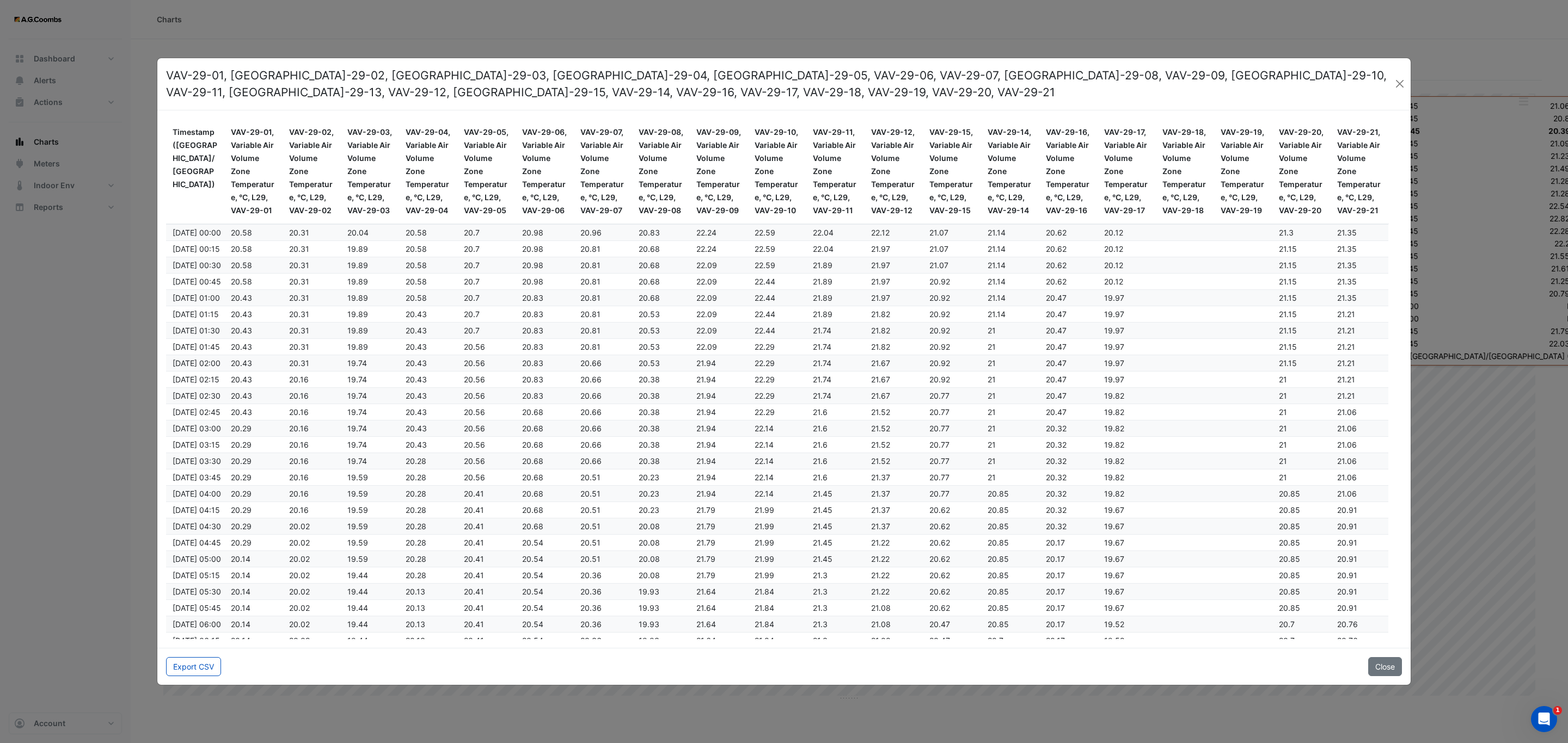
click at [201, 655] on div "Export CSV Close" at bounding box center [784, 666] width 1253 height 37
click at [203, 664] on button "Export CSV" at bounding box center [193, 667] width 55 height 19
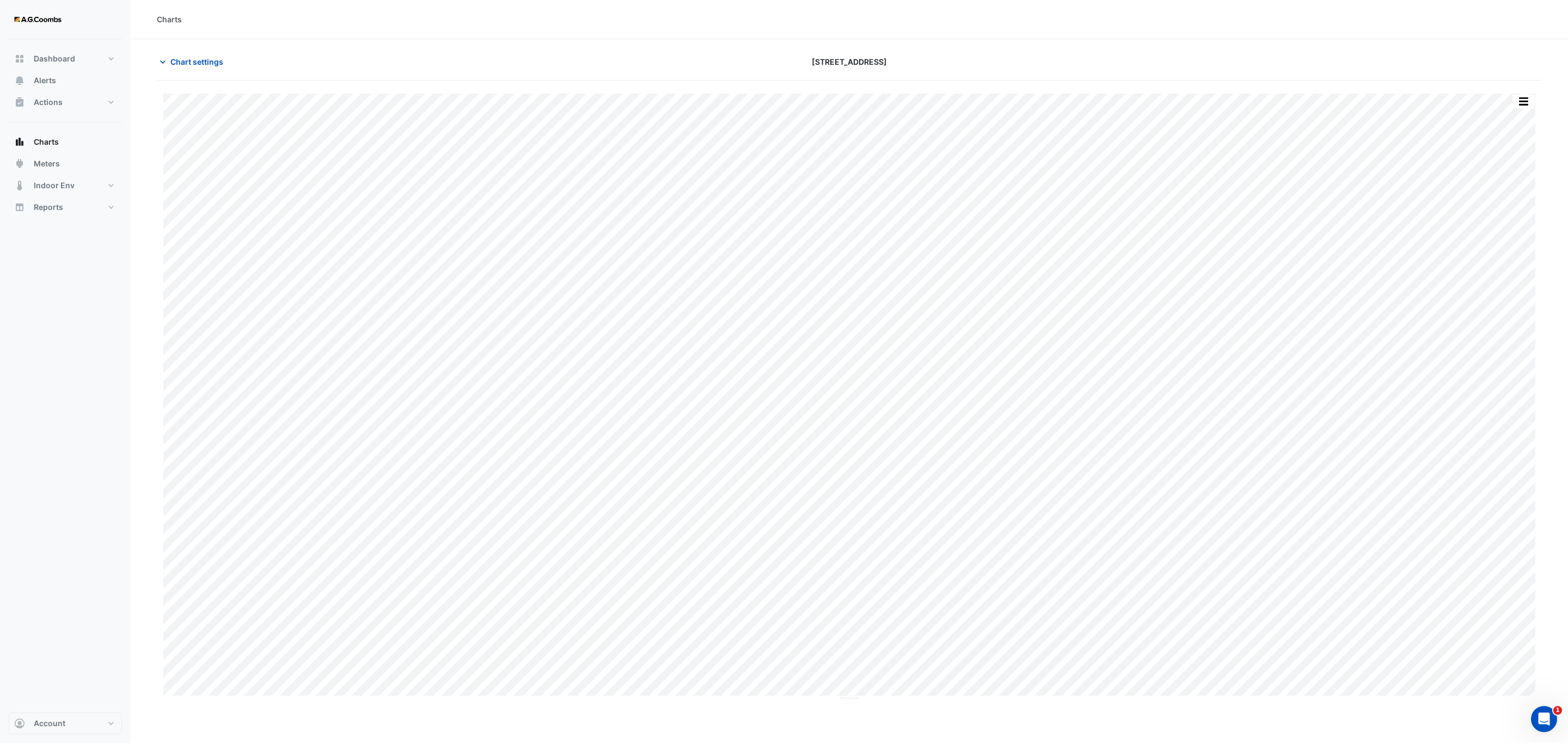
click at [575, 697] on div "Split by Equip Split All Print Save as JPEG Save as PNG Pivot Data Table Export…" at bounding box center [849, 396] width 1371 height 607
click at [1523, 98] on button "button" at bounding box center [1523, 101] width 22 height 14
click at [1499, 222] on div "Pivot Data Table" at bounding box center [1501, 219] width 66 height 26
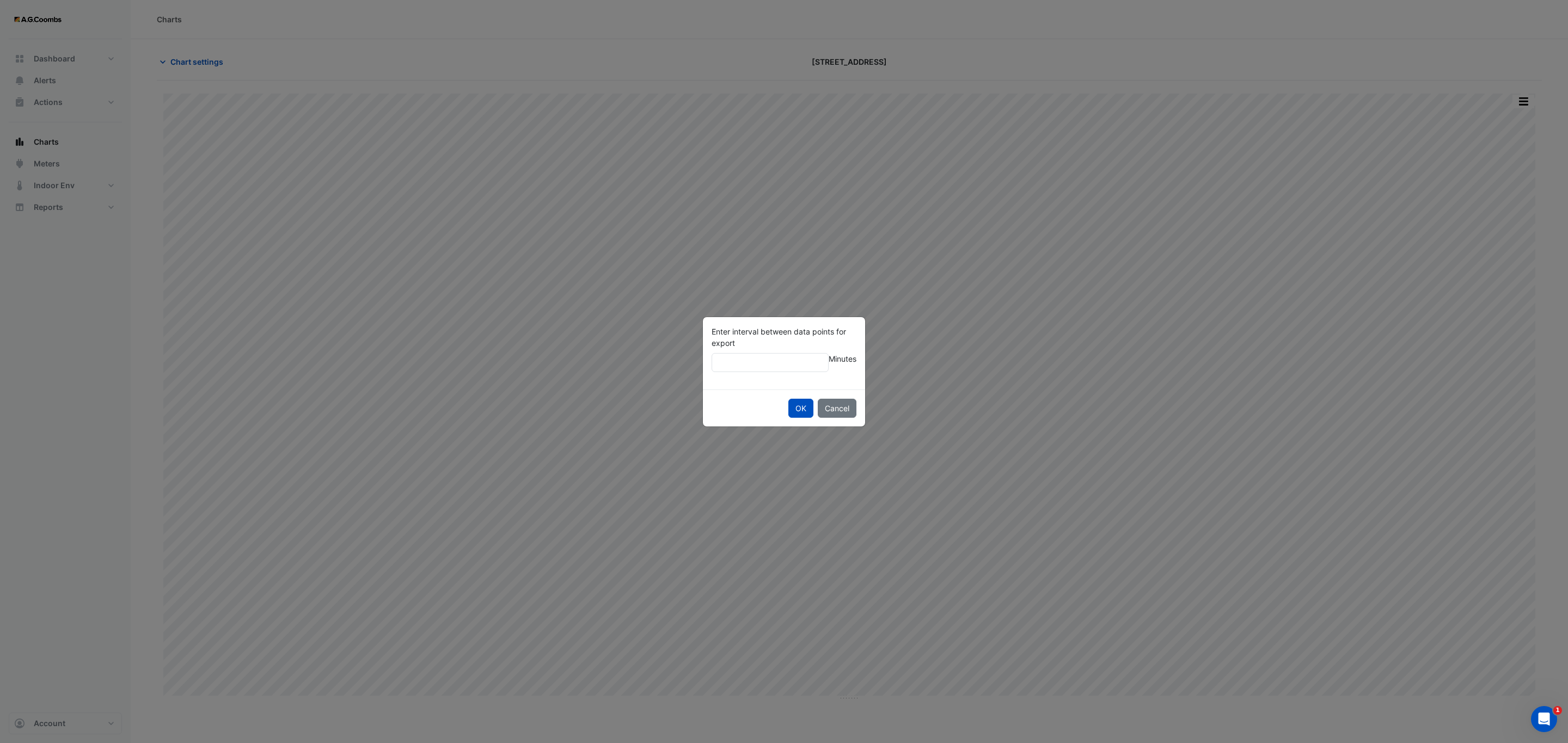
type input "**"
click at [788, 399] on button "OK" at bounding box center [800, 409] width 25 height 19
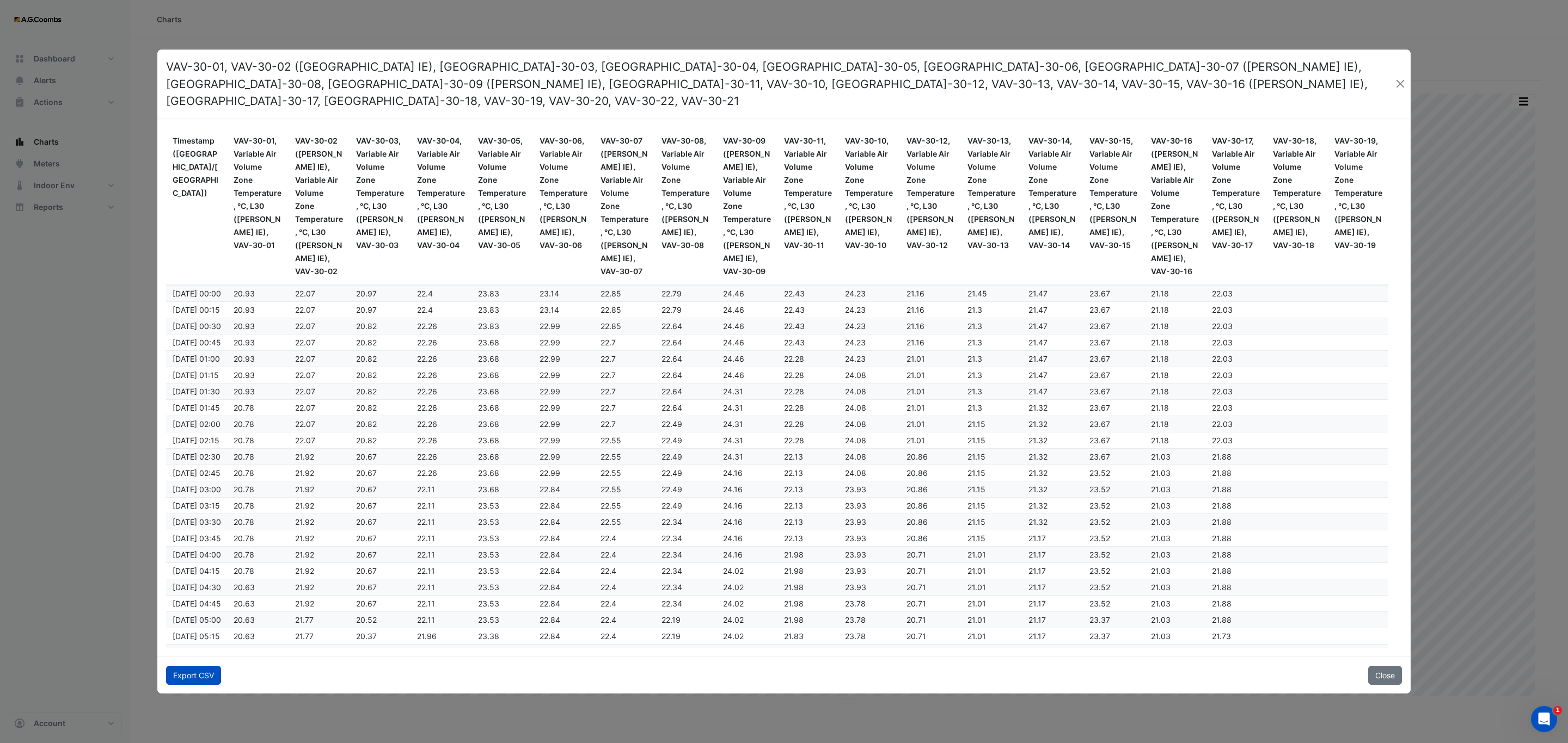
click at [188, 671] on button "Export CSV" at bounding box center [193, 676] width 55 height 19
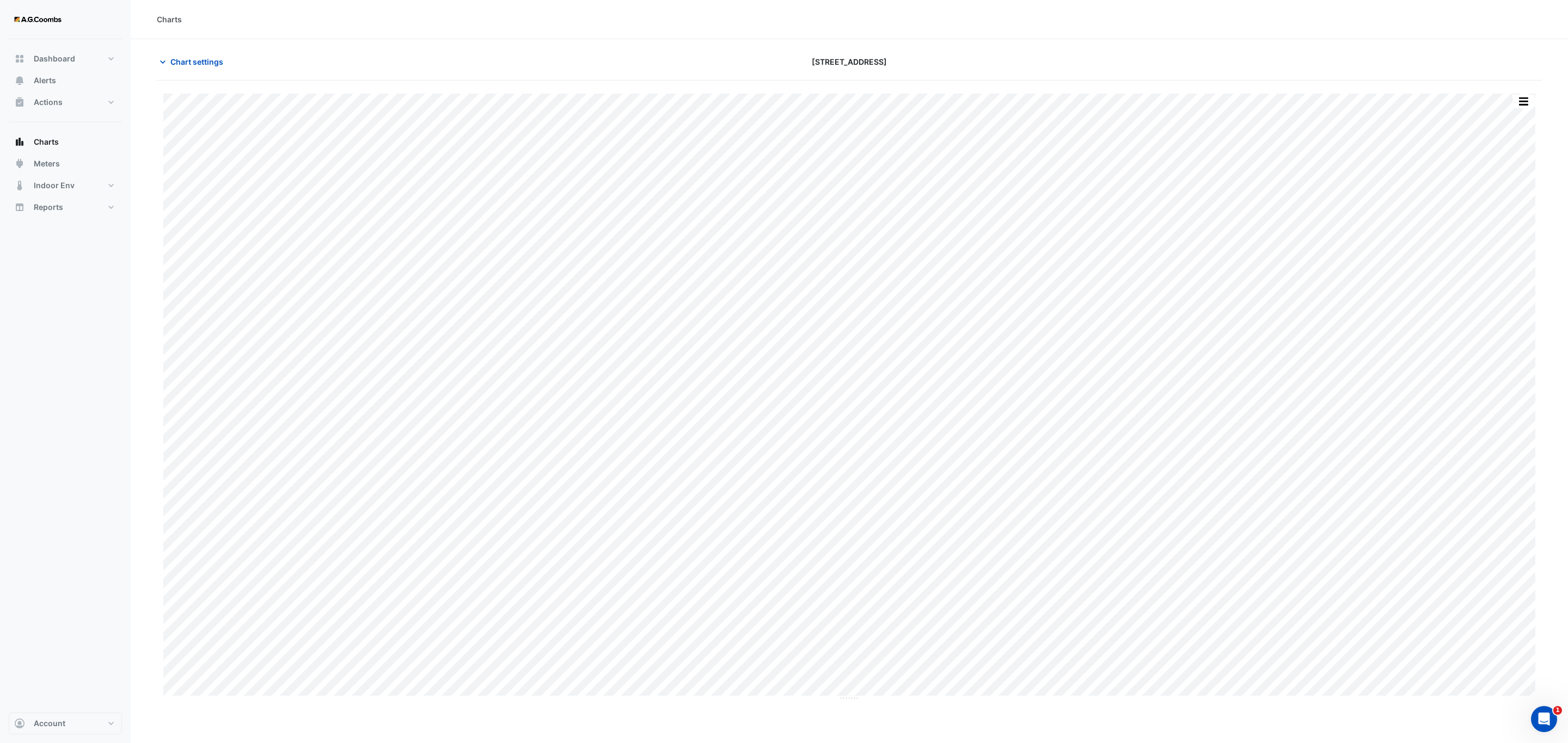
click at [1523, 87] on div "Split by Equip Split All Print Save as JPEG Save as PNG Pivot Data Table Export…" at bounding box center [848, 390] width 1385 height 620
click at [1523, 95] on button "button" at bounding box center [1523, 101] width 22 height 14
click at [1495, 227] on div "Pivot Data Table" at bounding box center [1501, 219] width 66 height 26
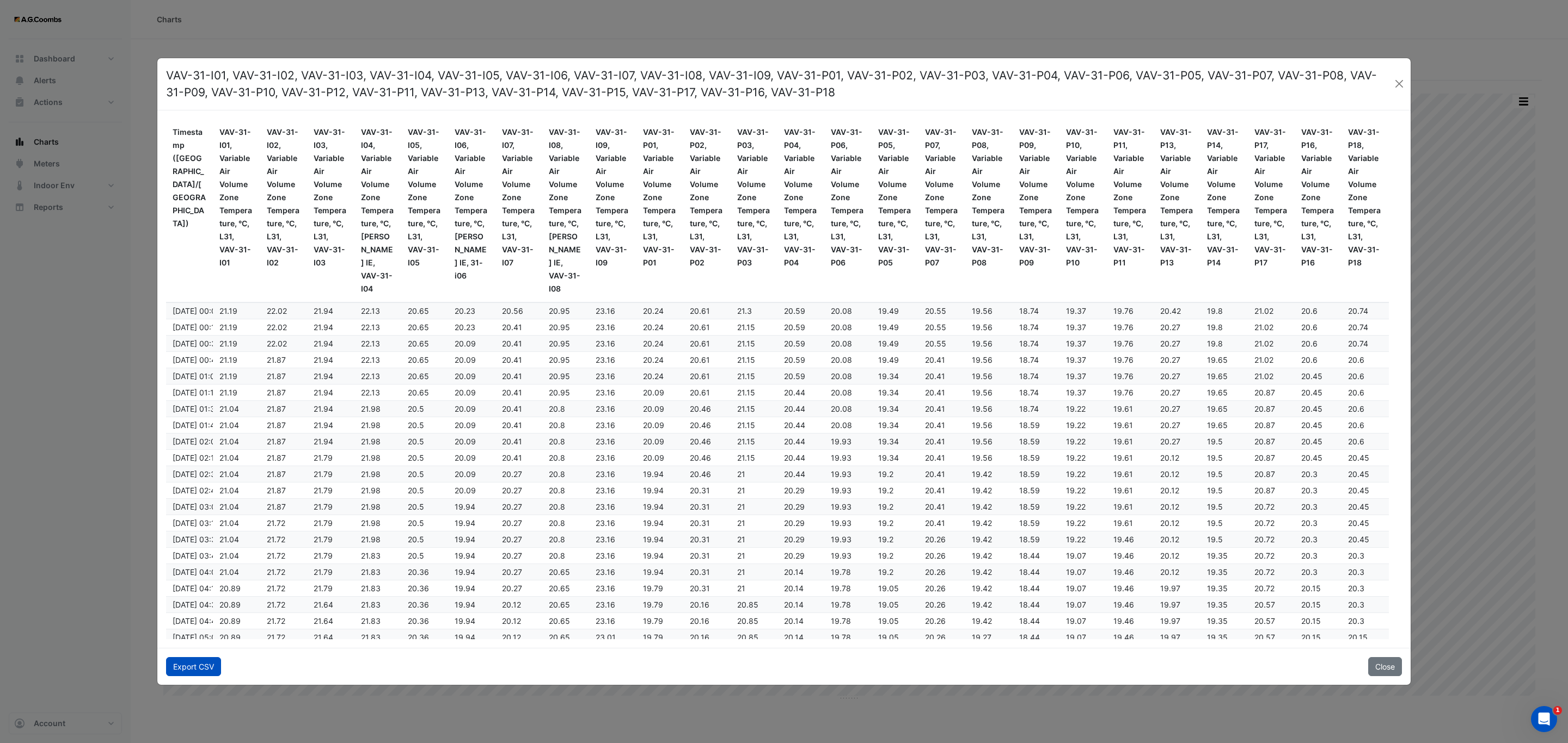
click at [190, 663] on button "Export CSV" at bounding box center [193, 667] width 55 height 19
click at [1012, 37] on ngb-modal-window "VAV-31-I01, VAV-31-I02, VAV-31-I03, VAV-31-I04, VAV-31-I05, VAV-31-I06, VAV-31-…" at bounding box center [784, 371] width 1568 height 743
